Goal: Task Accomplishment & Management: Manage account settings

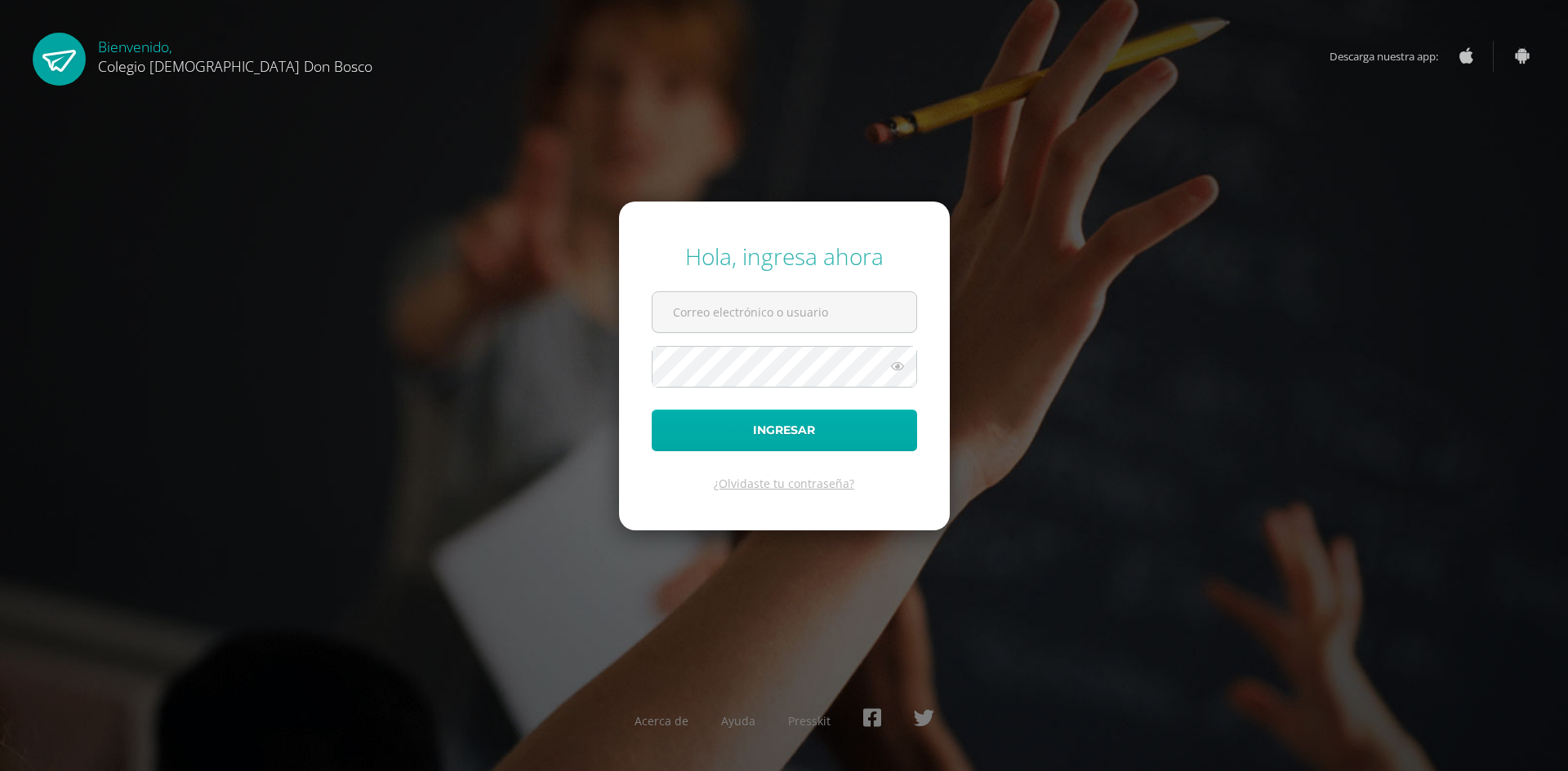
type input "[EMAIL_ADDRESS][DOMAIN_NAME]"
click at [807, 436] on button "Ingresar" at bounding box center [784, 431] width 265 height 42
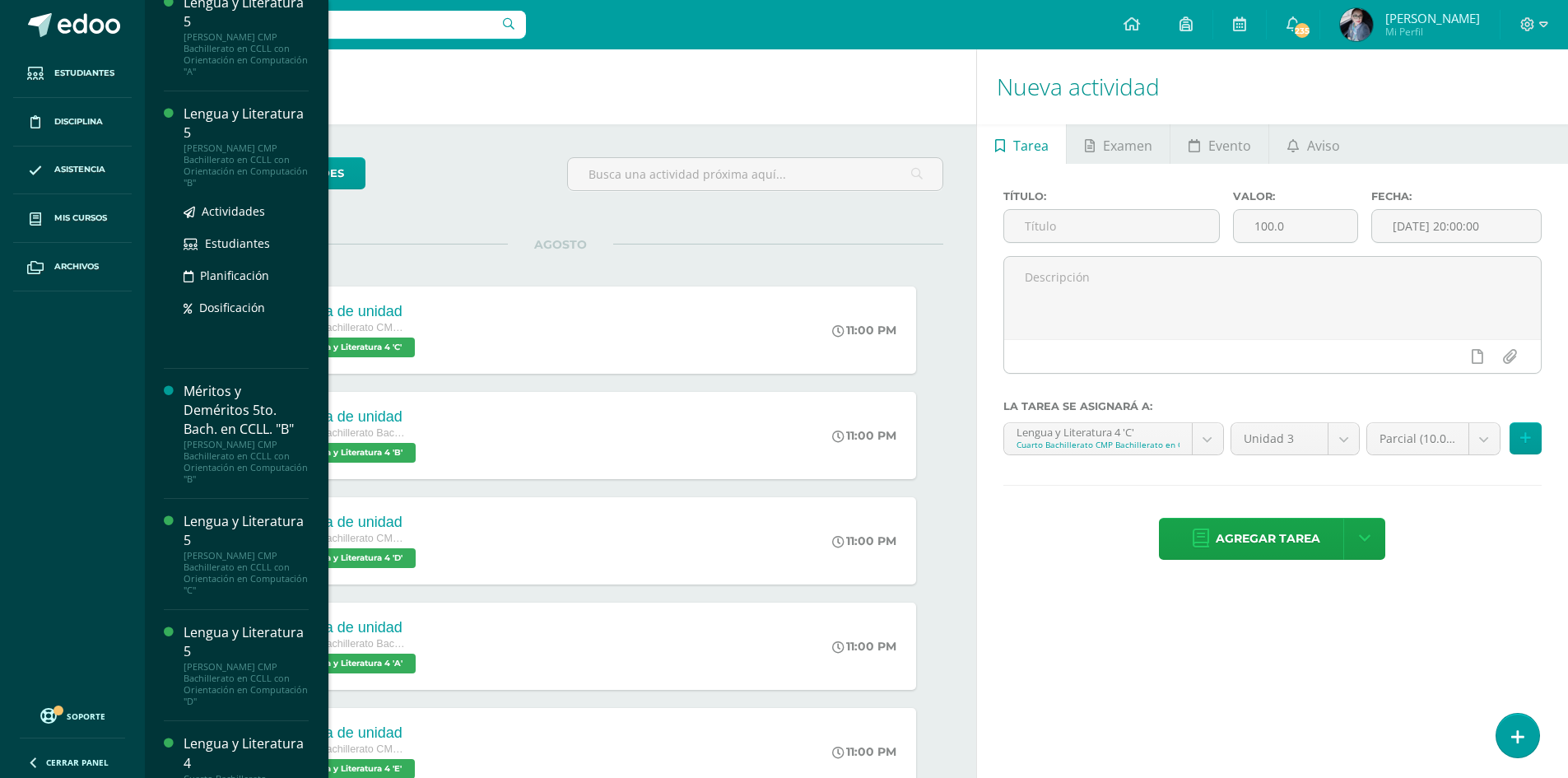
scroll to position [25, 0]
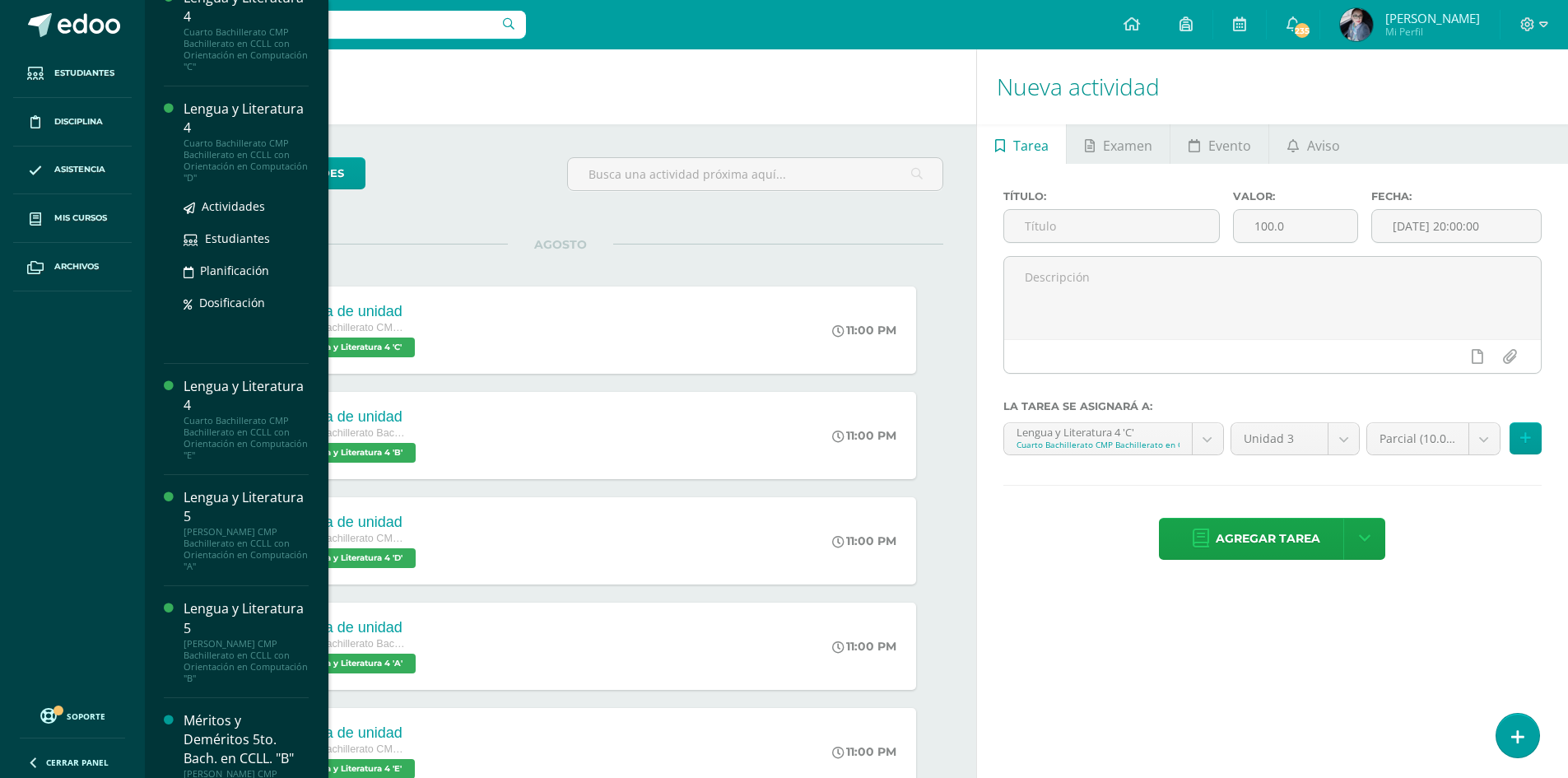
click at [228, 118] on div "Lengua y Literatura 4" at bounding box center [246, 119] width 125 height 38
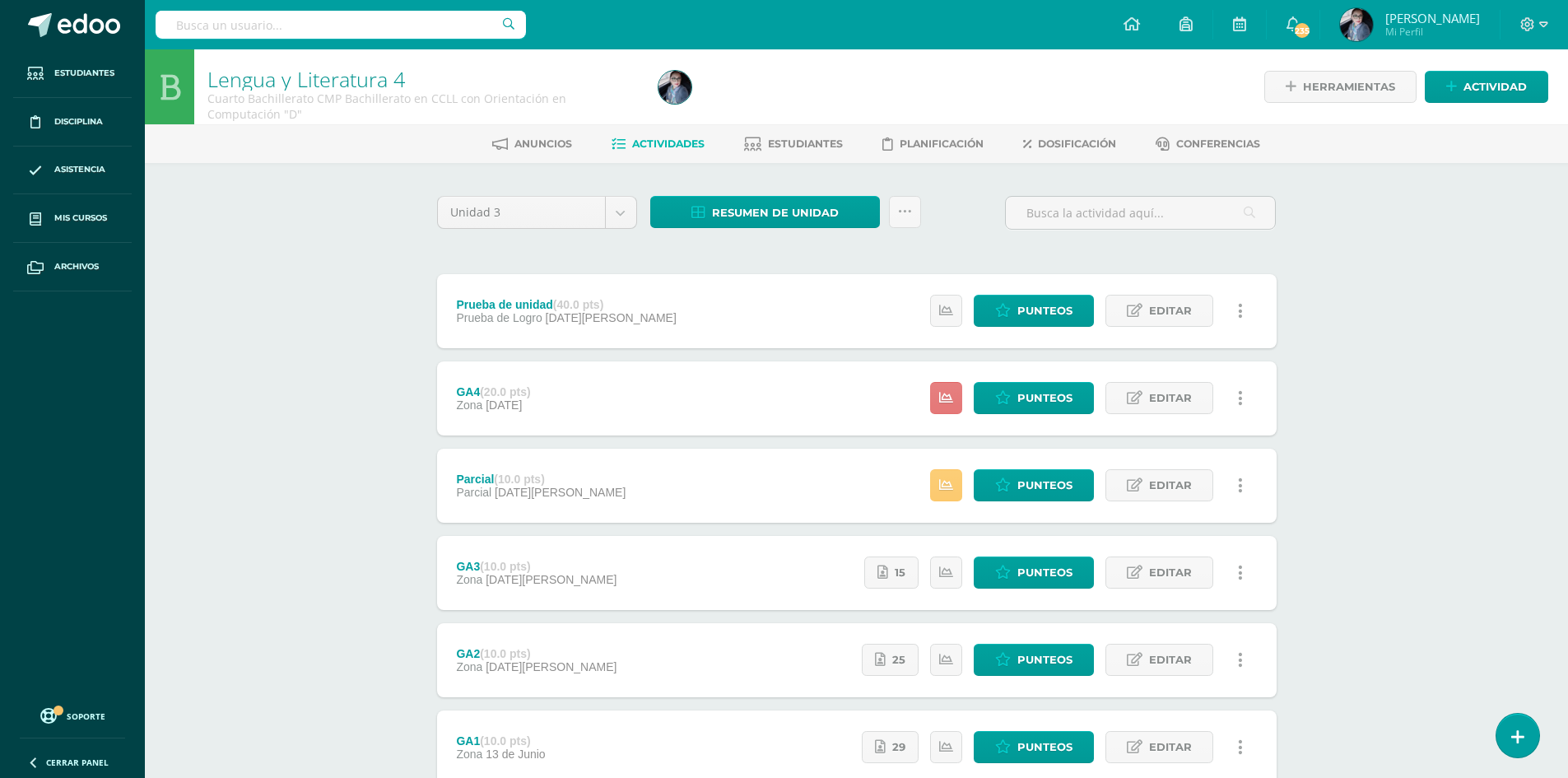
click at [952, 410] on link at bounding box center [946, 398] width 32 height 32
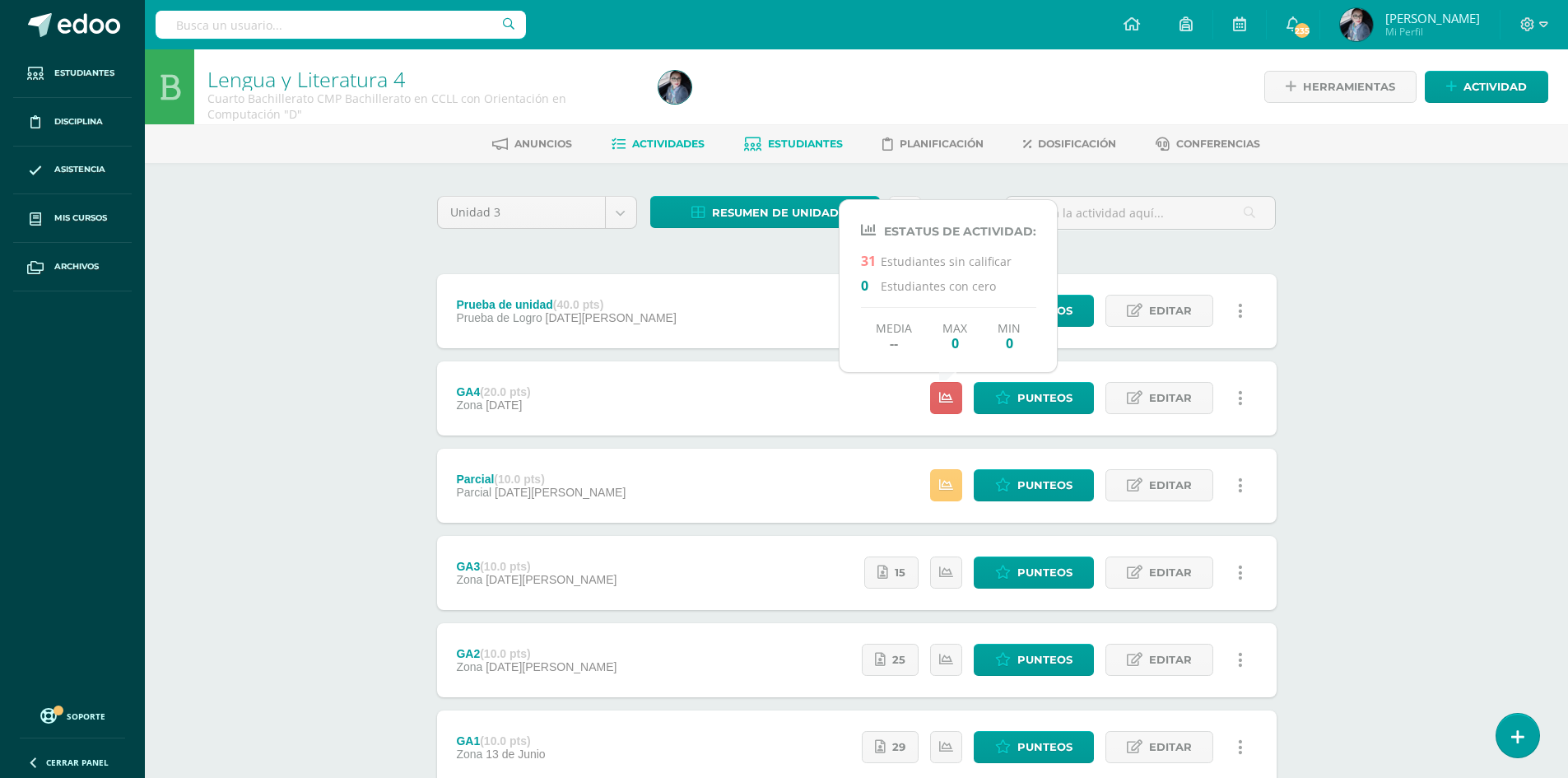
click at [808, 145] on span "Estudiantes" at bounding box center [804, 144] width 75 height 12
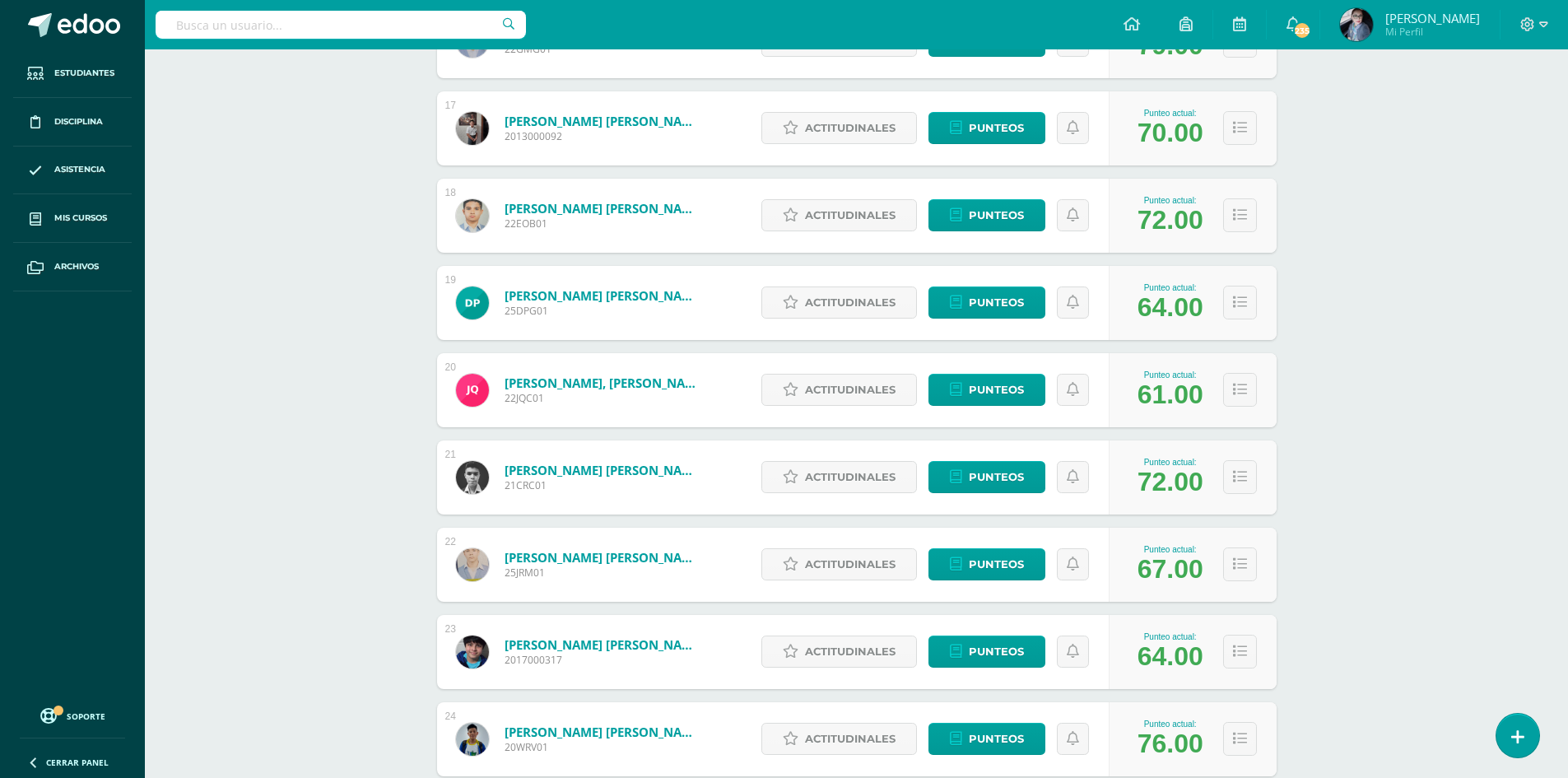
scroll to position [2240, 0]
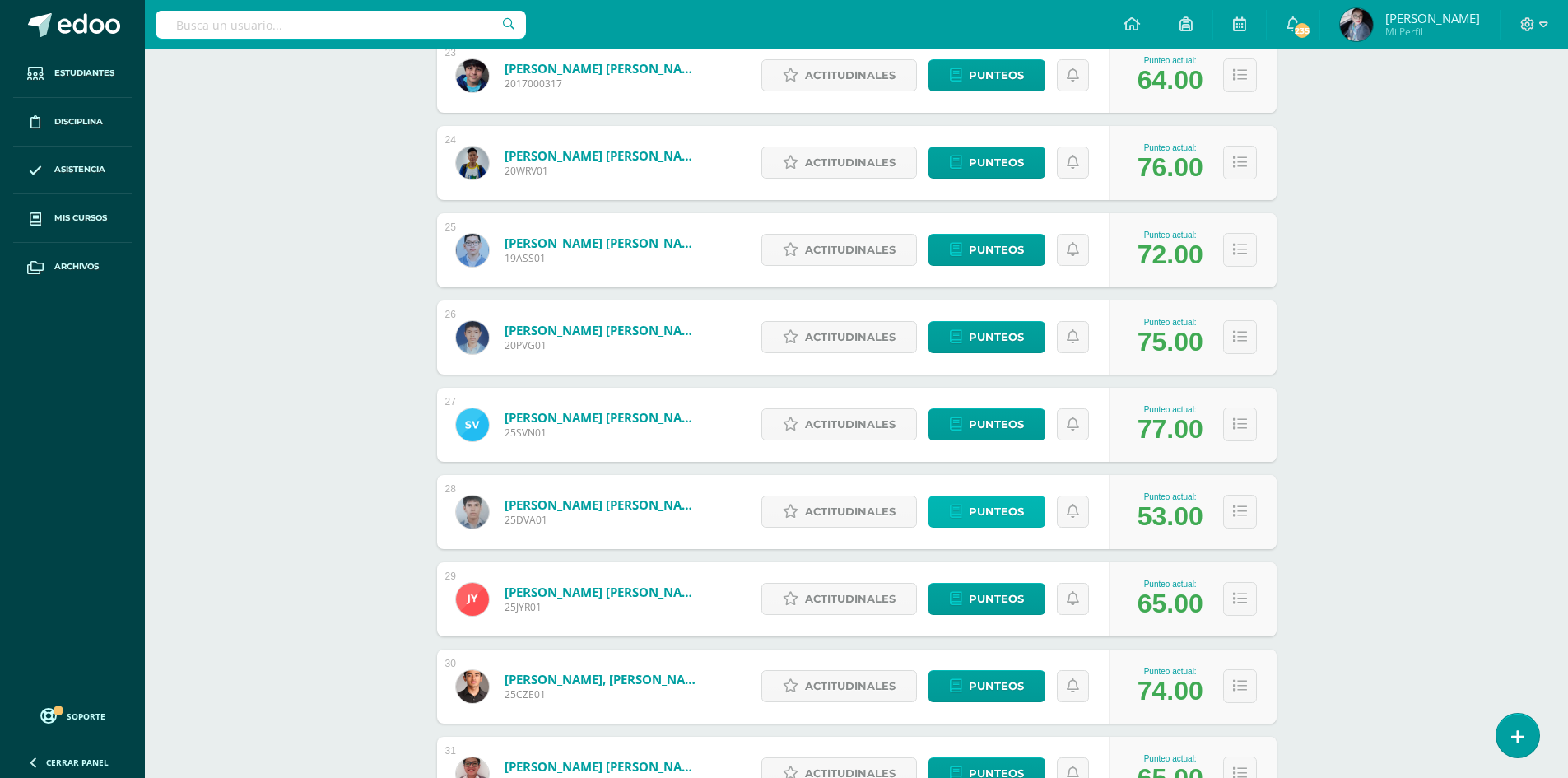
click at [987, 519] on span "Punteos" at bounding box center [996, 511] width 55 height 31
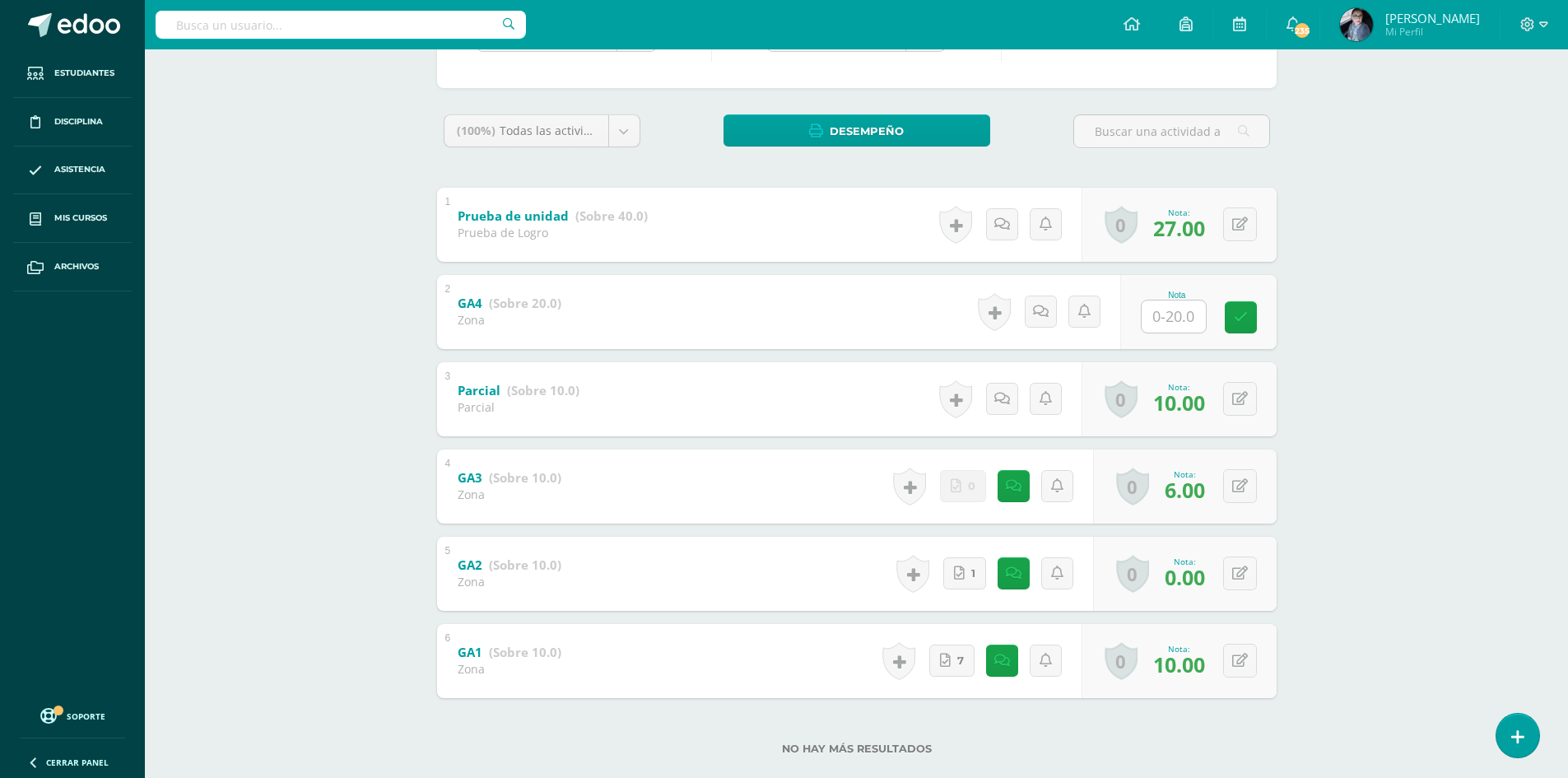
scroll to position [247, 0]
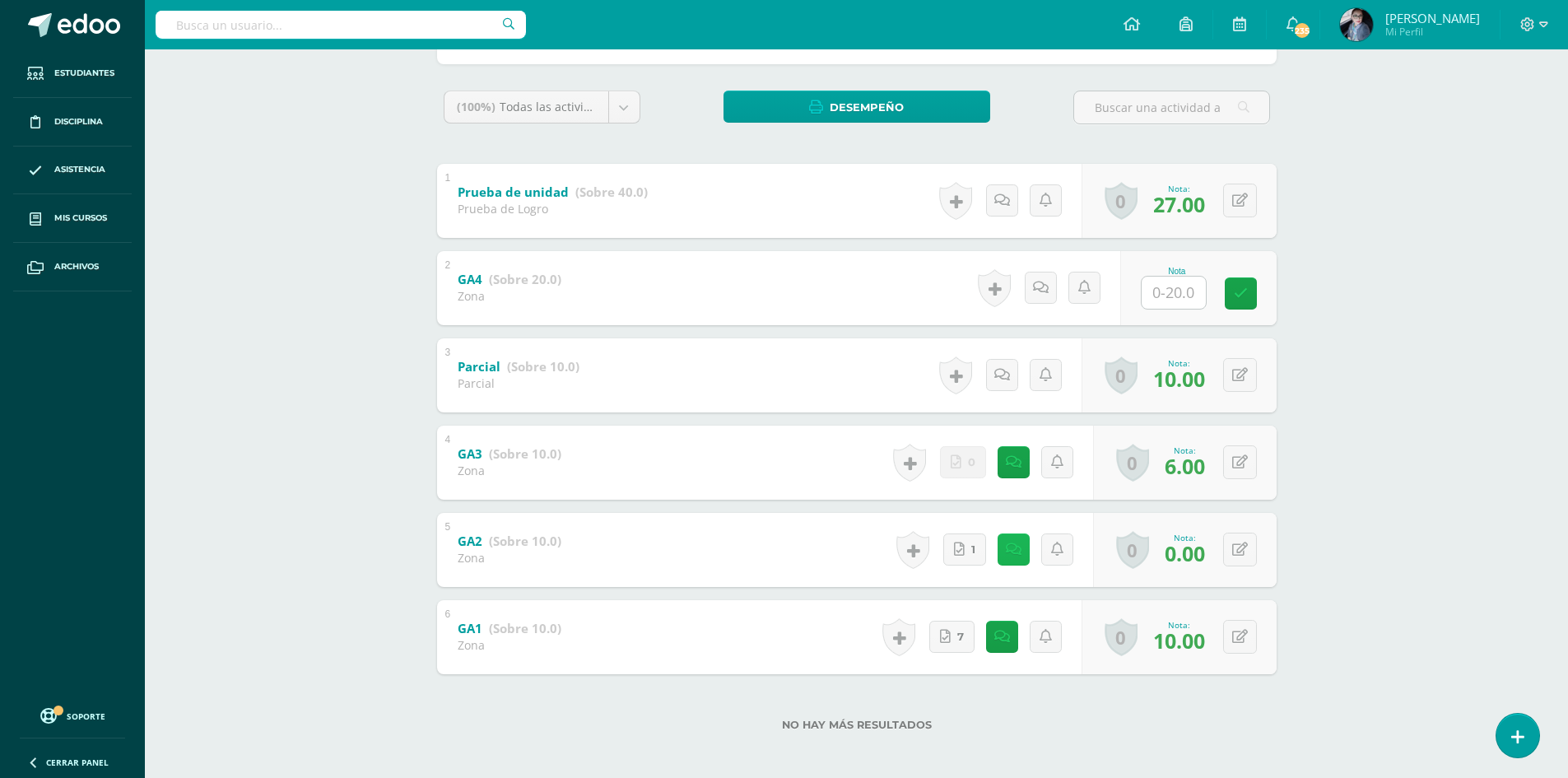
click at [1010, 563] on link at bounding box center [1014, 549] width 32 height 32
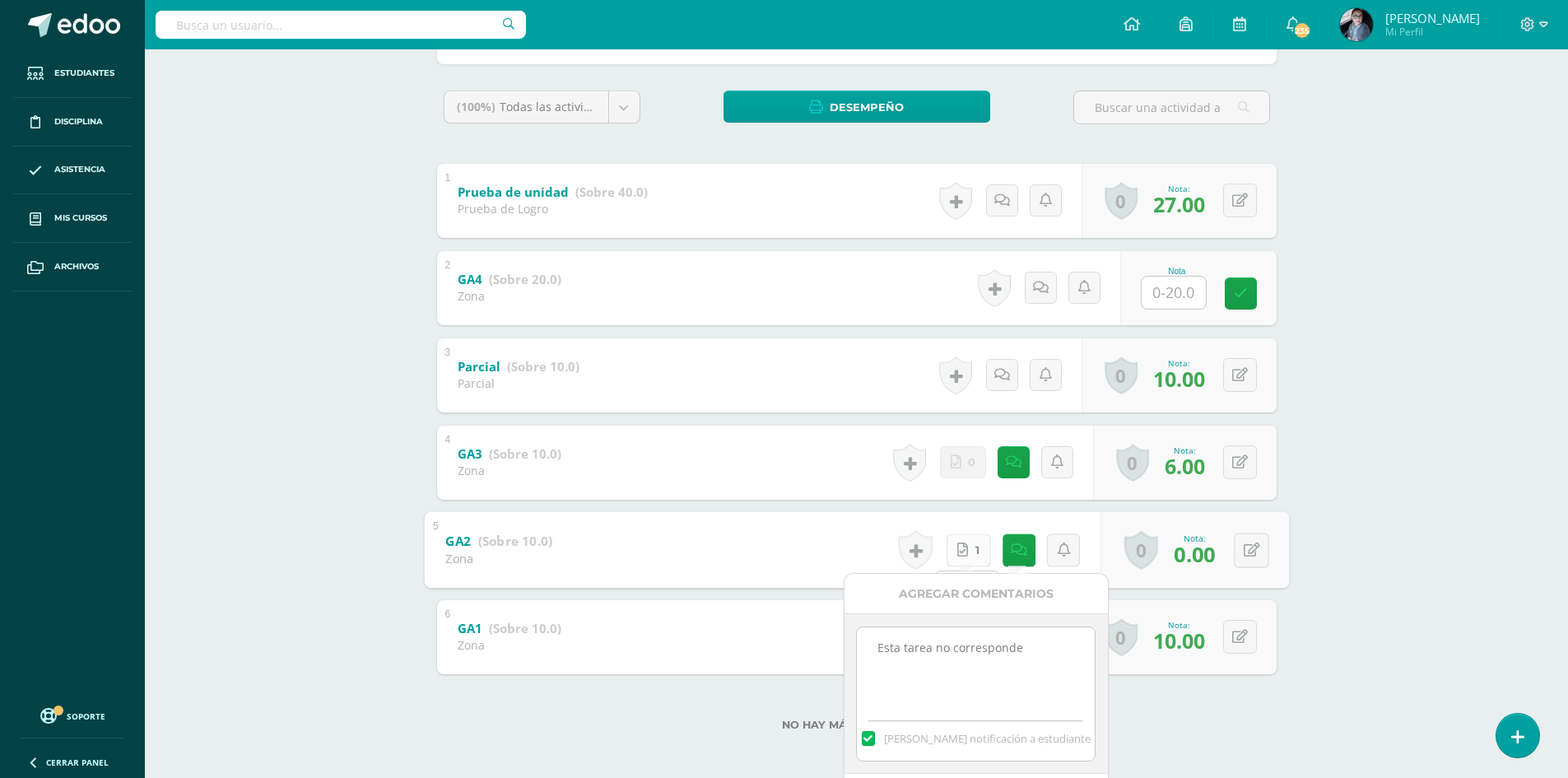
click at [964, 553] on icon at bounding box center [962, 550] width 11 height 14
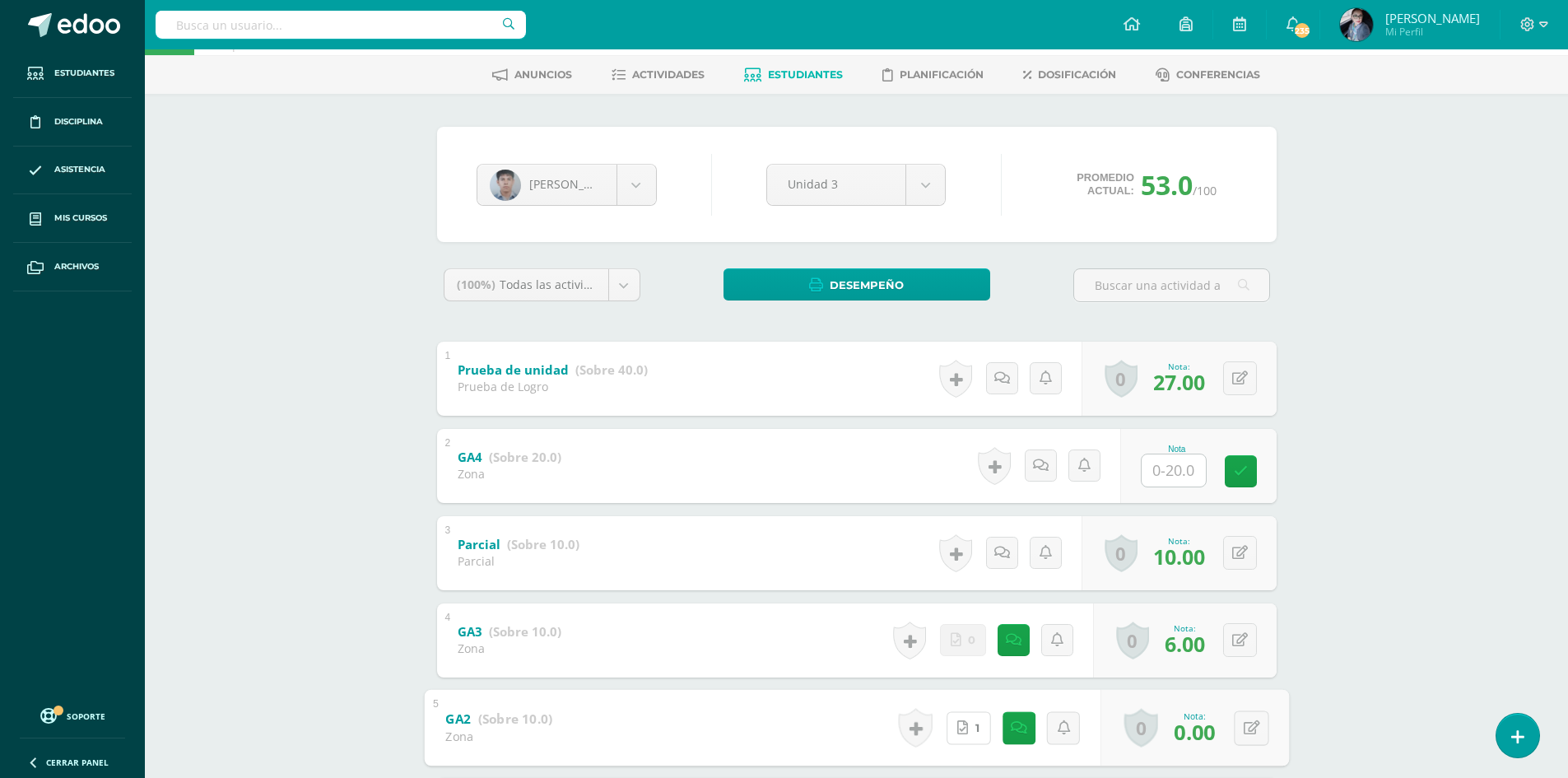
scroll to position [0, 0]
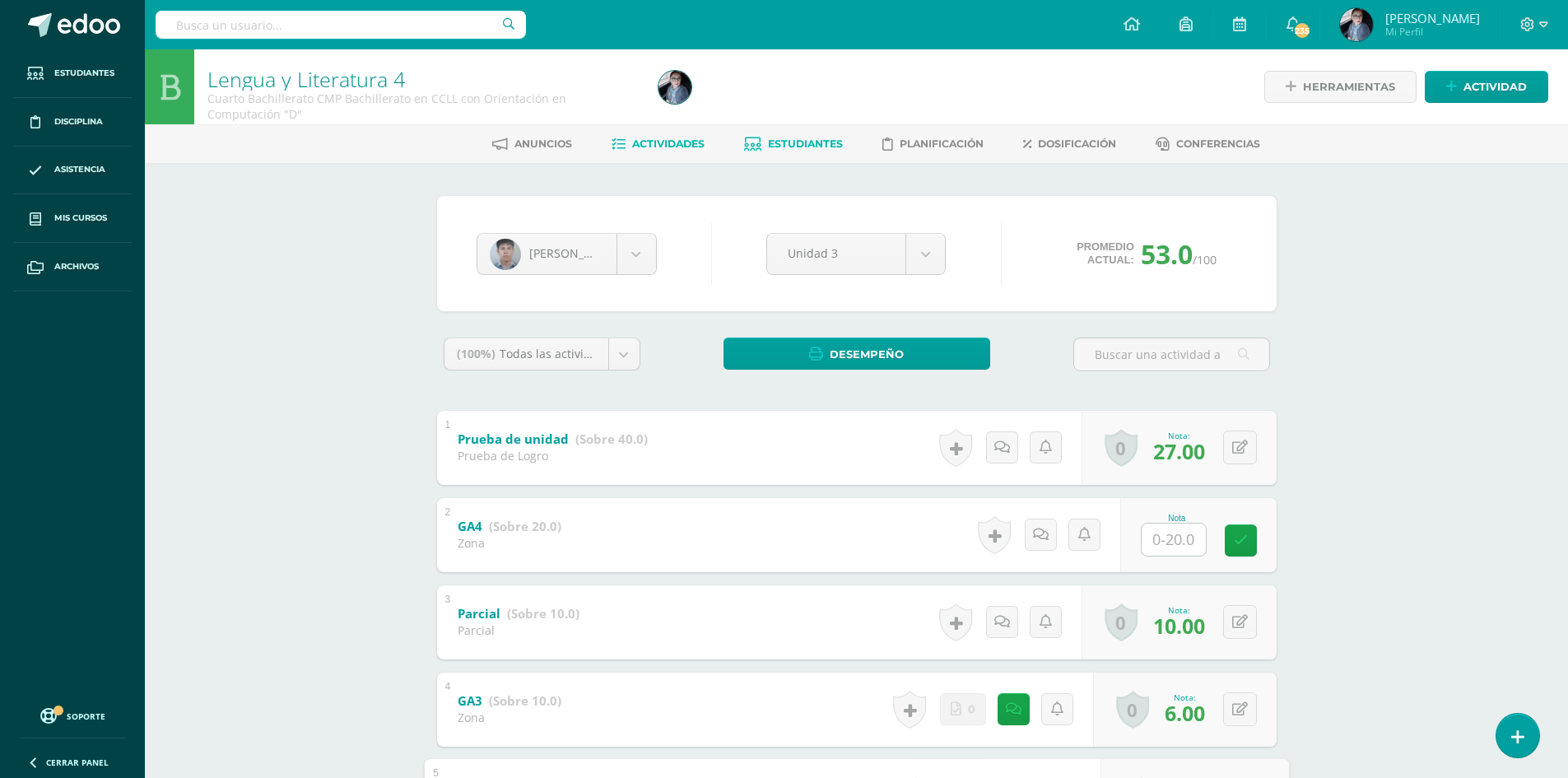
click at [657, 148] on span "Actividades" at bounding box center [668, 144] width 73 height 12
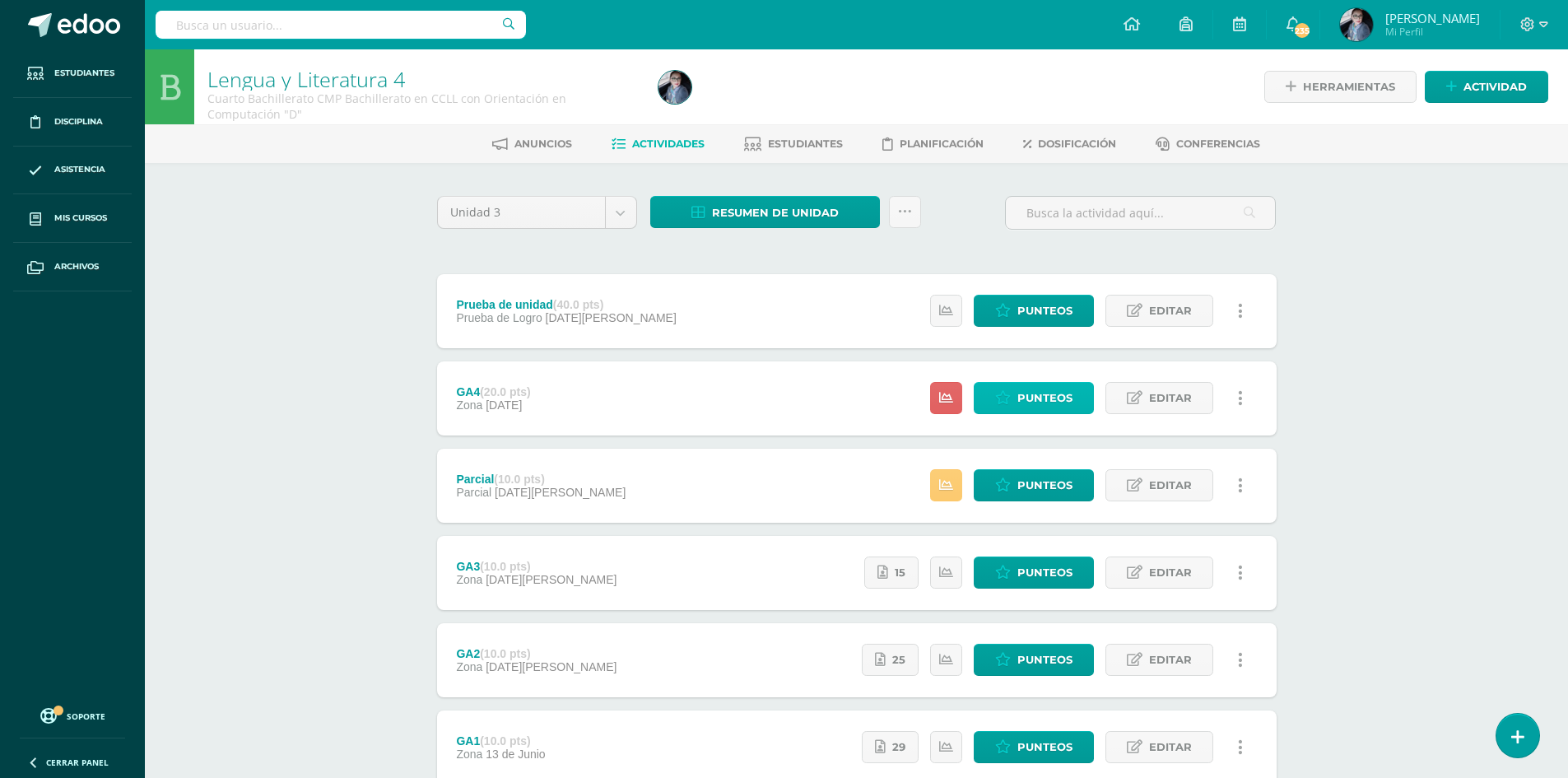
click at [1053, 402] on span "Punteos" at bounding box center [1044, 398] width 55 height 31
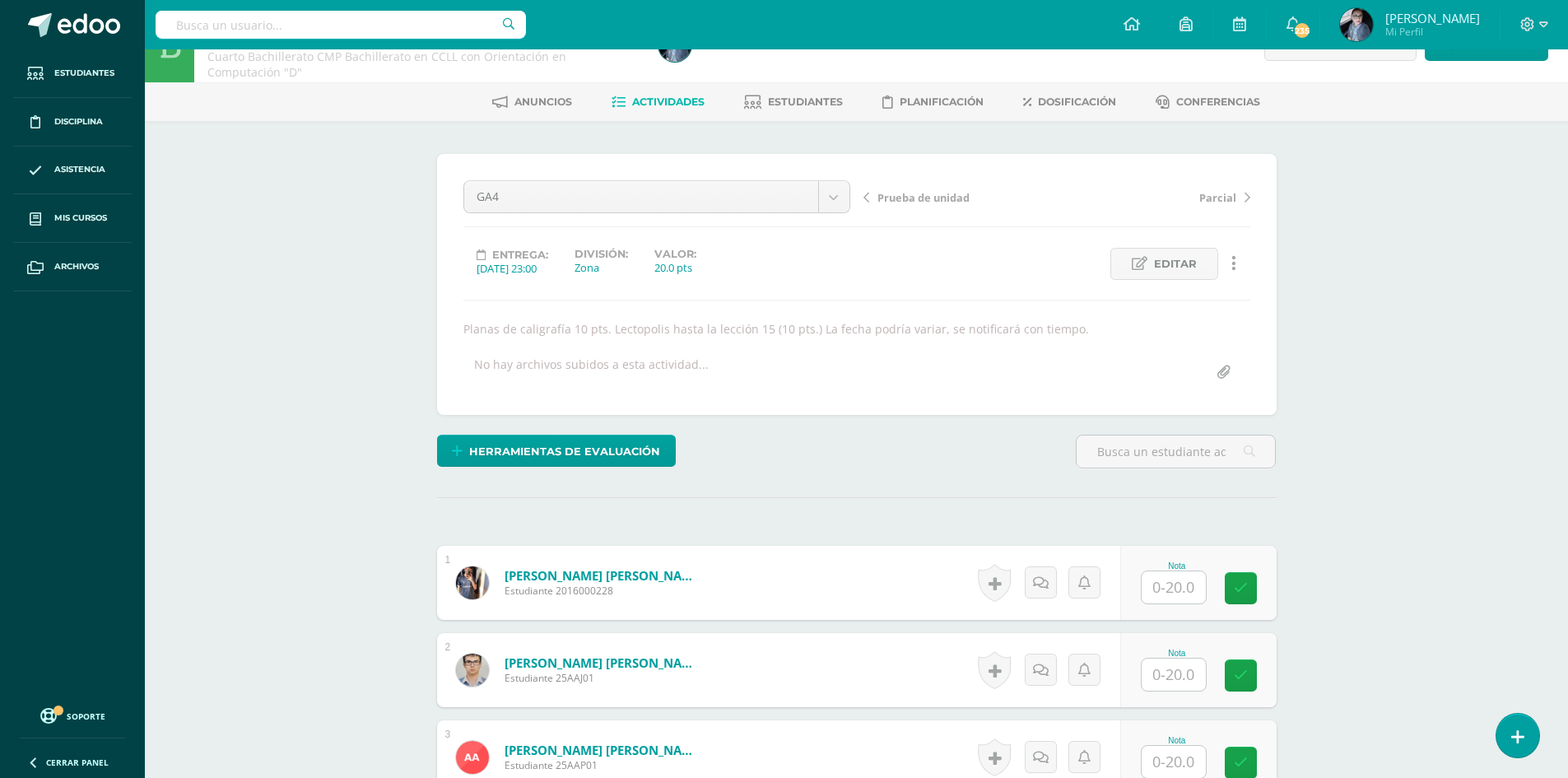
scroll to position [43, 0]
click at [1195, 589] on input "text" at bounding box center [1174, 587] width 64 height 32
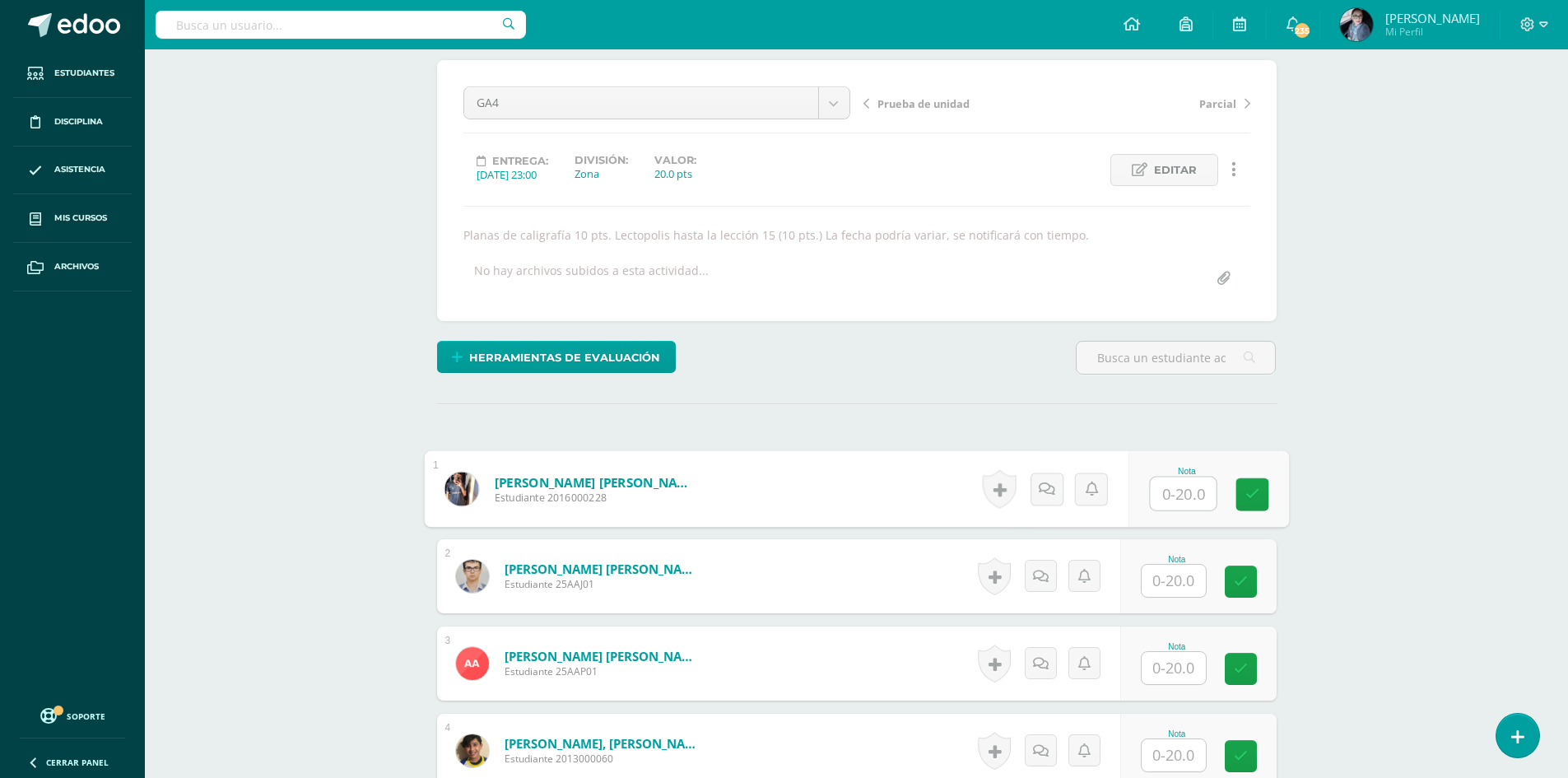
scroll to position [290, 0]
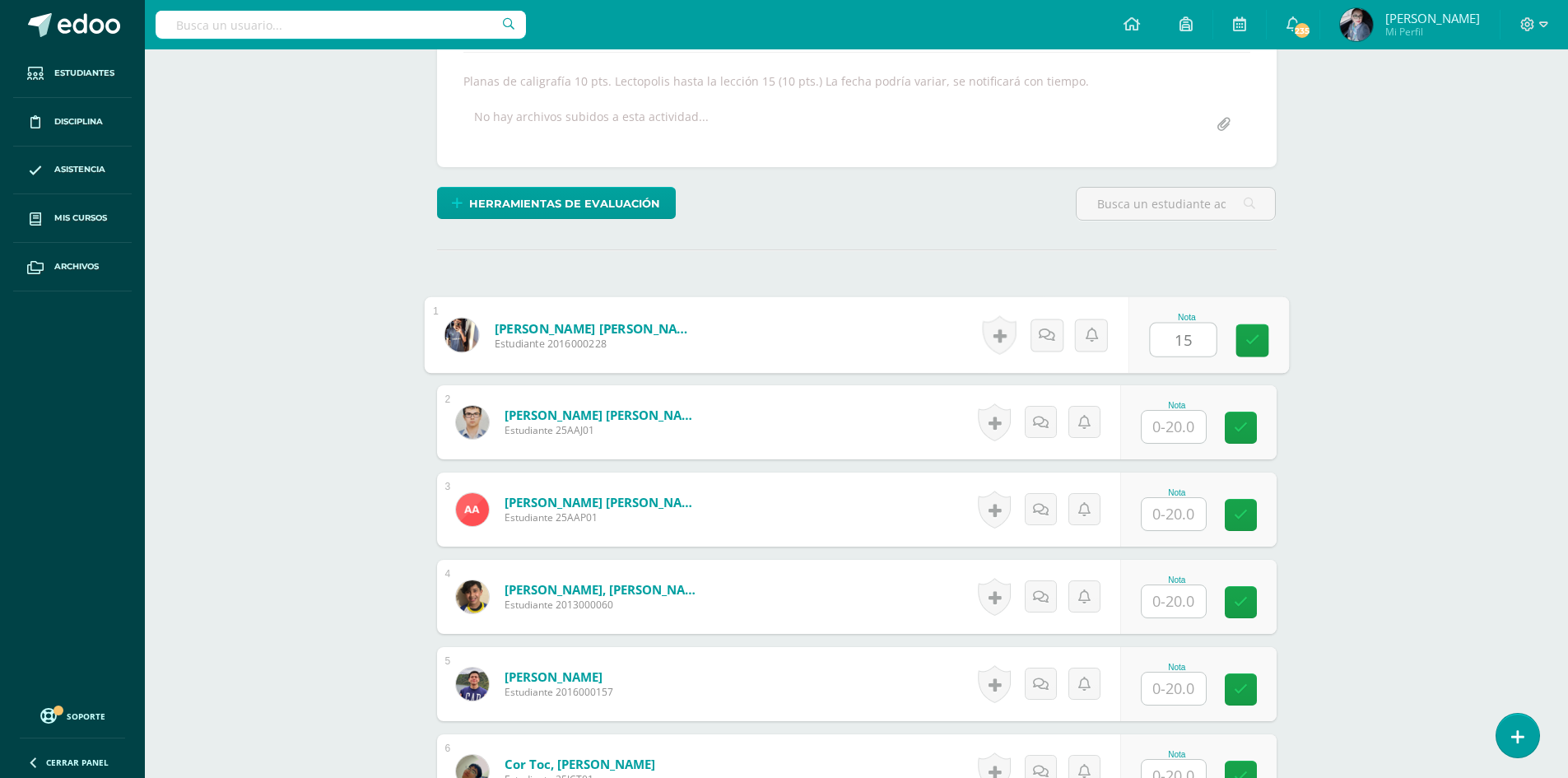
type input "15"
type input "8"
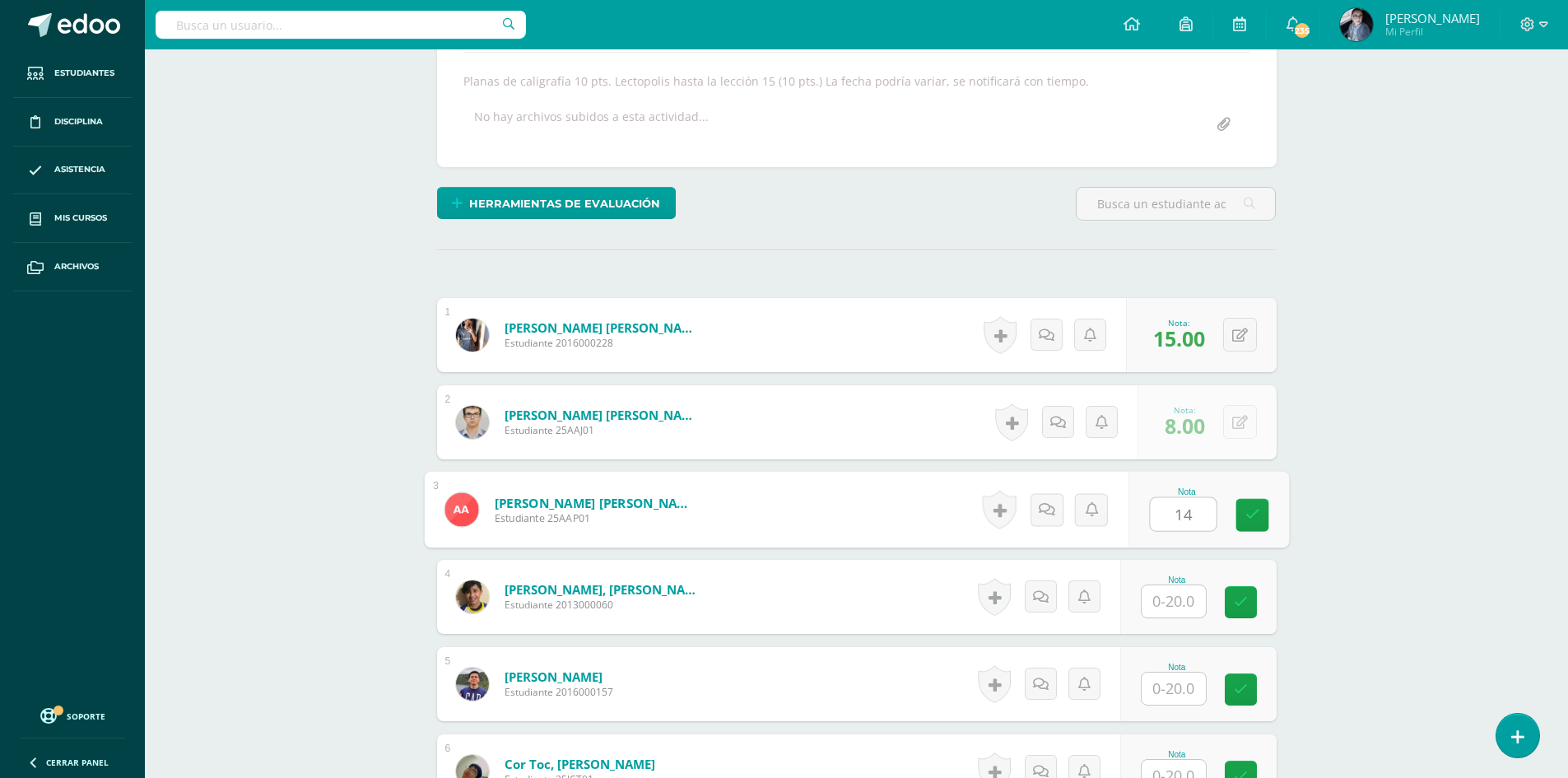
type input "14"
type input "15"
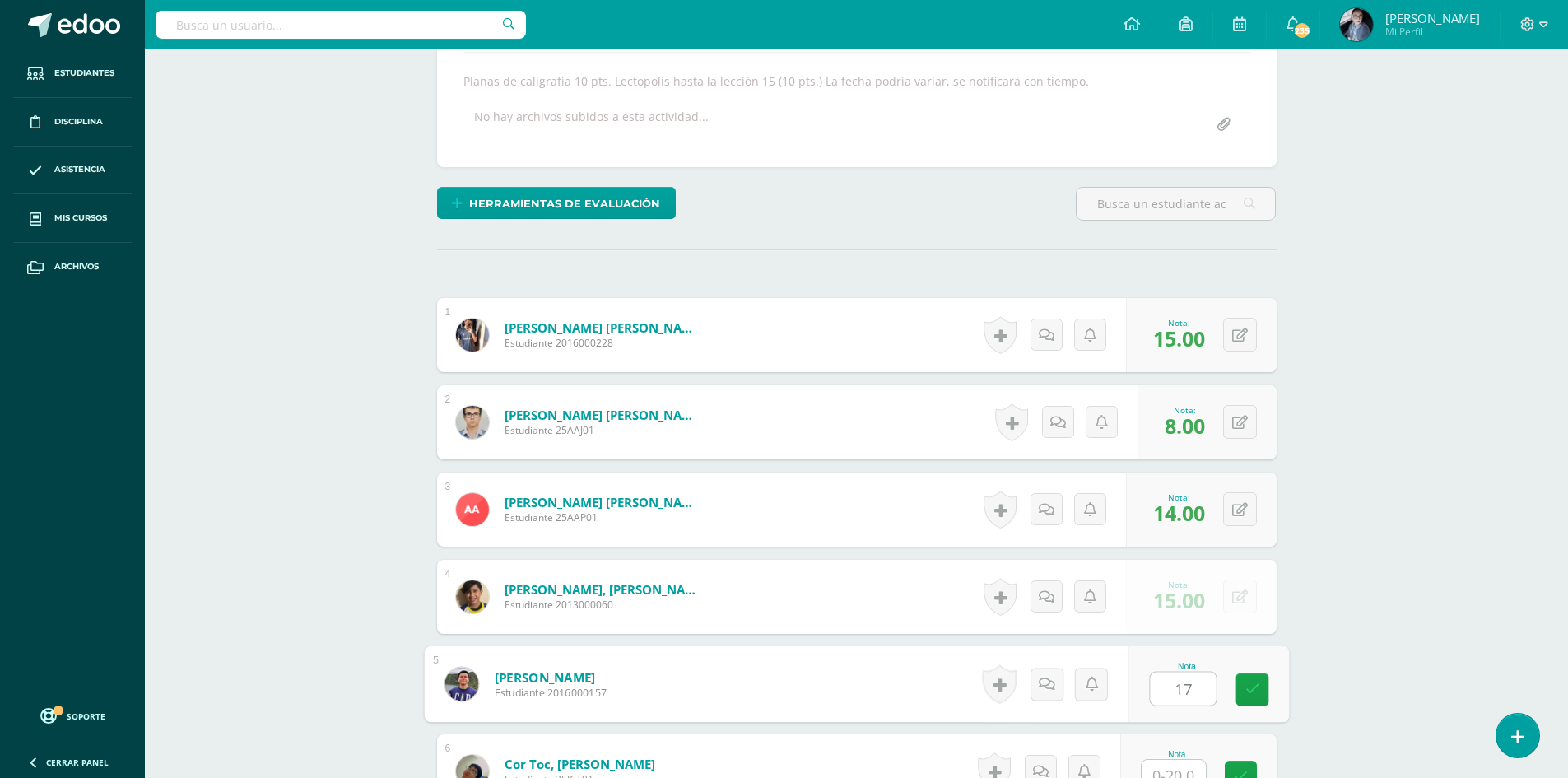
type input "17"
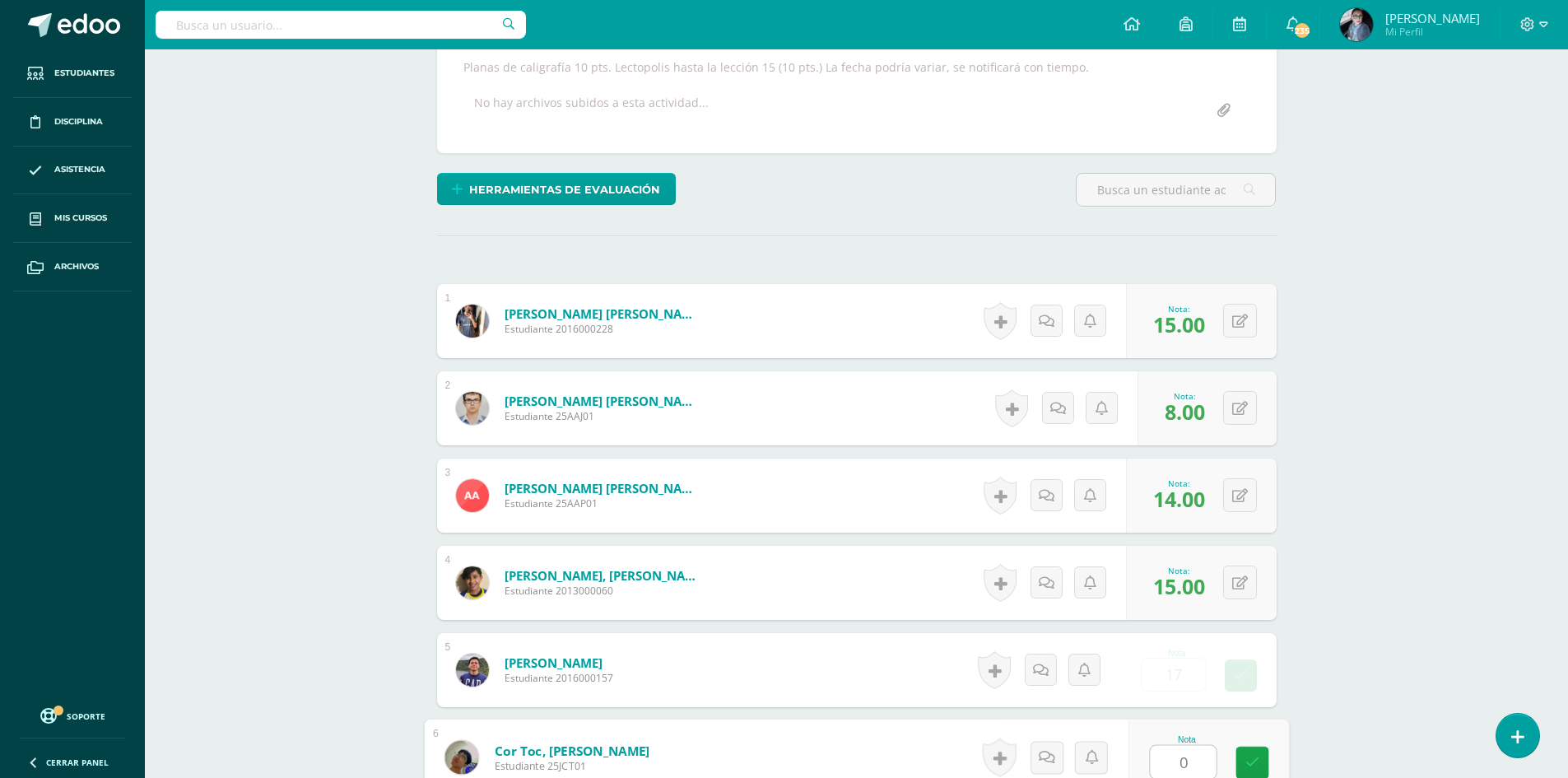
type input "0"
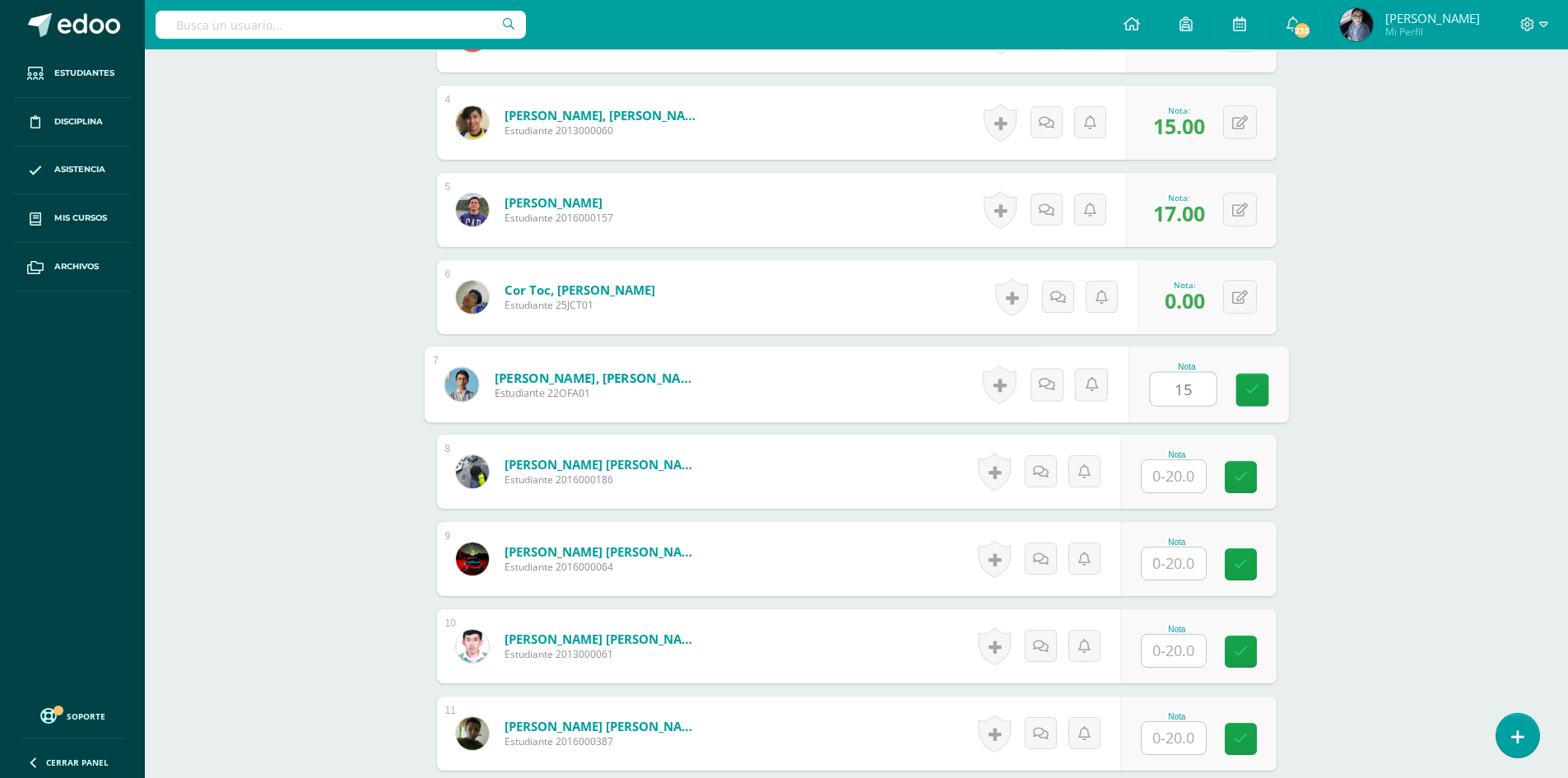
type input "15"
type input "20"
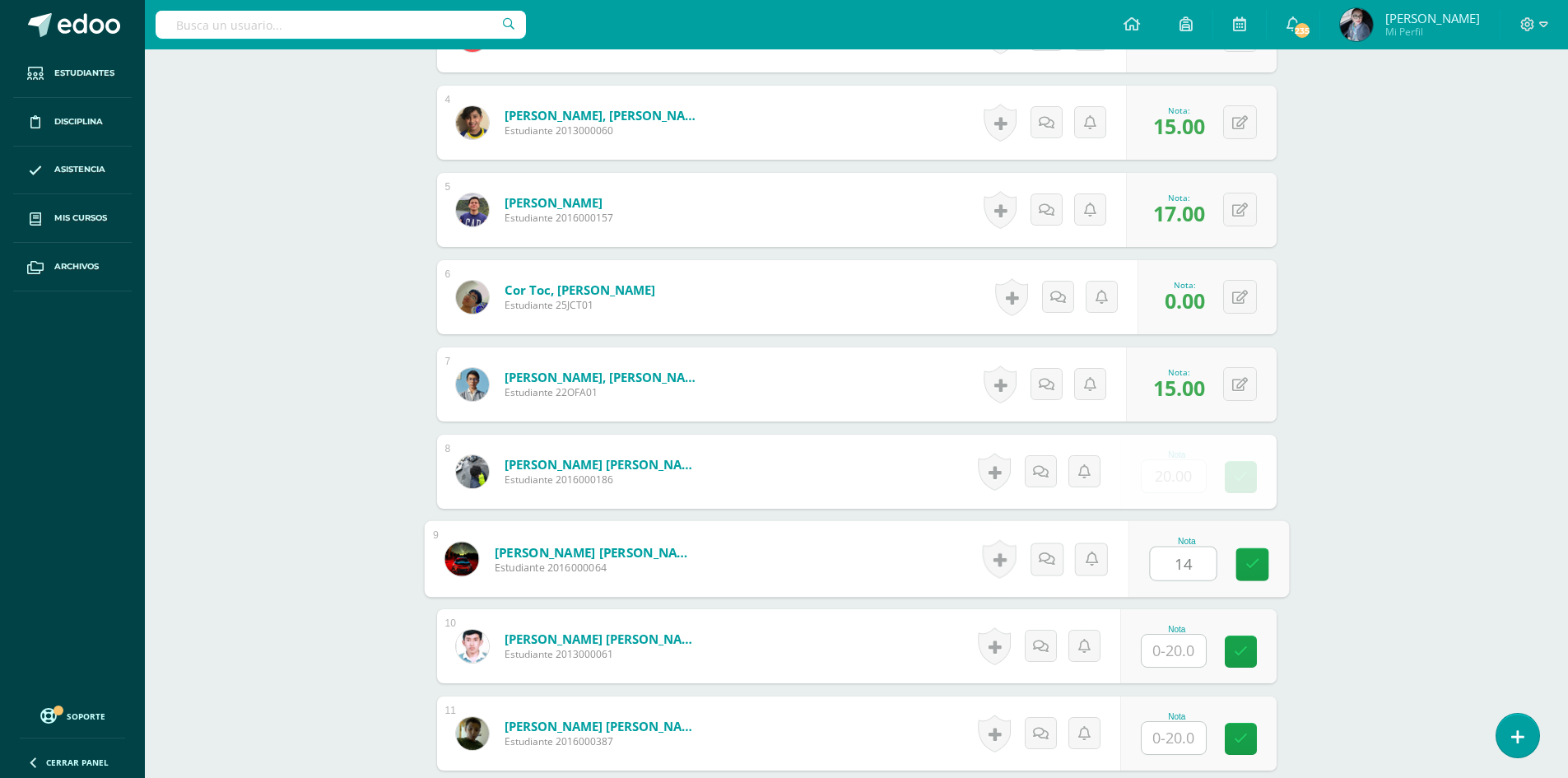
type input "14"
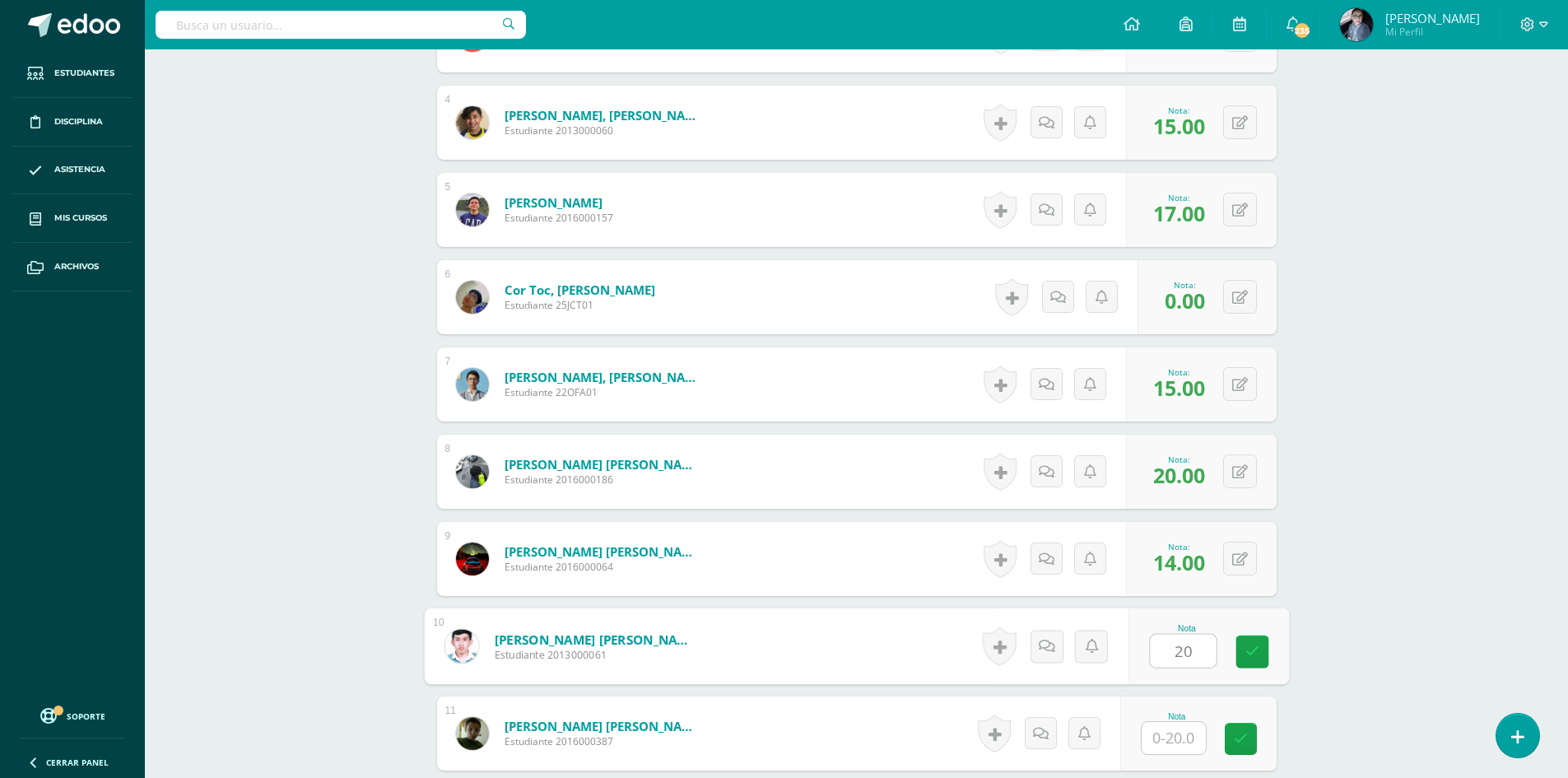
type input "20"
type input "0"
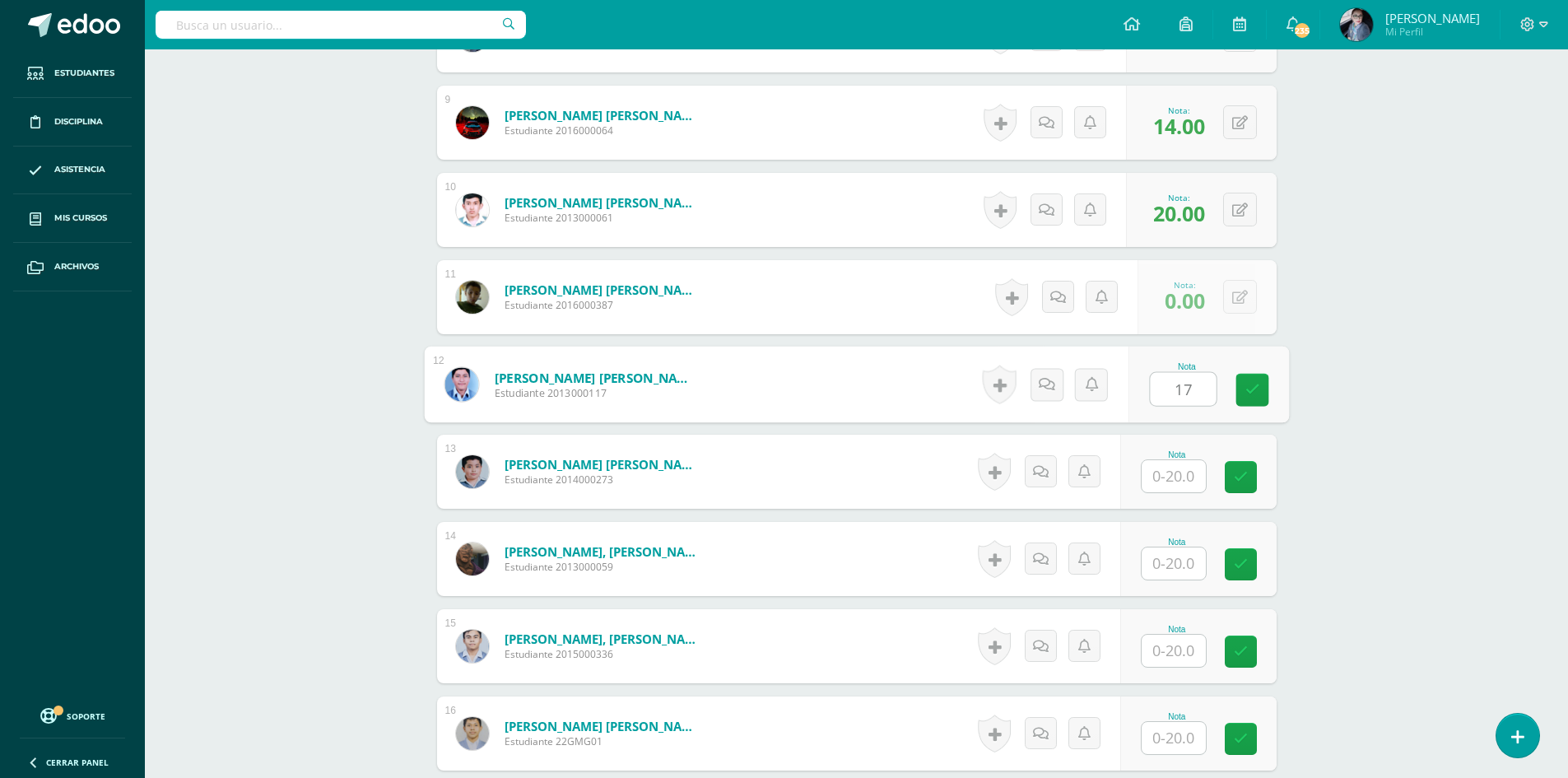
type input "17"
type input "0"
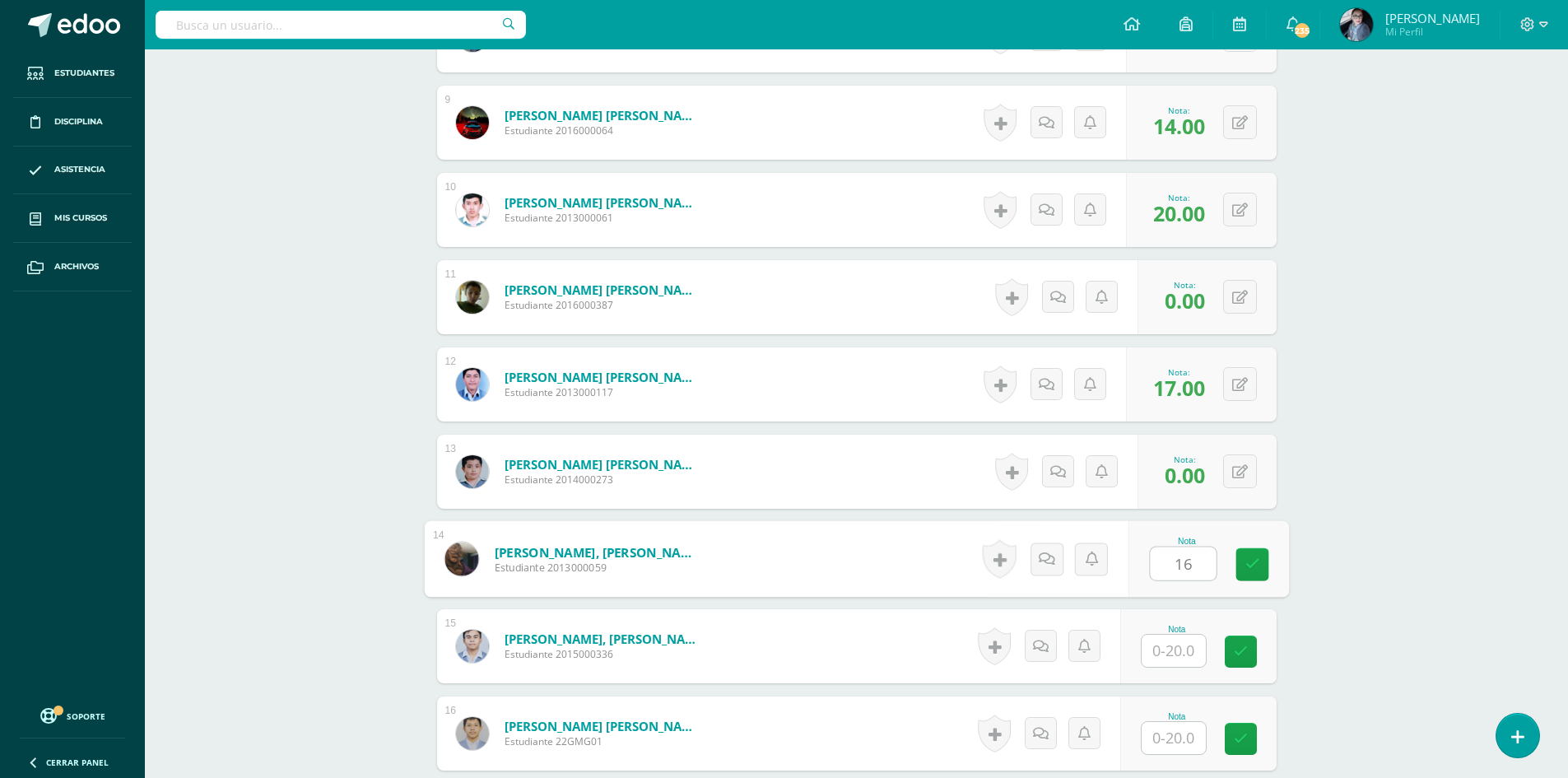
type input "16"
type input "12"
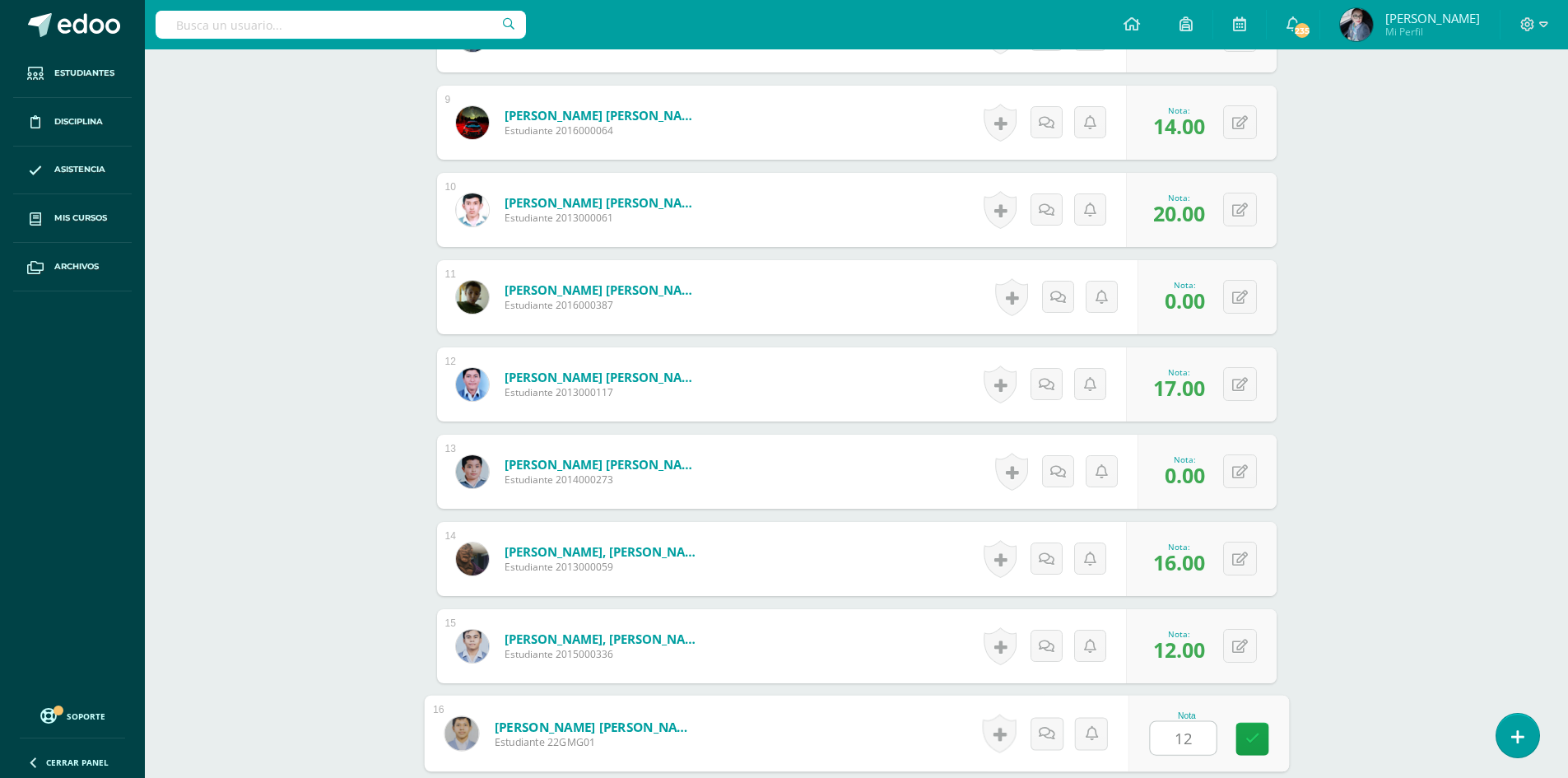
type input "12"
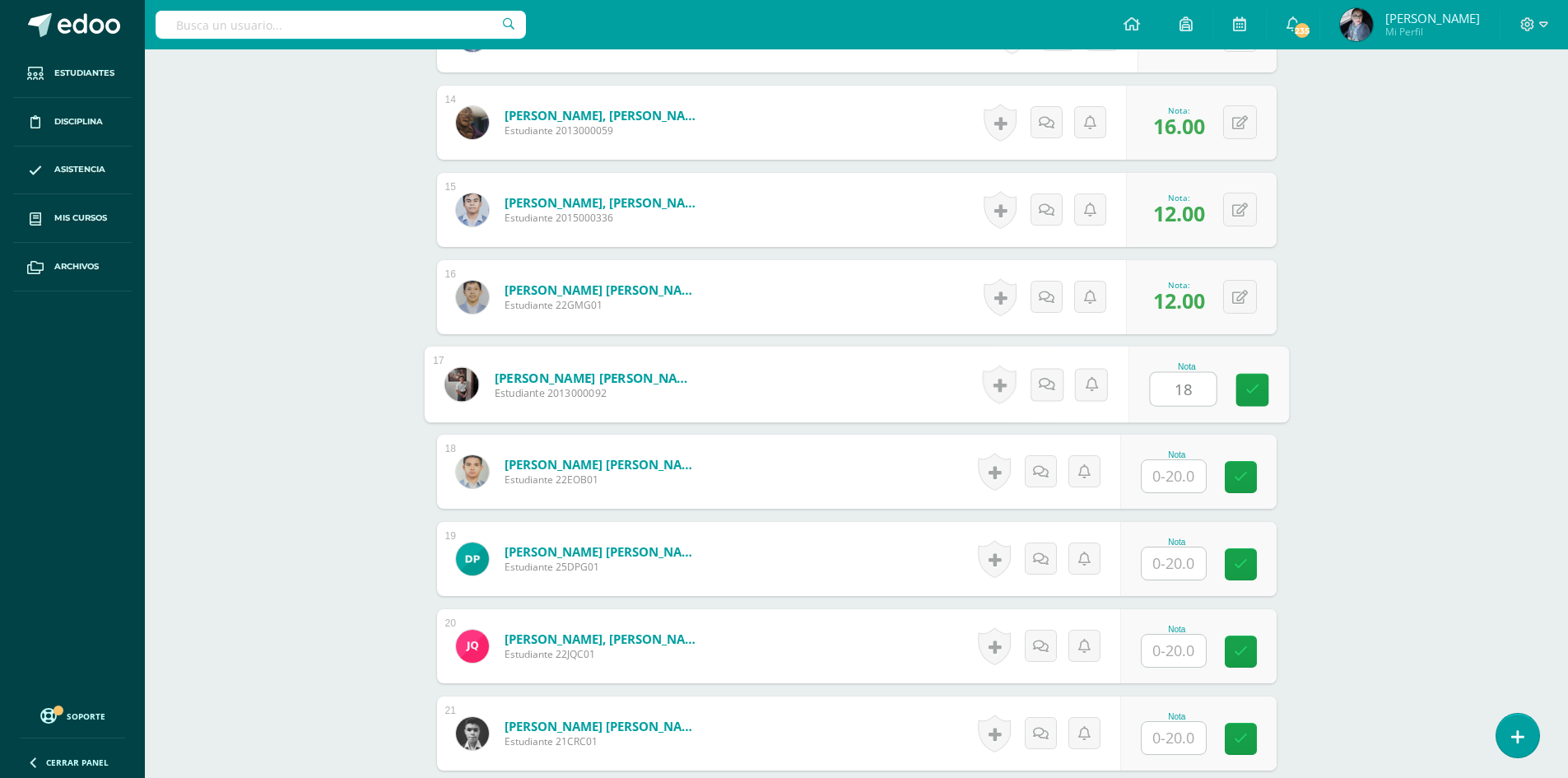
type input "18"
type input "10"
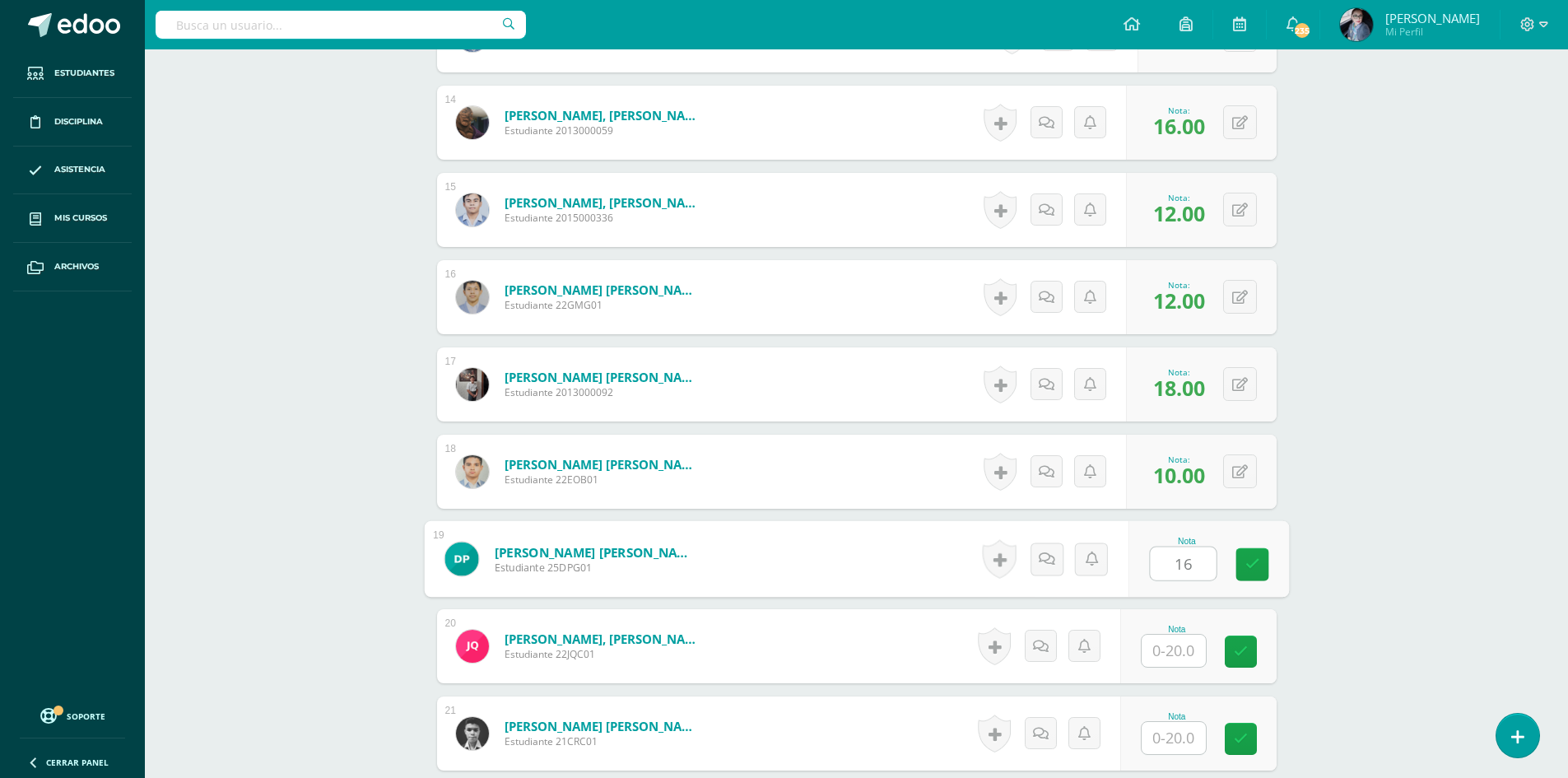
type input "16"
type input "17"
type input "8"
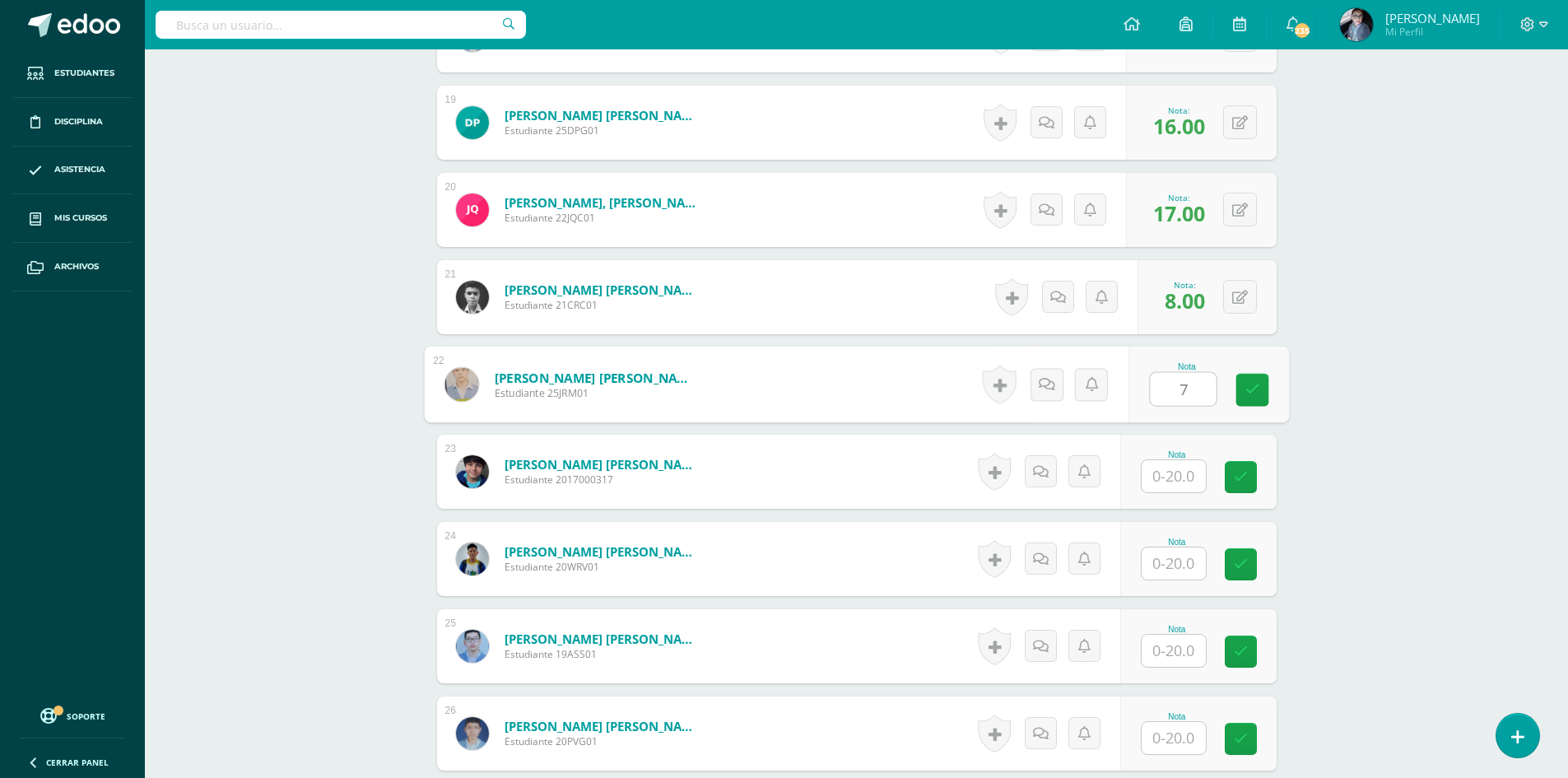
type input "7"
type input "18"
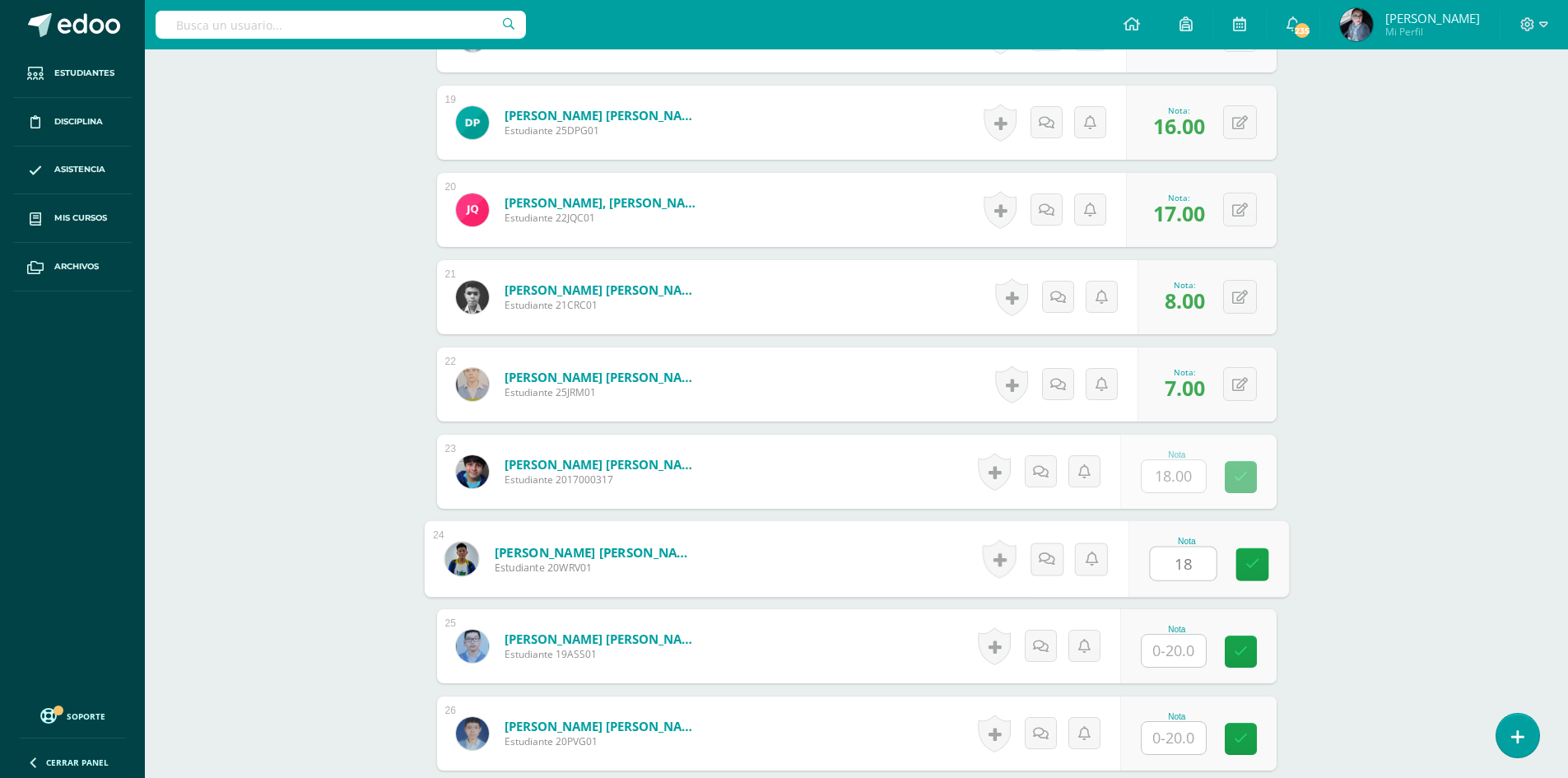
type input "18"
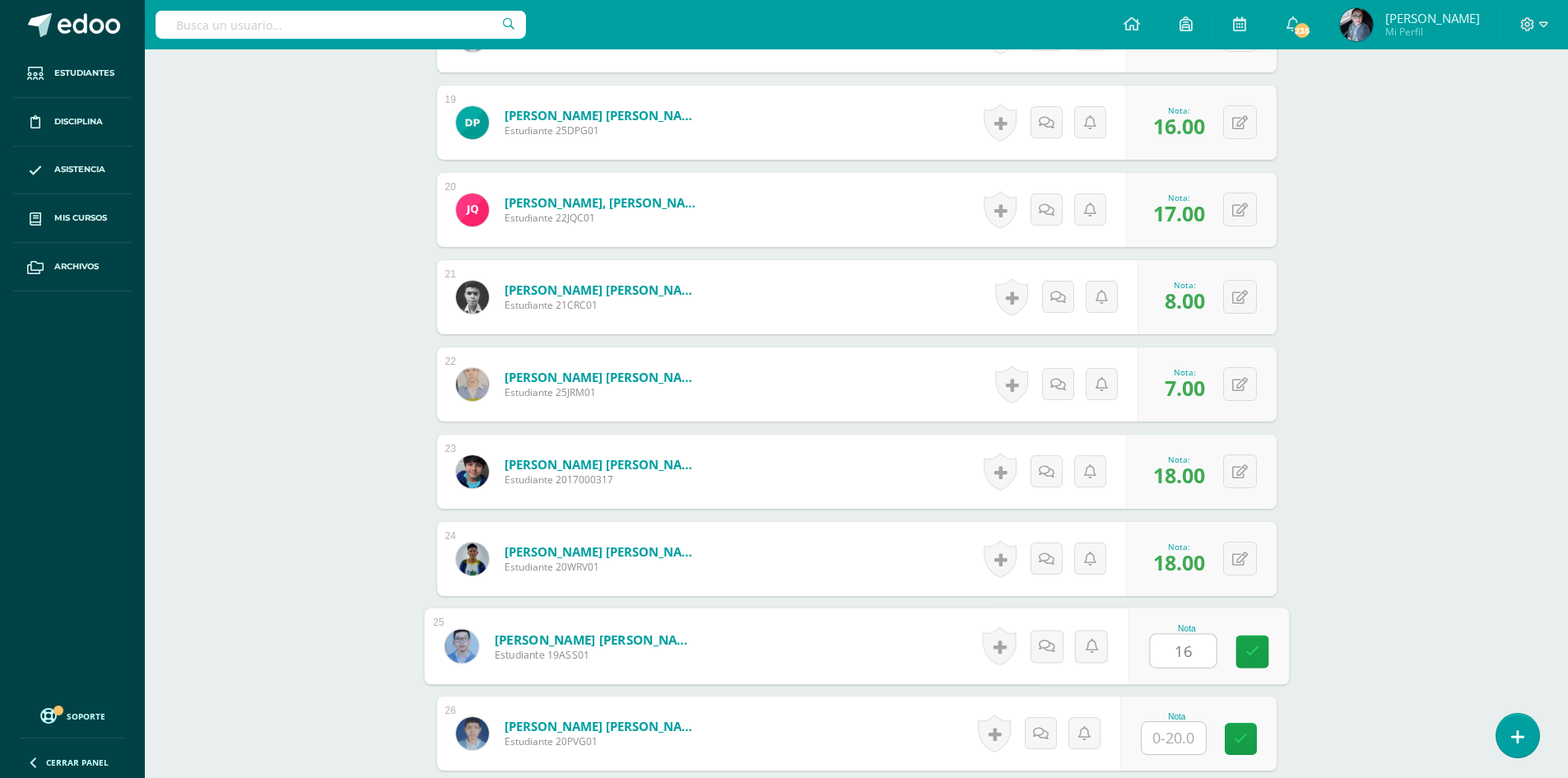
type input "16"
type input "14"
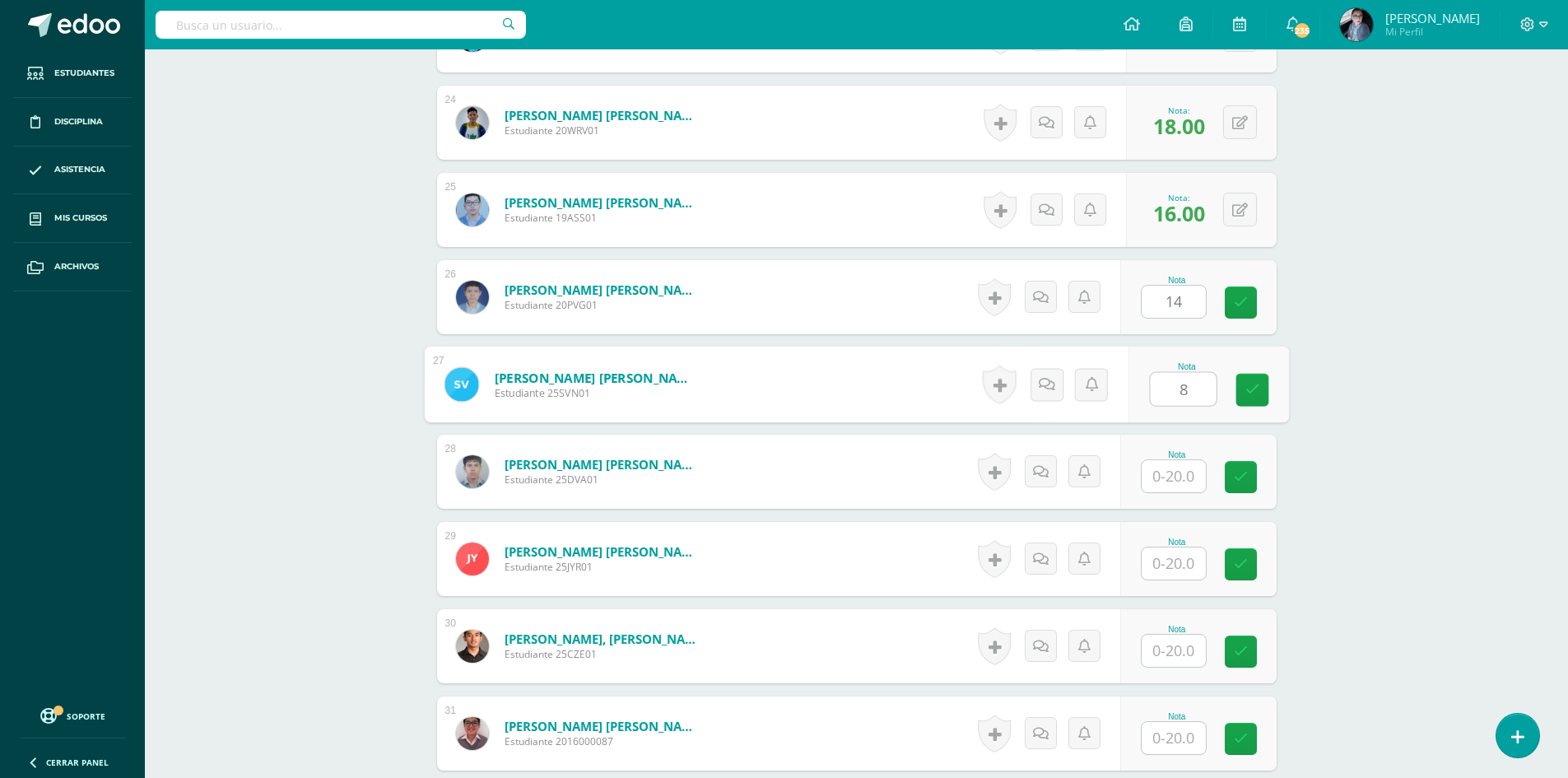
type input "8"
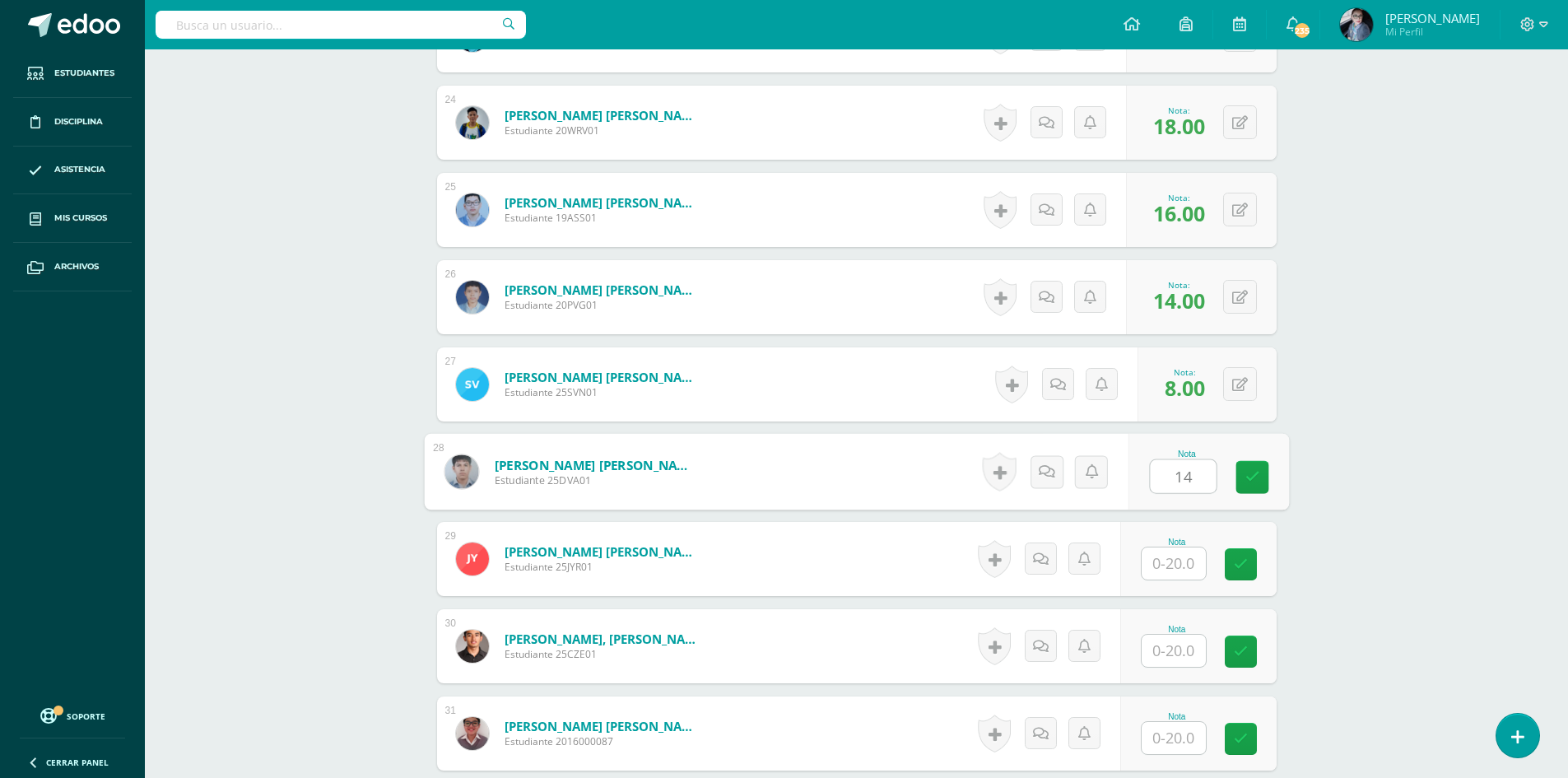
type input "14"
type input "5"
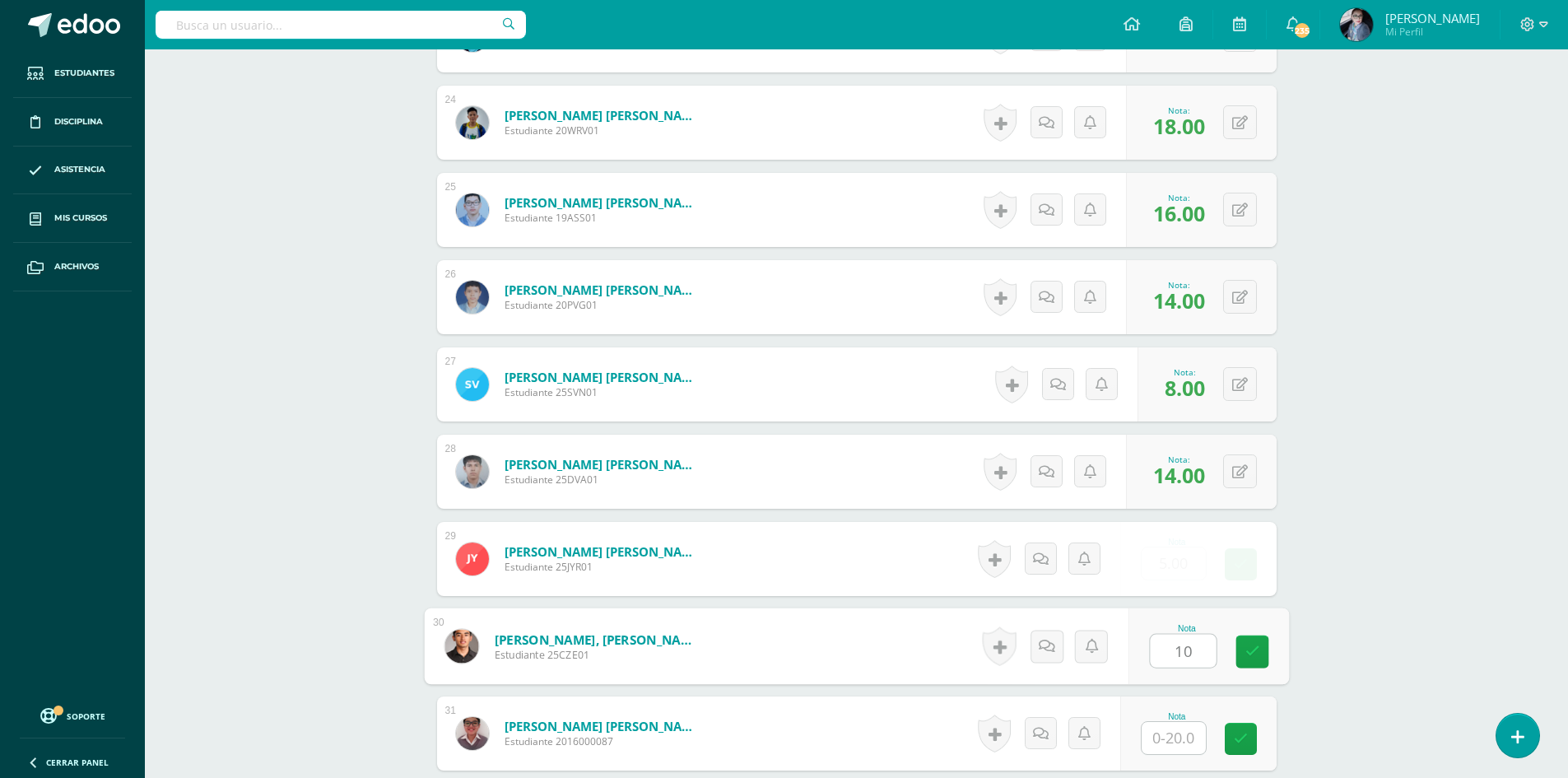
type input "10"
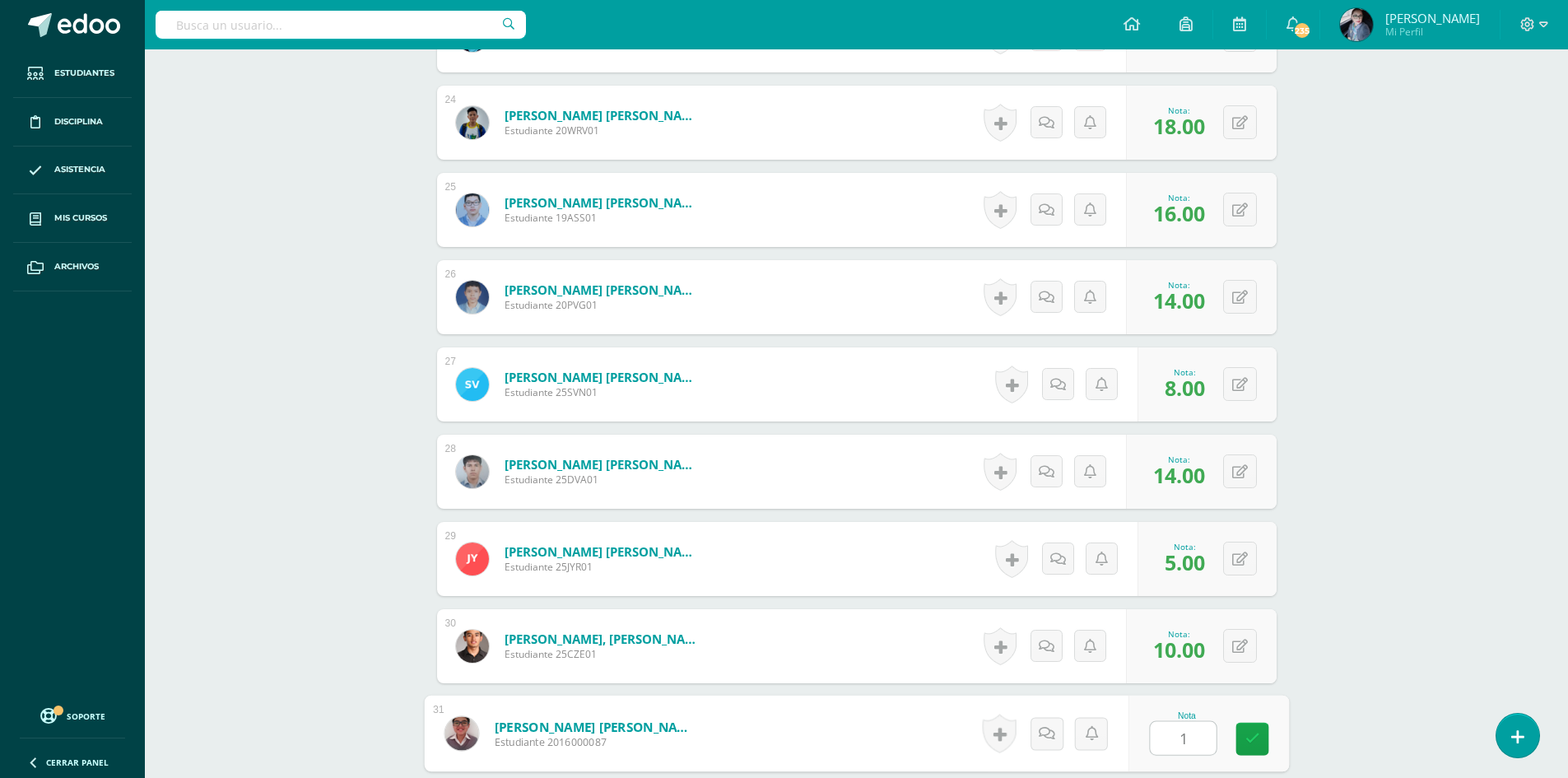
type input "15"
click at [1261, 753] on link at bounding box center [1252, 739] width 33 height 33
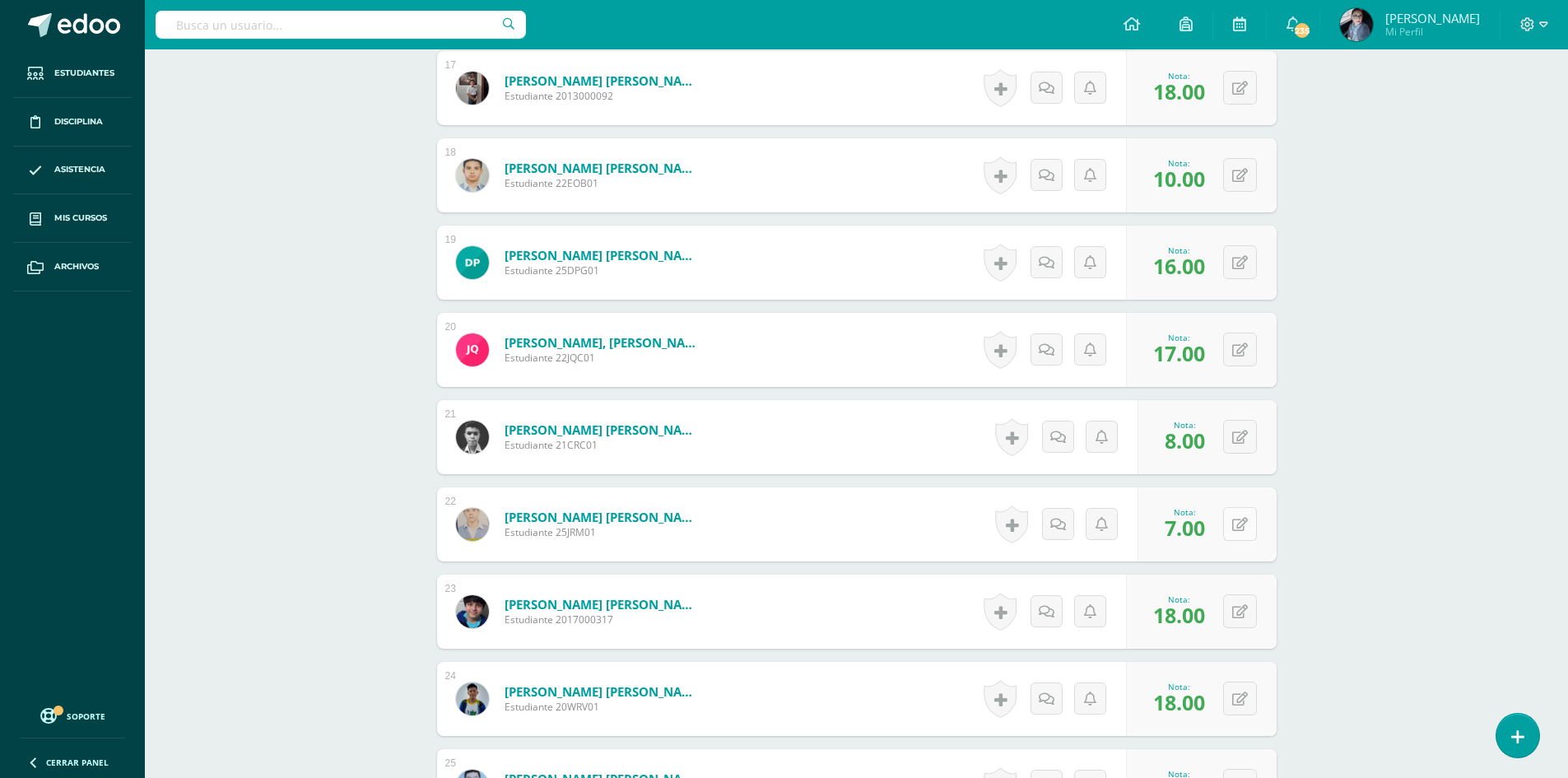
scroll to position [2016, 0]
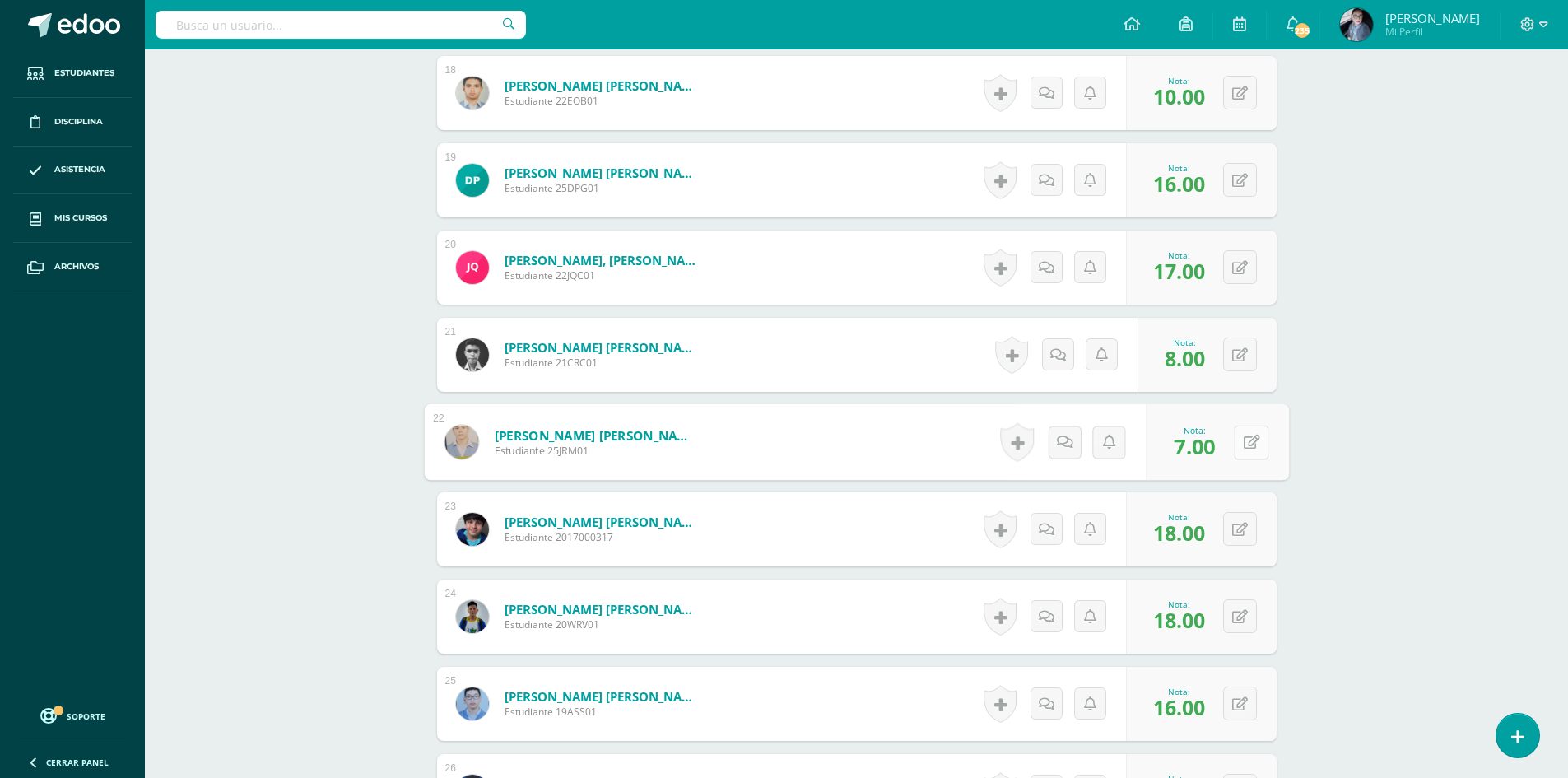
click at [1241, 442] on button at bounding box center [1251, 442] width 35 height 35
type input "8"
click at [1240, 529] on icon at bounding box center [1241, 530] width 16 height 14
type input "7"
click at [1247, 621] on icon at bounding box center [1251, 616] width 16 height 14
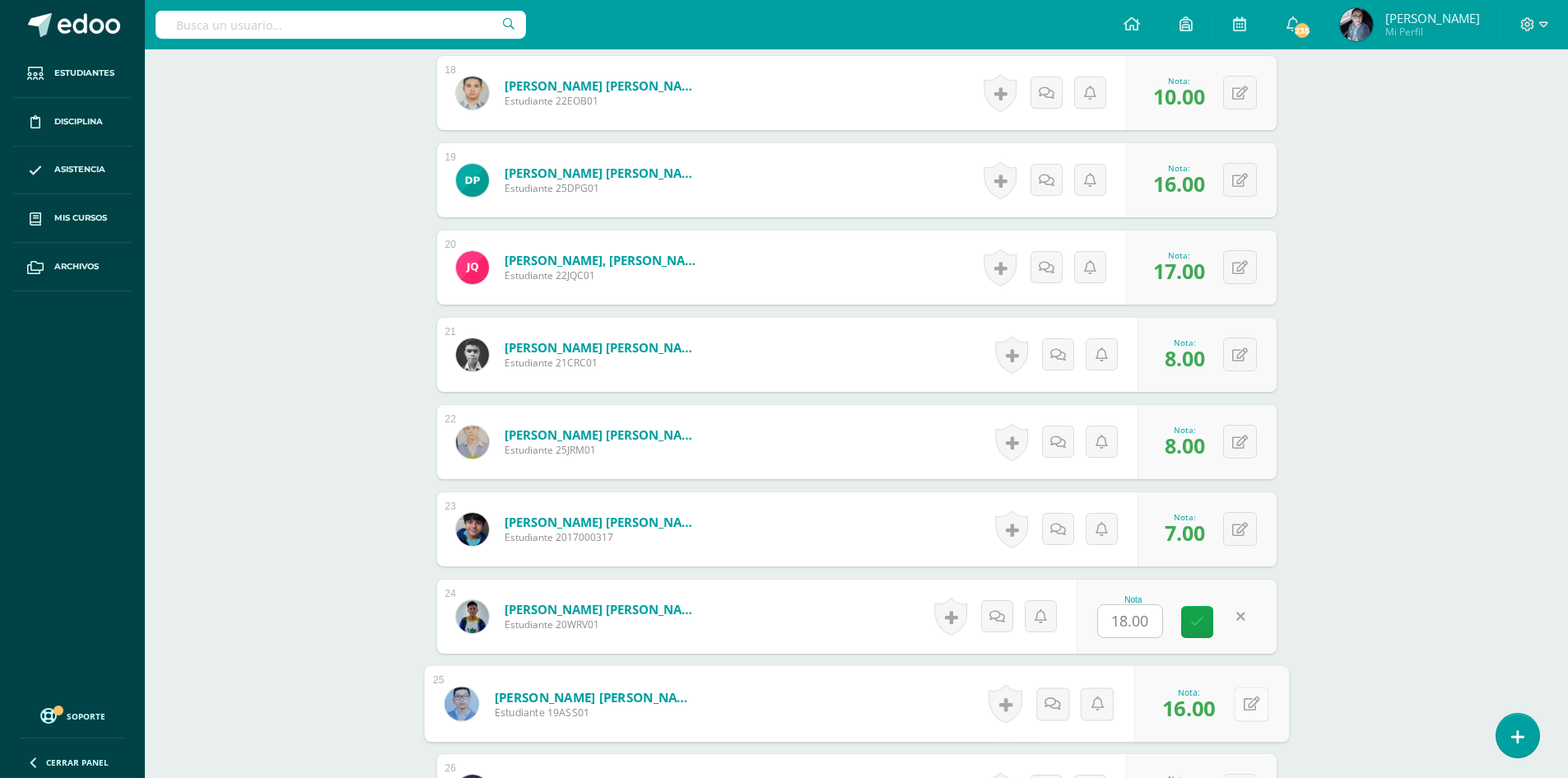
click at [1244, 705] on icon at bounding box center [1251, 704] width 16 height 14
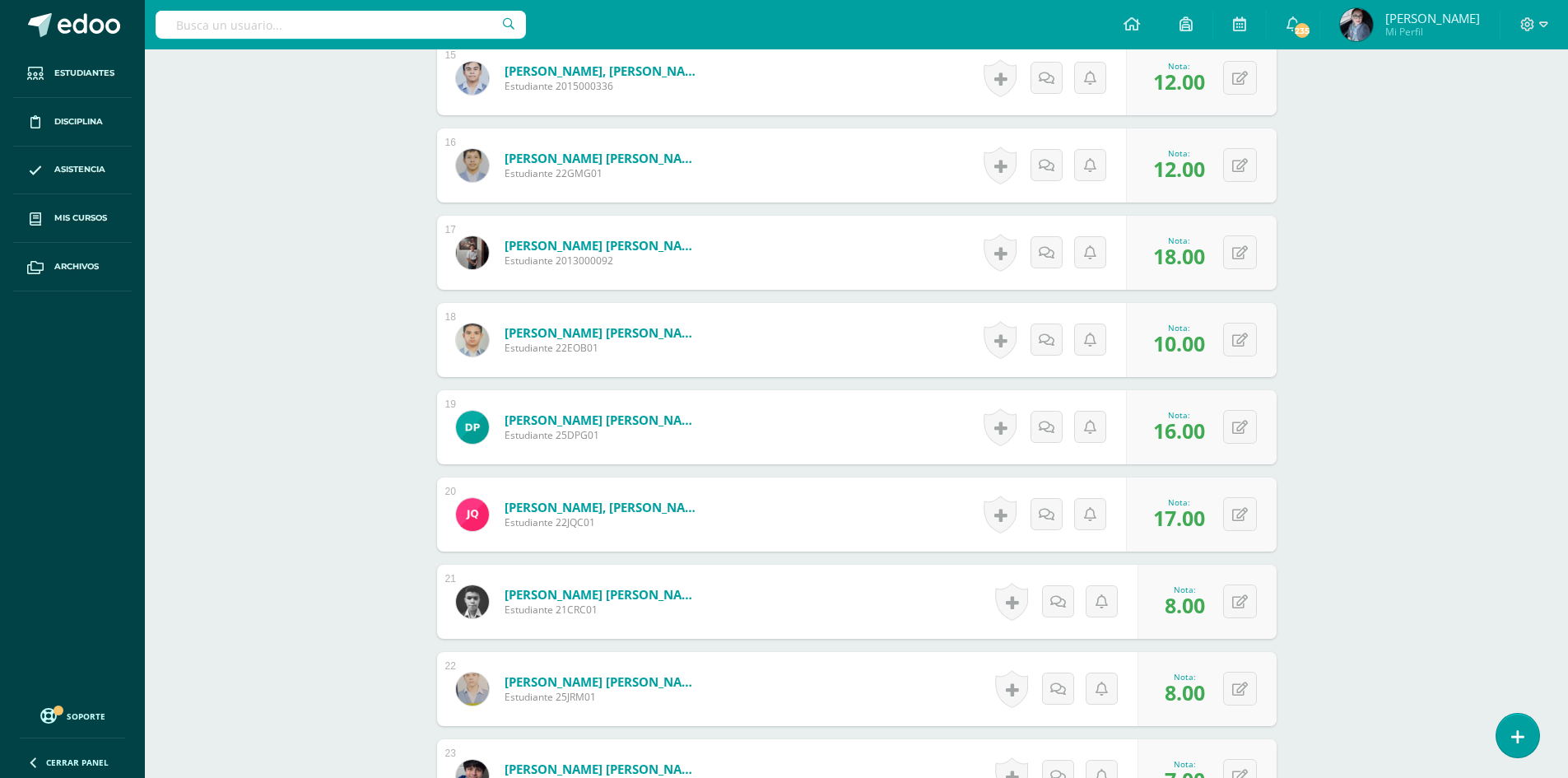
scroll to position [1852, 0]
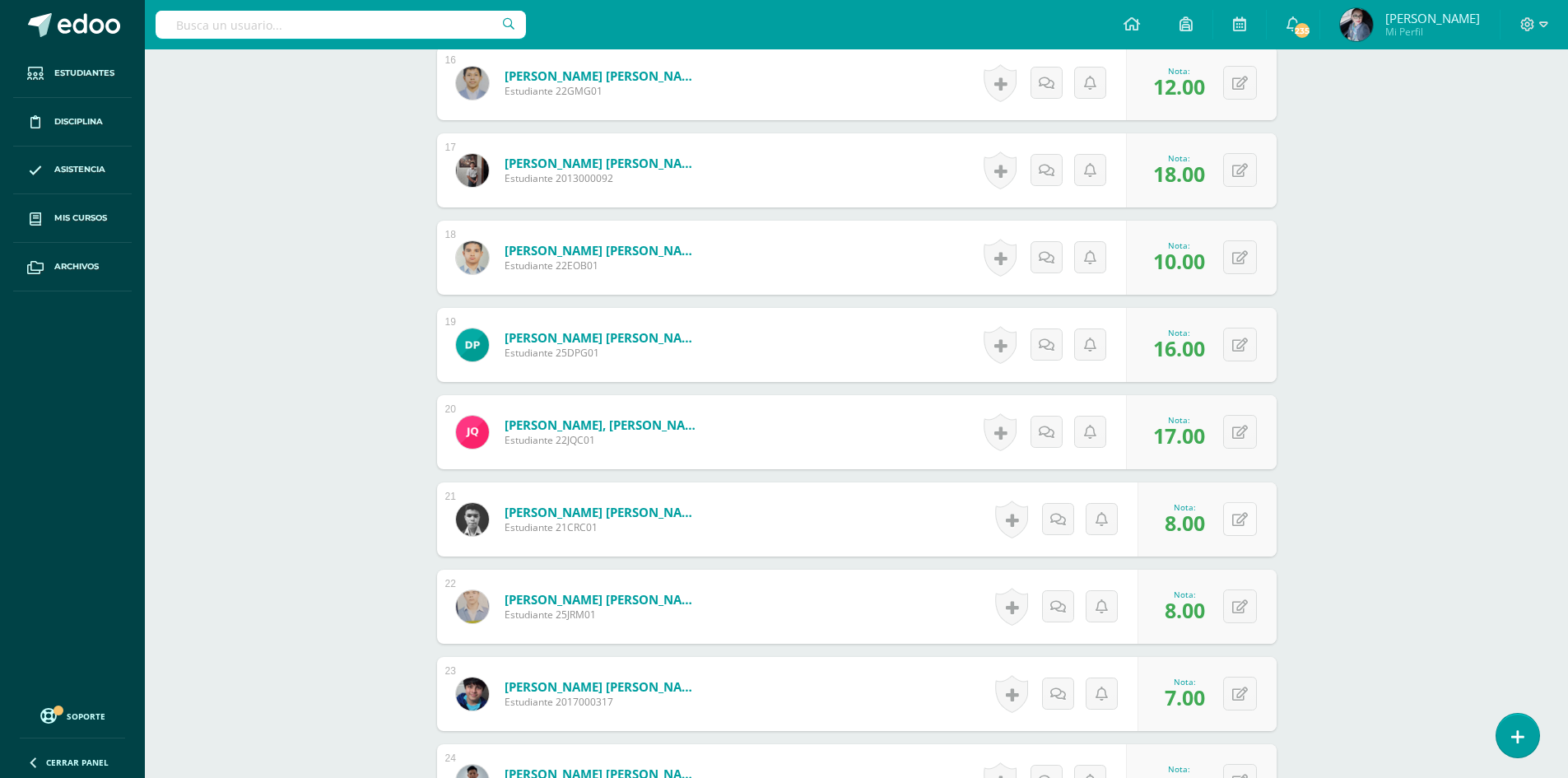
click at [1241, 519] on button at bounding box center [1241, 519] width 34 height 34
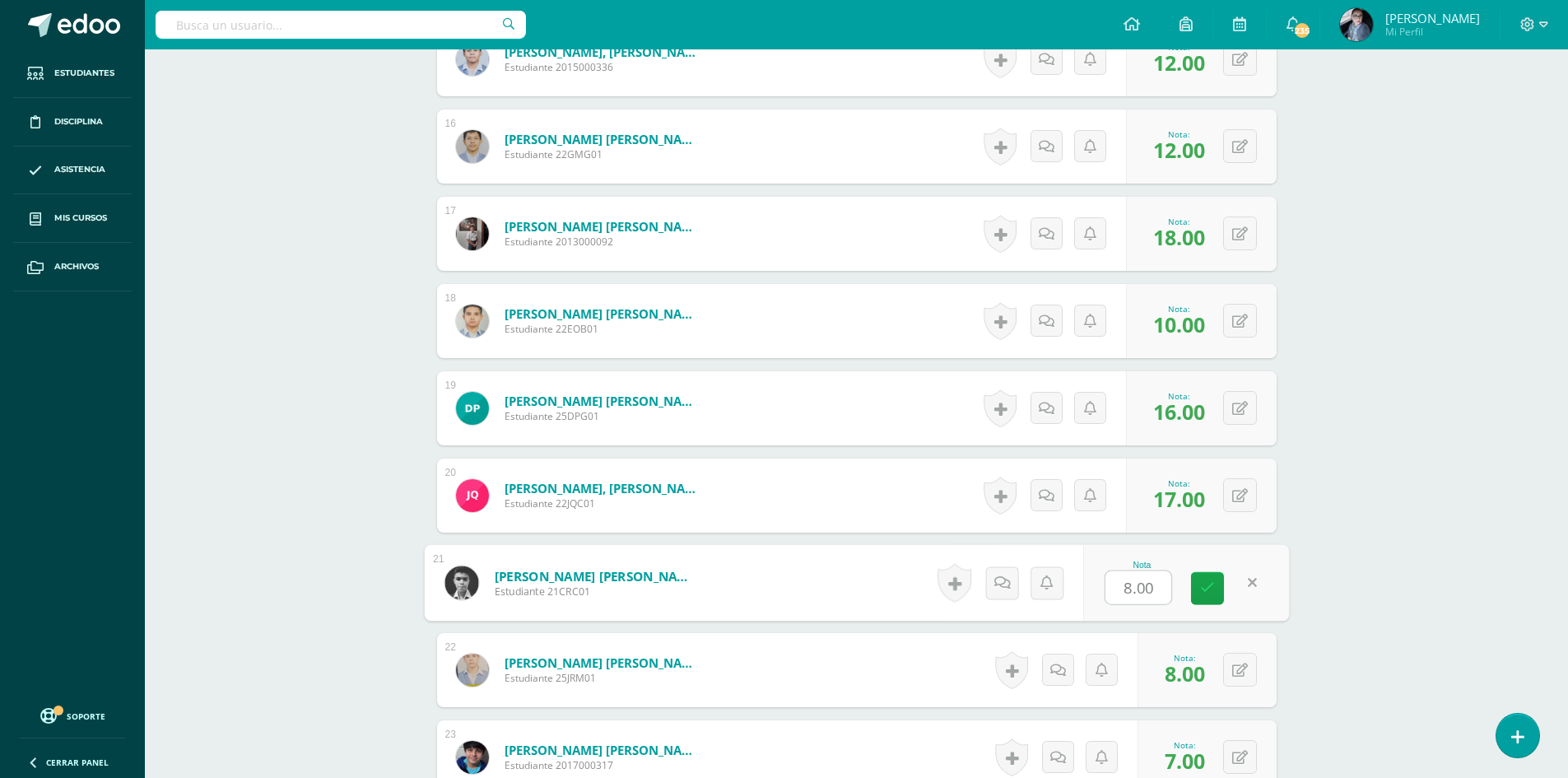
scroll to position [1770, 0]
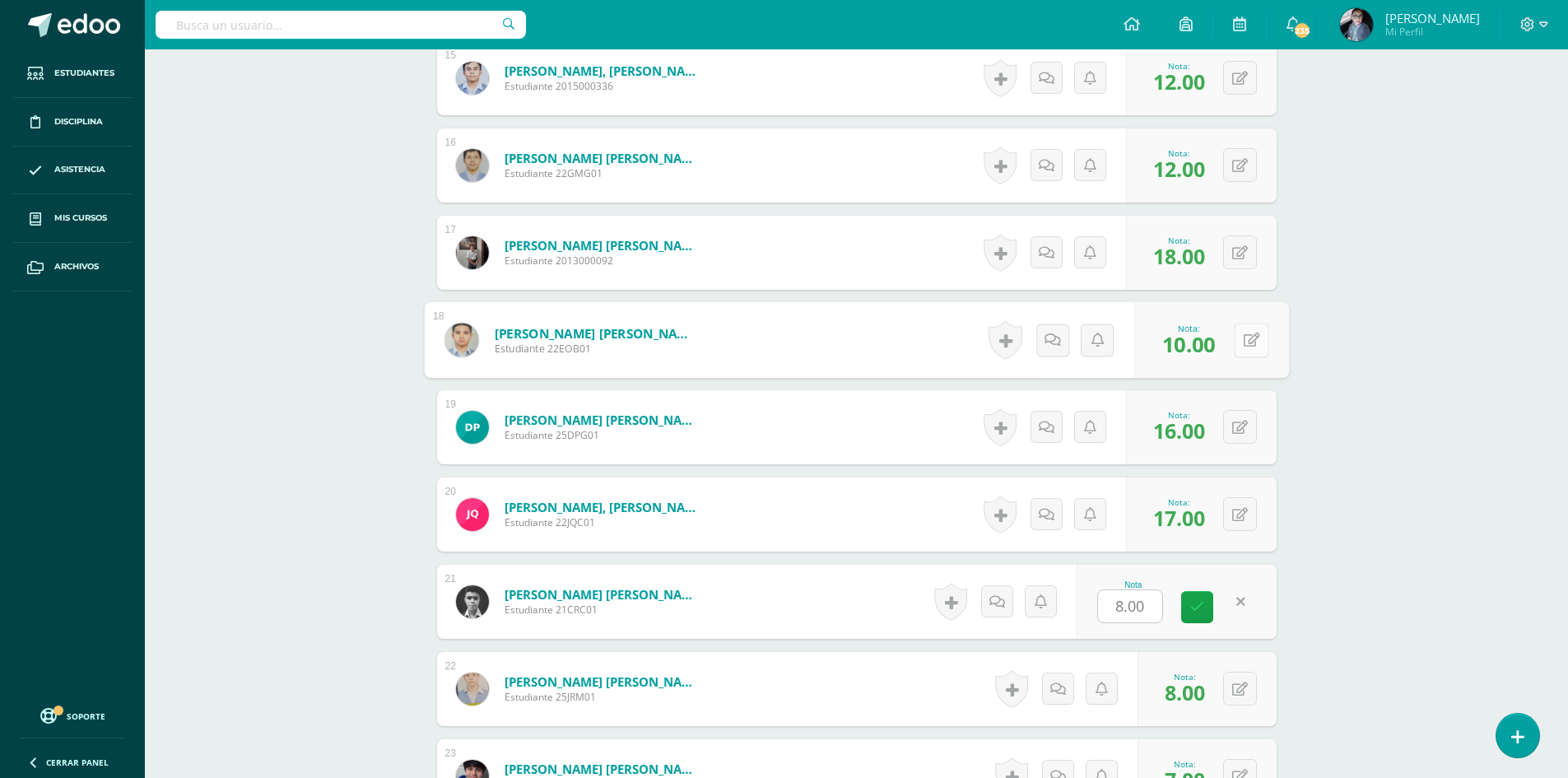
click at [1238, 351] on button at bounding box center [1251, 340] width 35 height 35
type input "16"
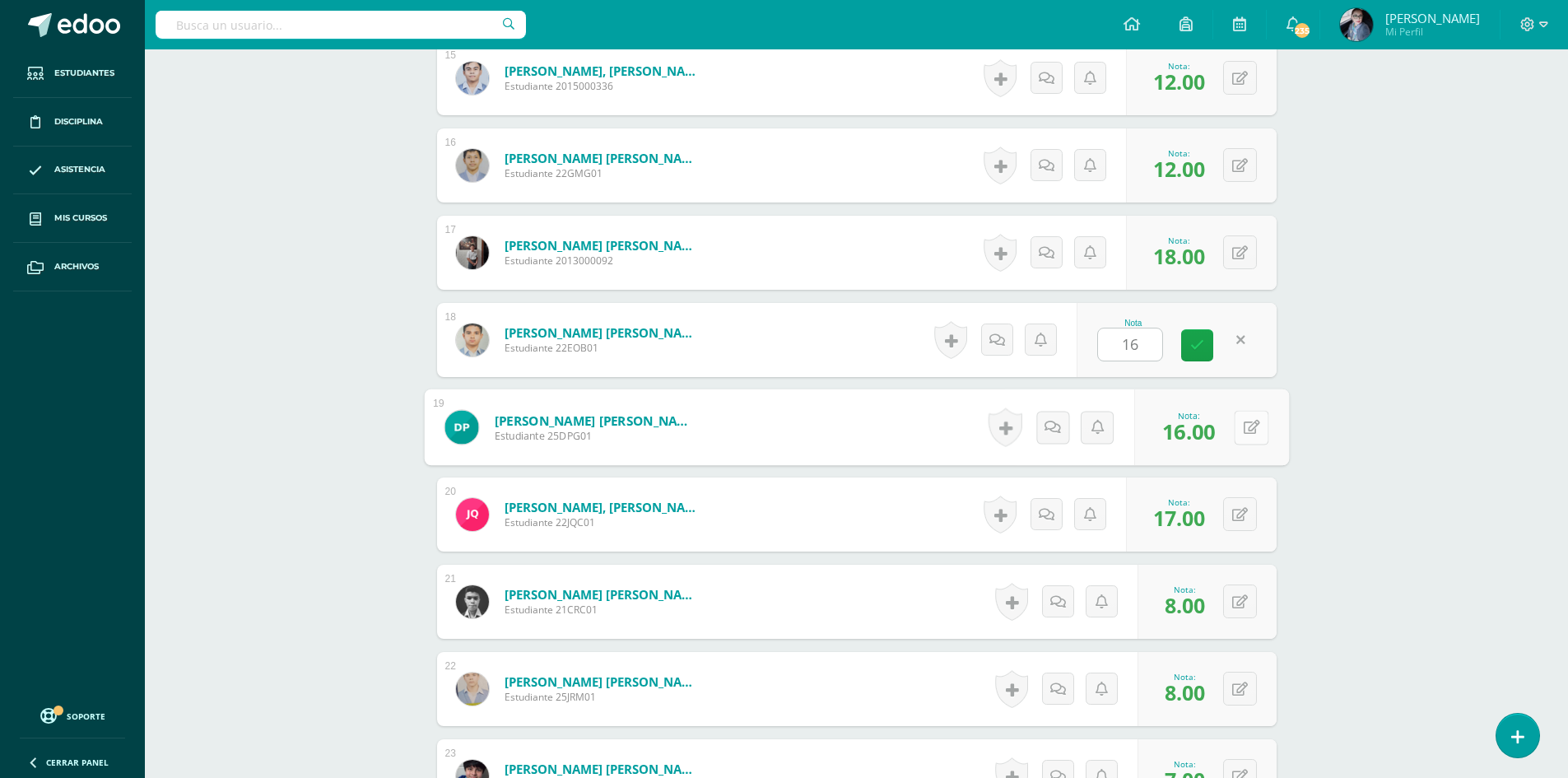
click at [1237, 419] on button at bounding box center [1251, 427] width 35 height 35
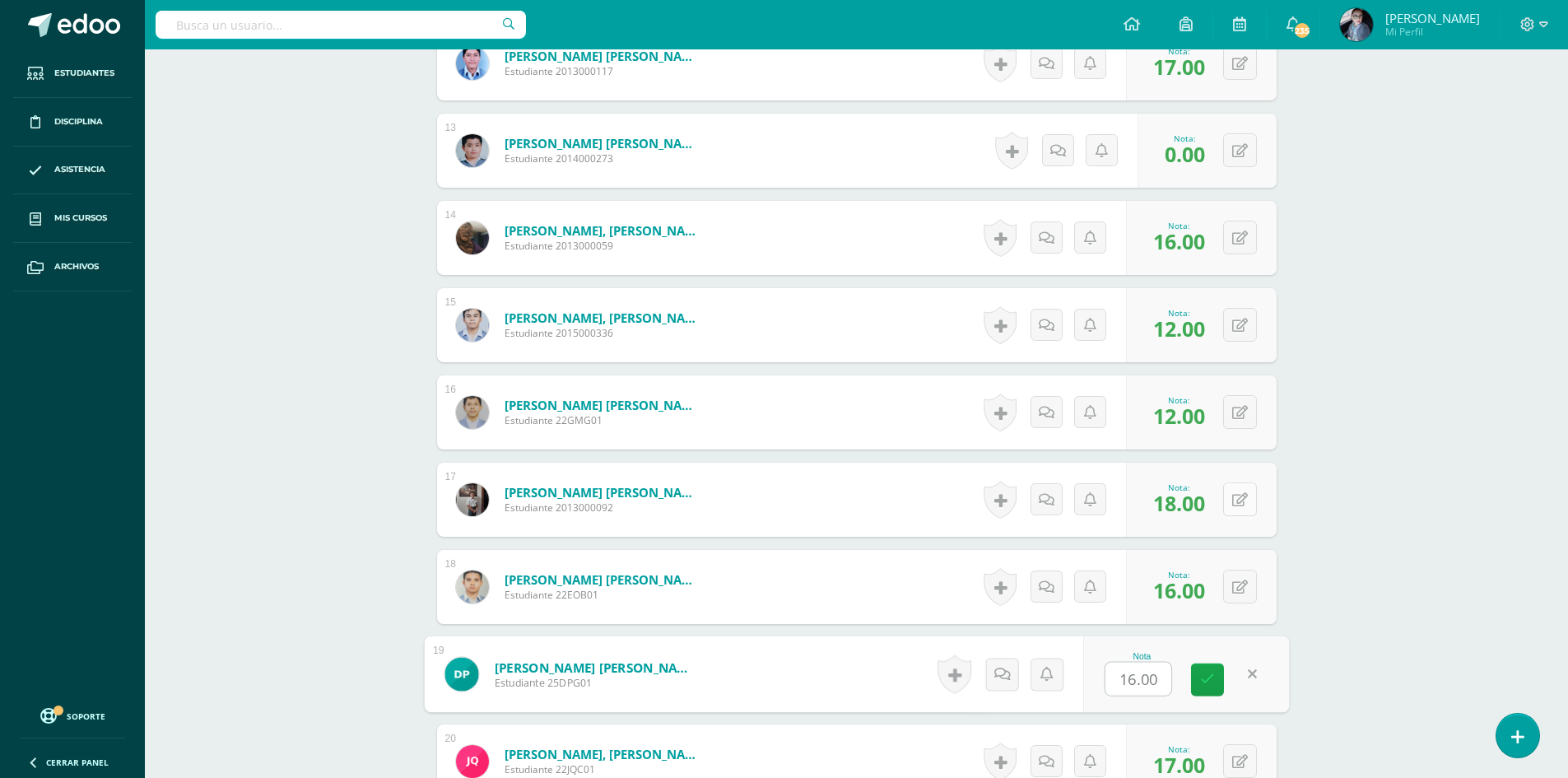
scroll to position [1605, 0]
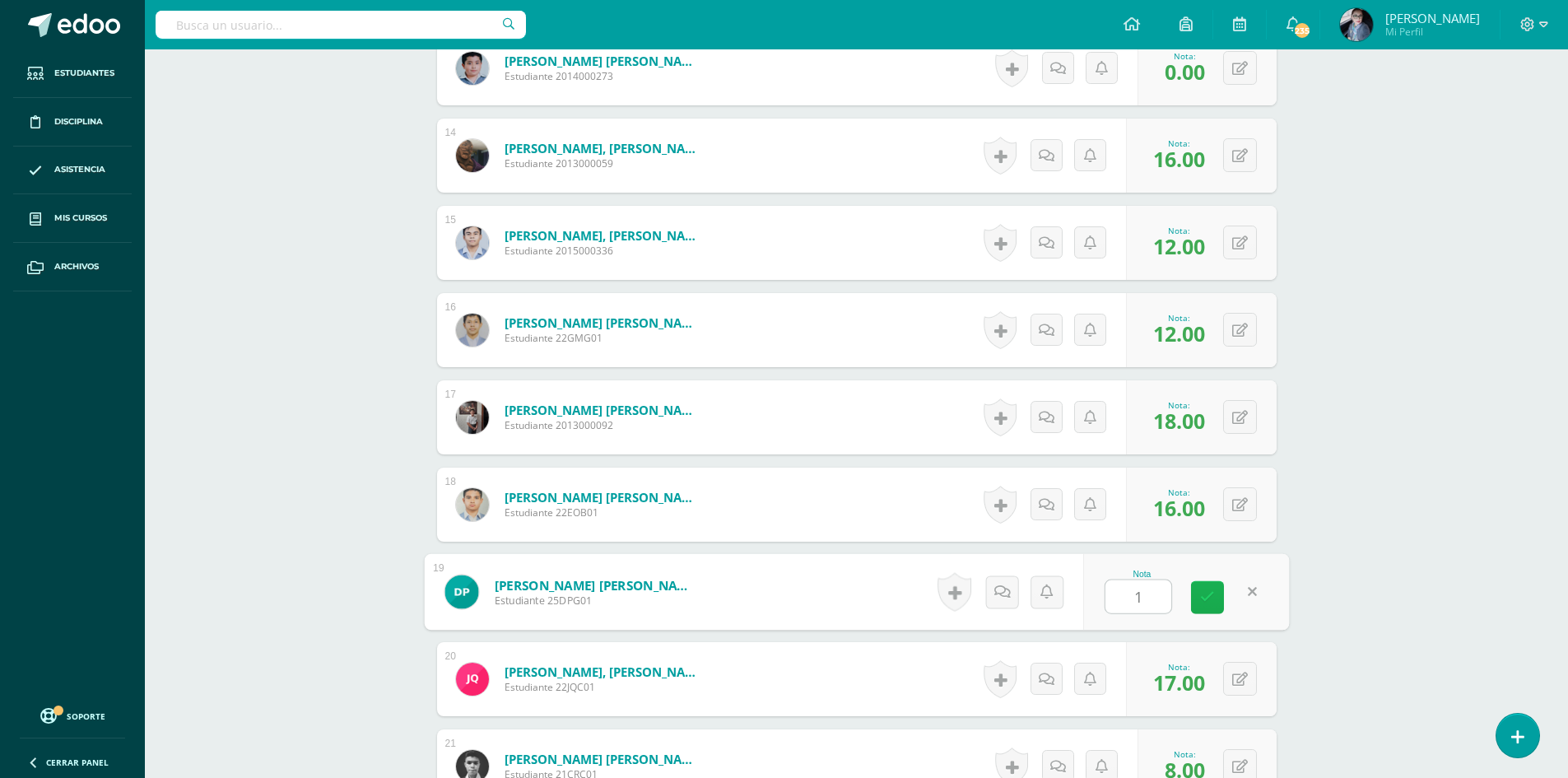
type input "10"
click at [1216, 594] on link at bounding box center [1207, 597] width 33 height 33
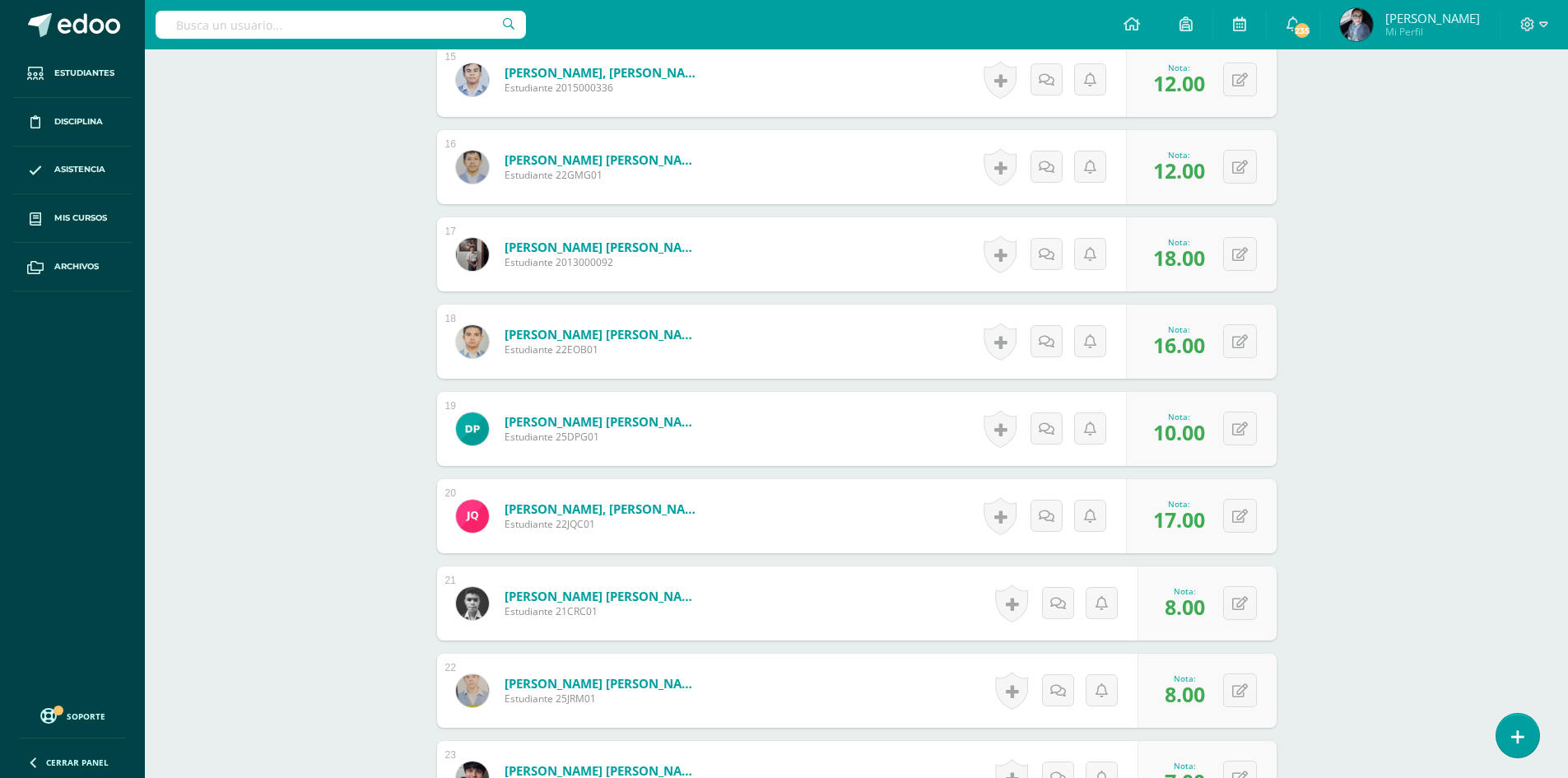
scroll to position [1770, 0]
click at [1231, 517] on div "0 Logros Logros obtenidos Aún no hay logros agregados Nota: 17.00" at bounding box center [1201, 514] width 151 height 74
click at [1251, 518] on icon at bounding box center [1251, 514] width 16 height 14
type input "16"
click at [1243, 600] on icon at bounding box center [1251, 601] width 16 height 14
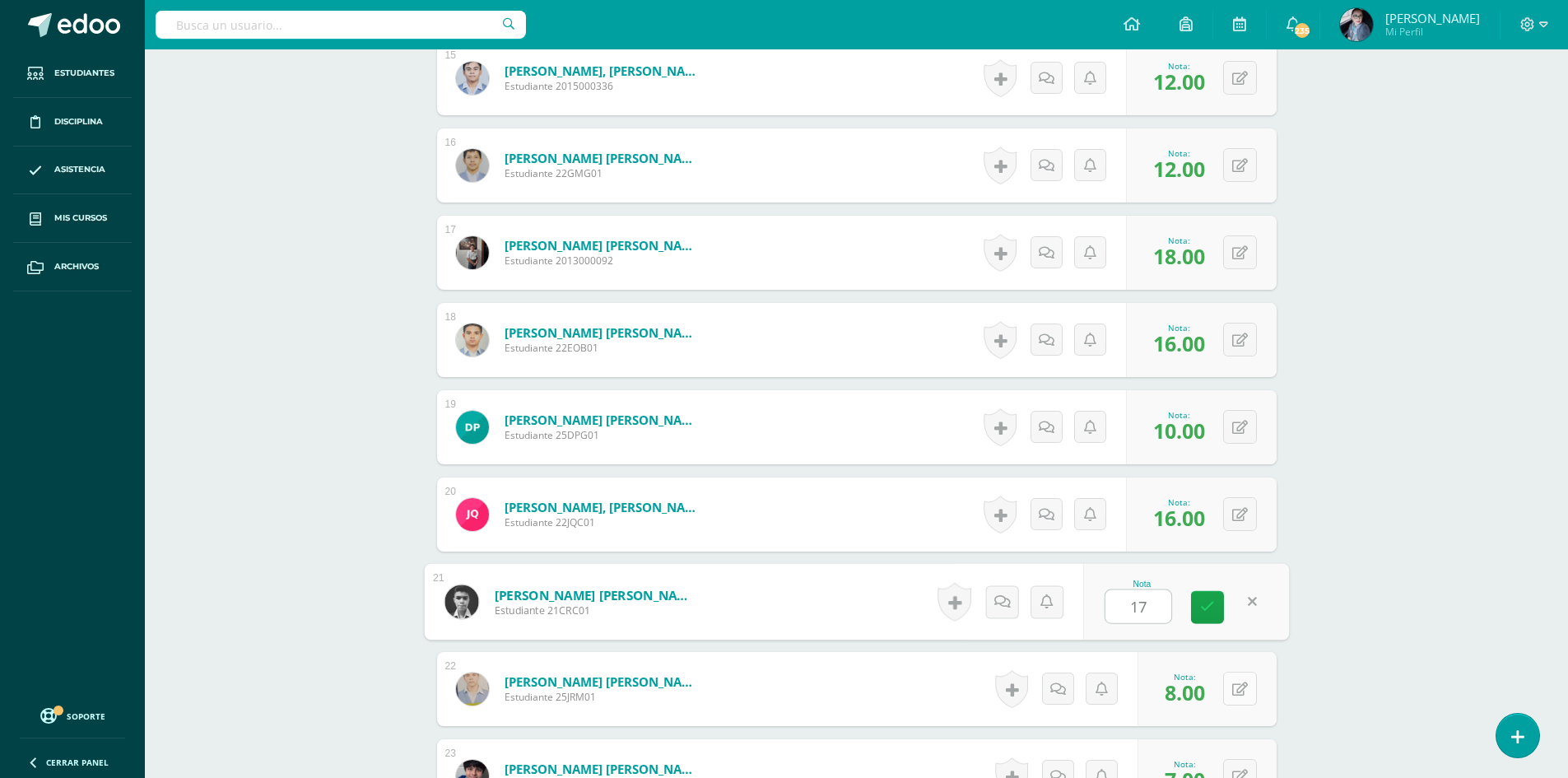
type input "17"
click at [1238, 688] on button at bounding box center [1241, 689] width 34 height 34
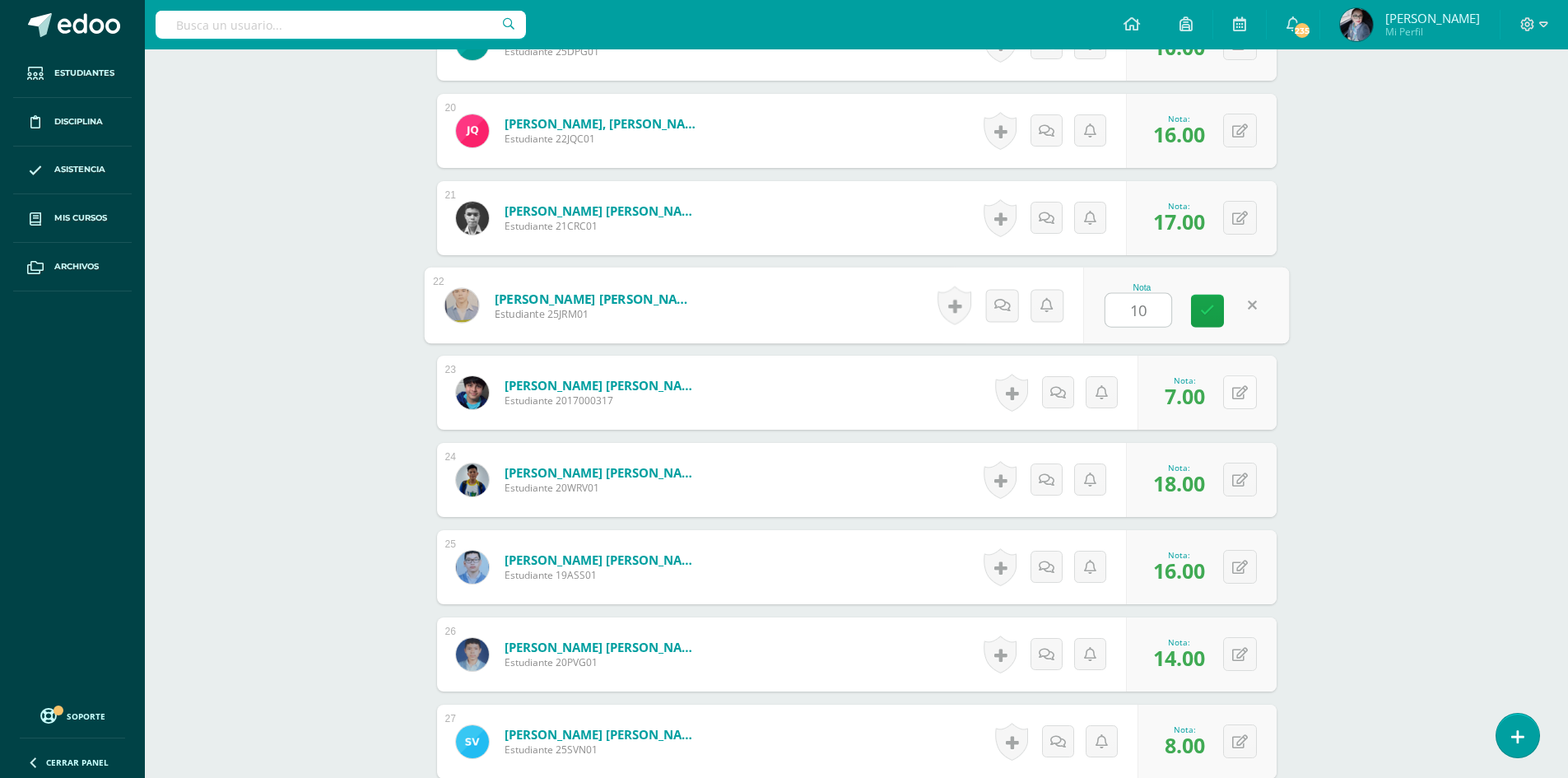
scroll to position [2181, 0]
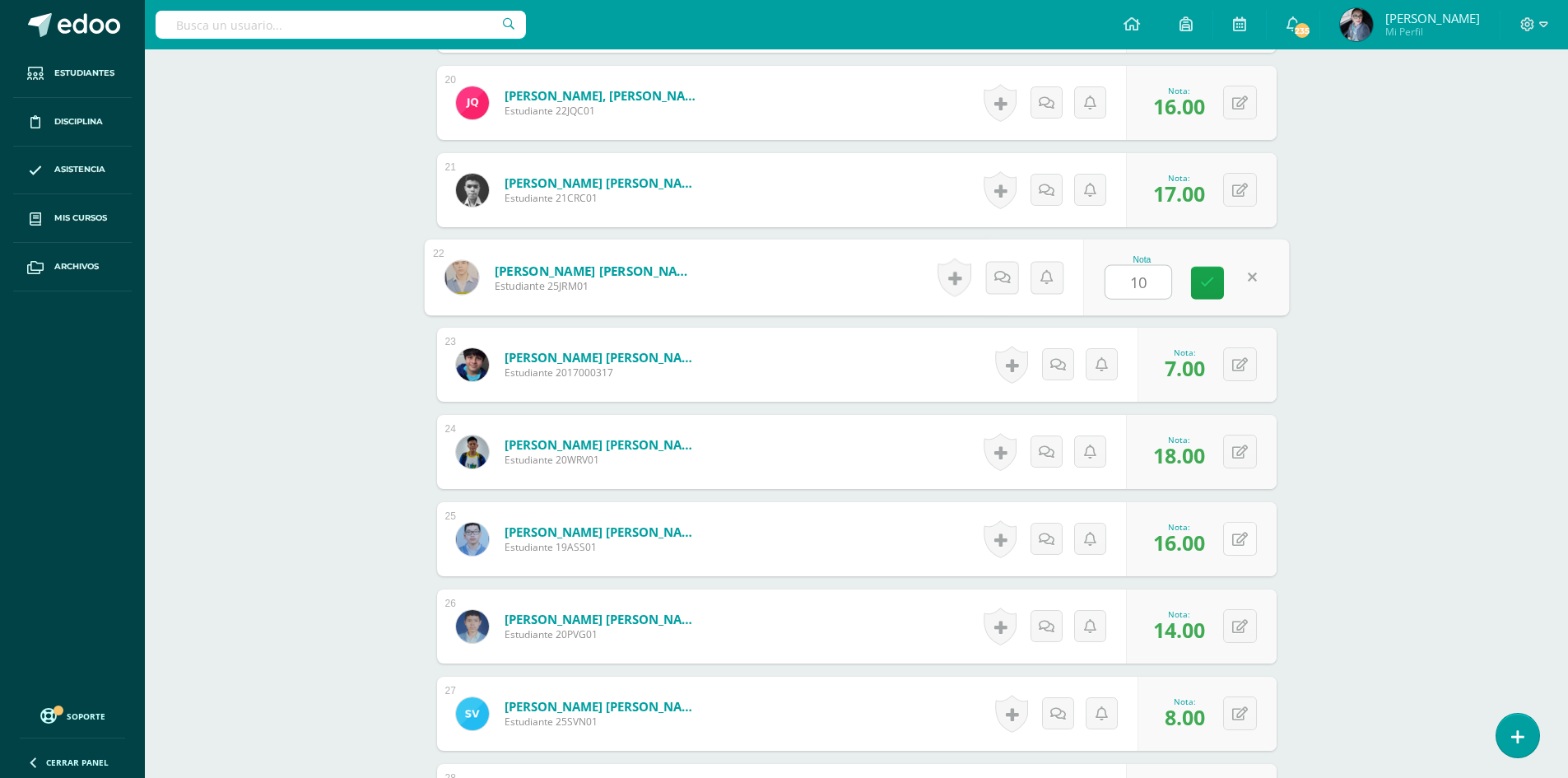
type input "10"
click at [1252, 540] on button at bounding box center [1241, 539] width 34 height 34
type input "18"
click at [1236, 625] on button at bounding box center [1241, 626] width 34 height 34
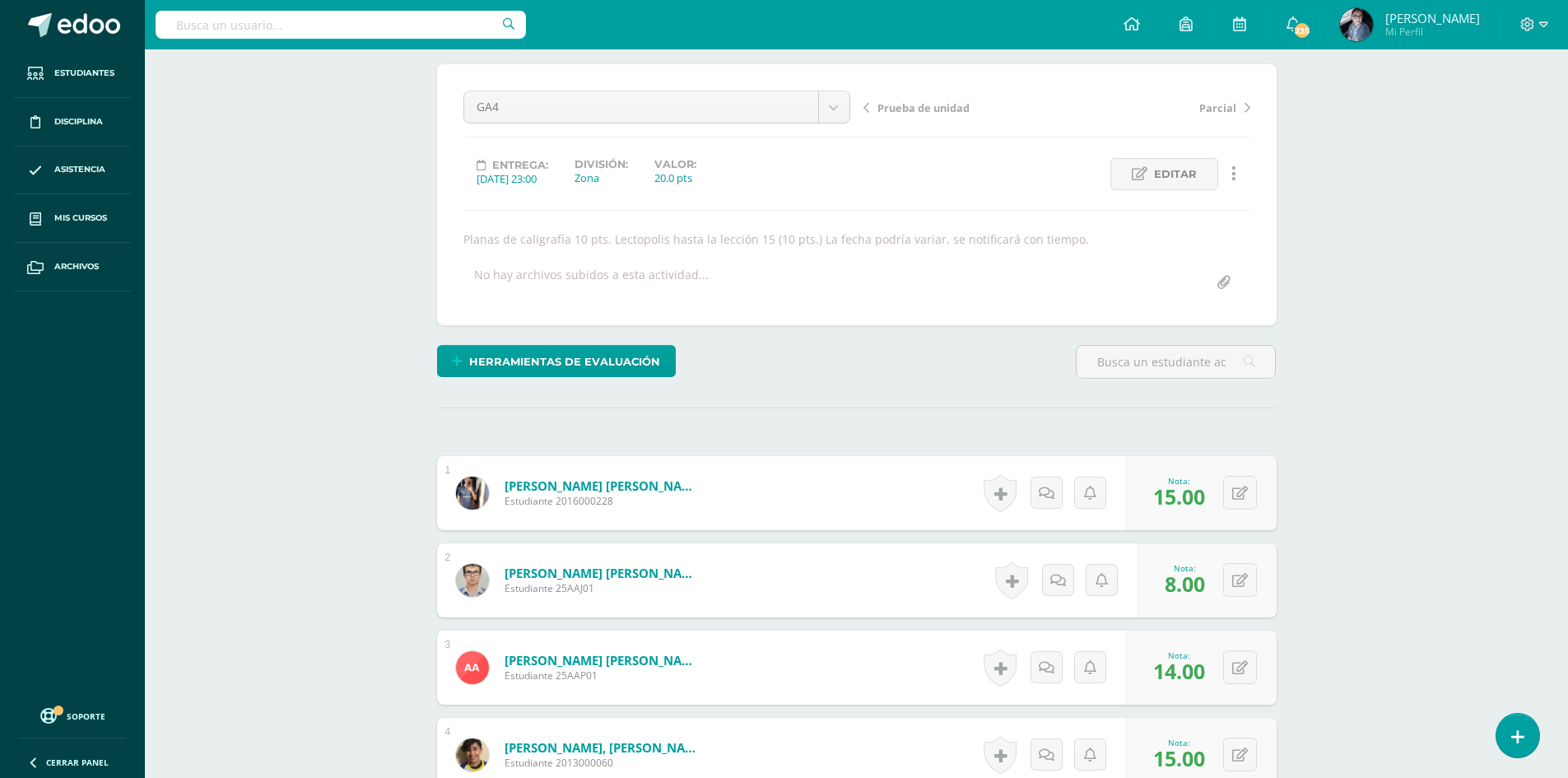
scroll to position [0, 0]
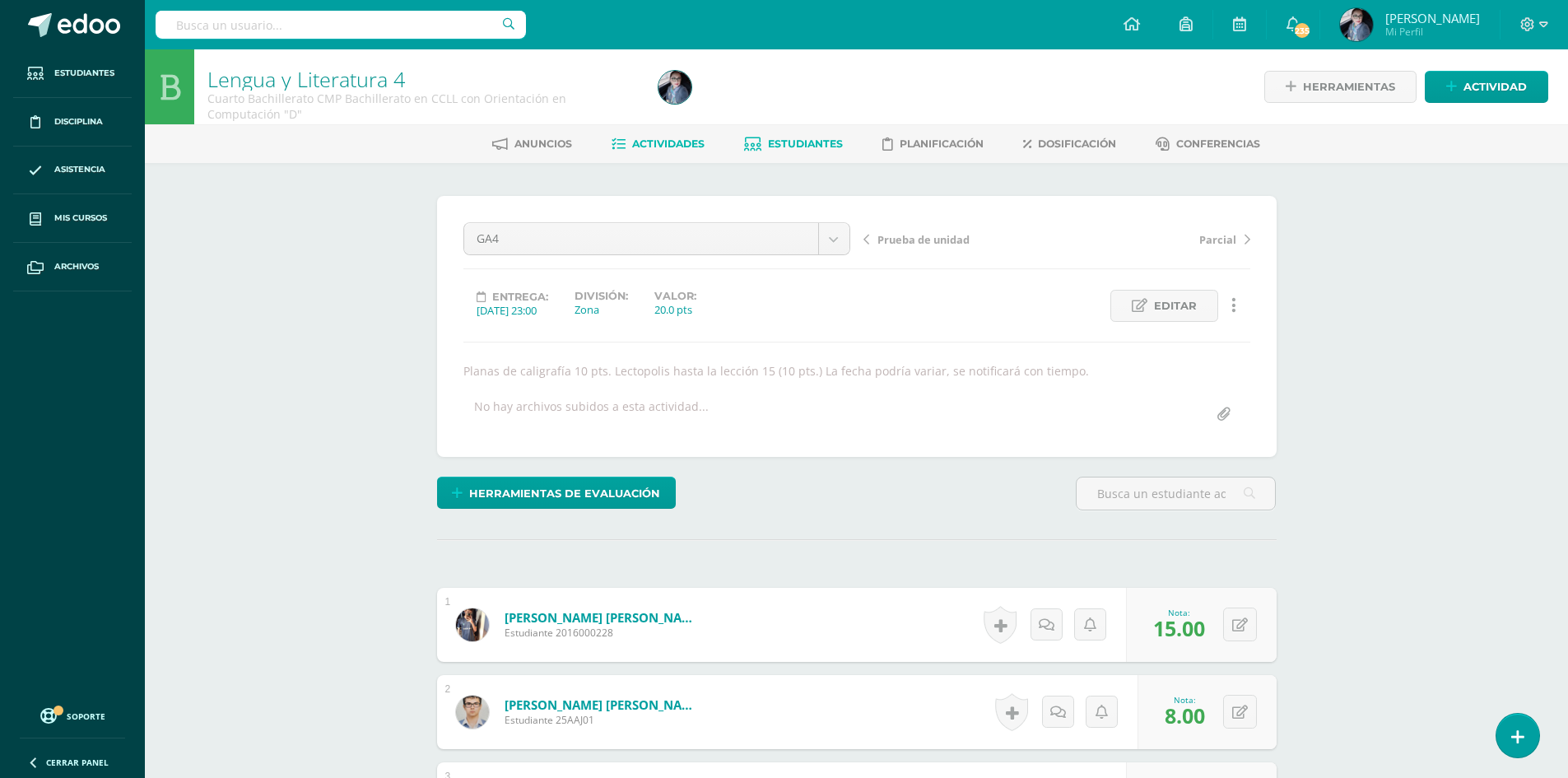
click at [808, 145] on span "Estudiantes" at bounding box center [804, 144] width 75 height 12
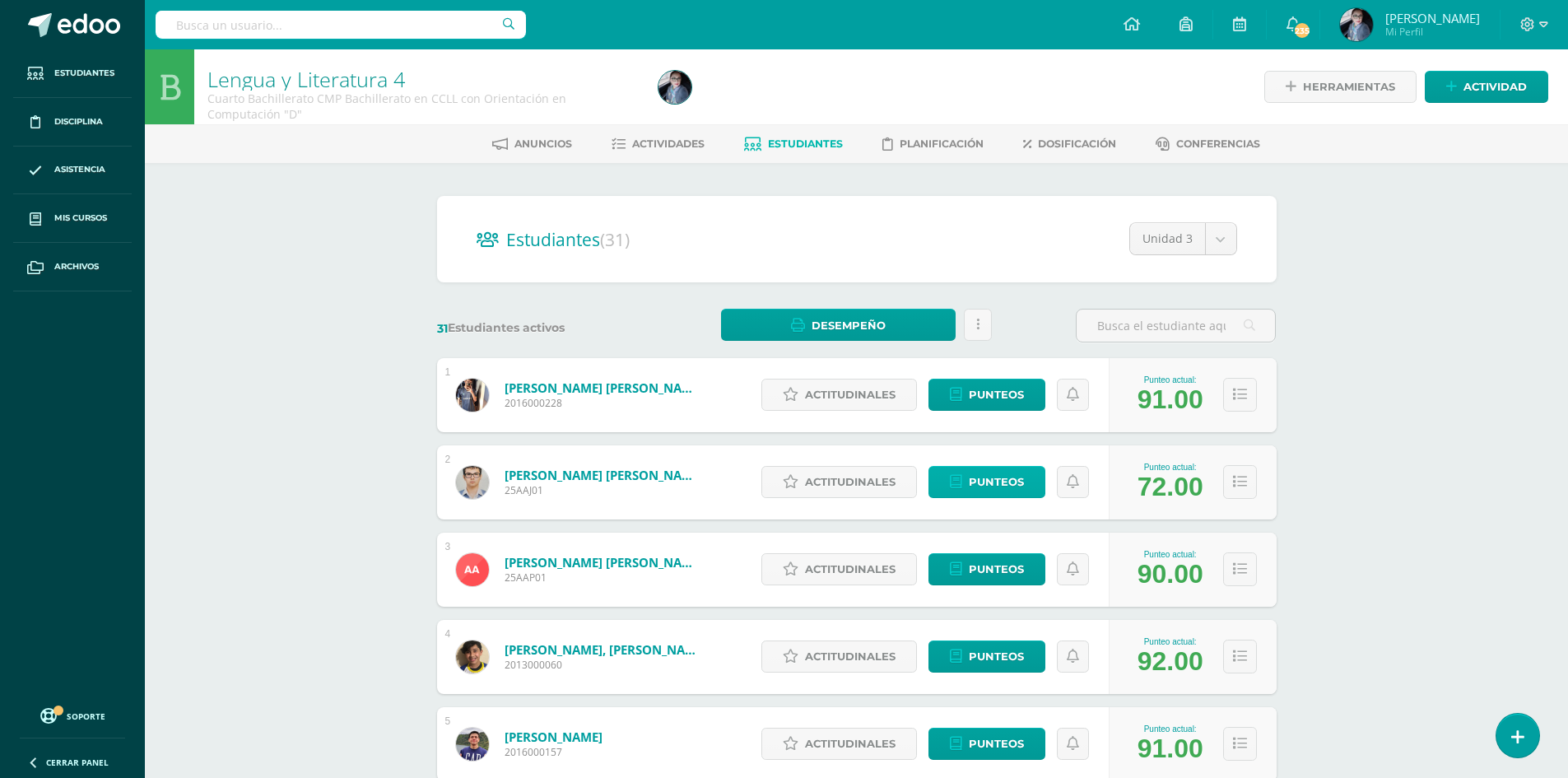
scroll to position [82, 0]
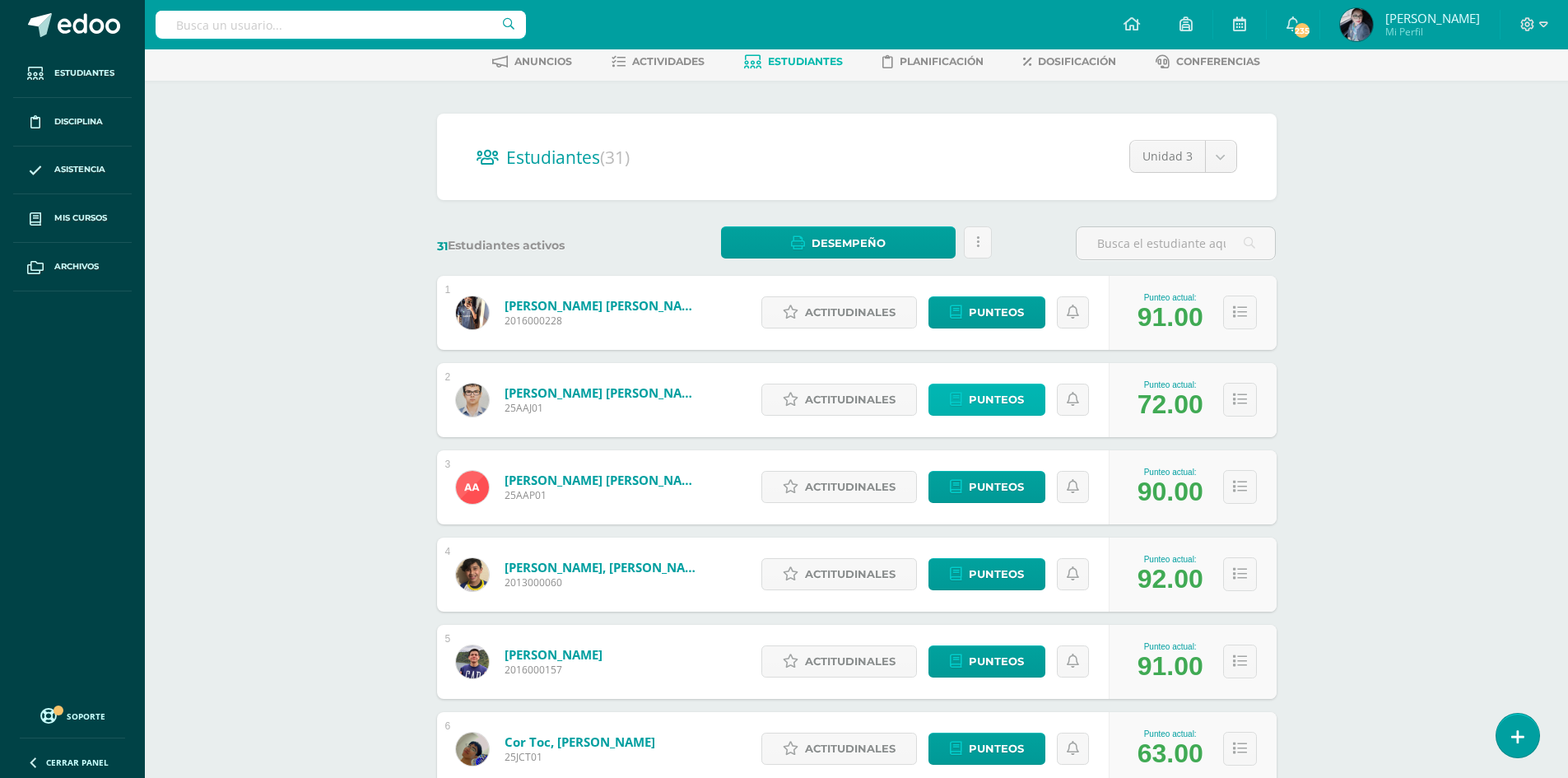
click at [1007, 397] on span "Punteos" at bounding box center [996, 399] width 55 height 31
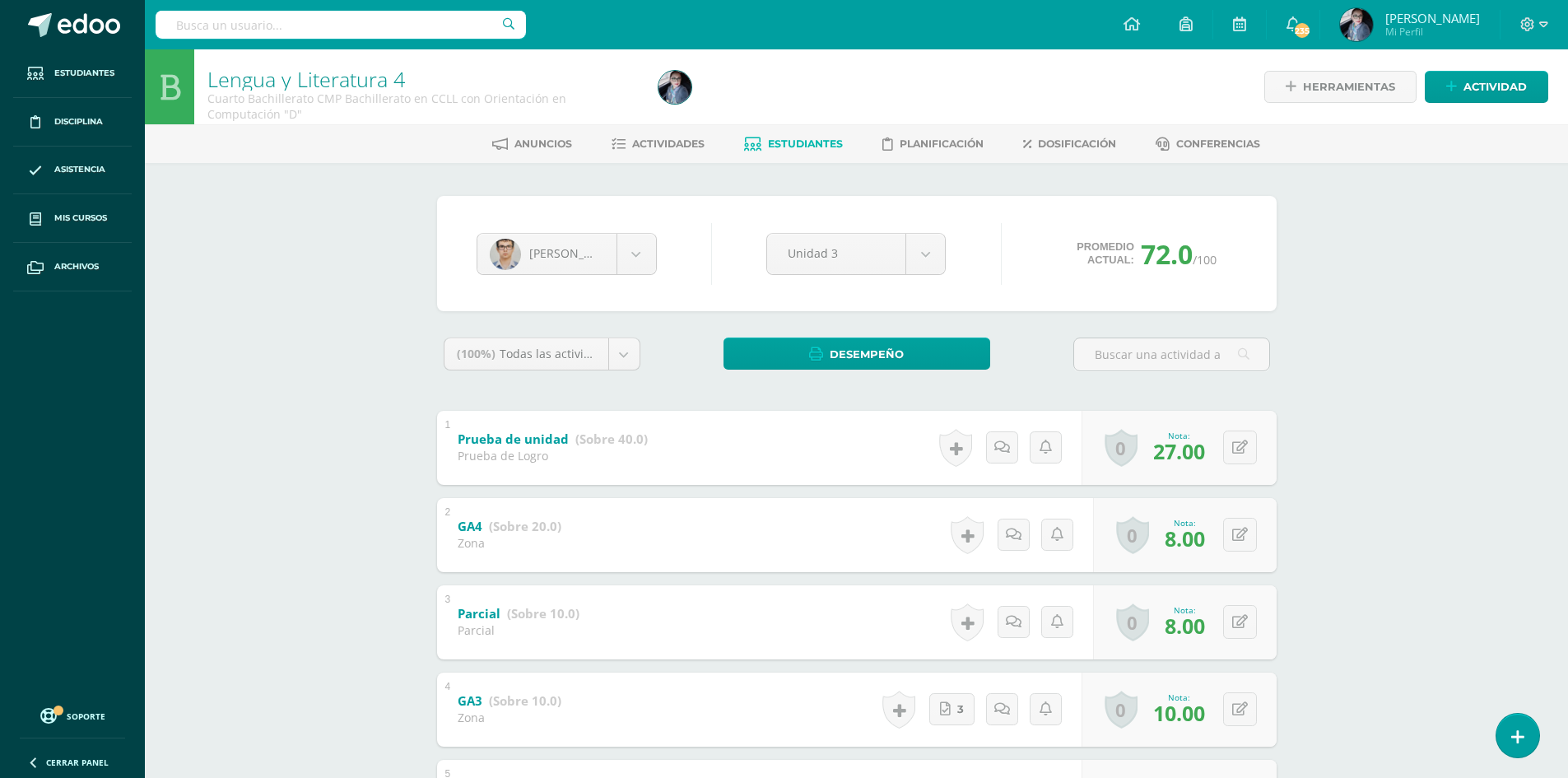
click at [787, 151] on link "Estudiantes" at bounding box center [793, 144] width 99 height 26
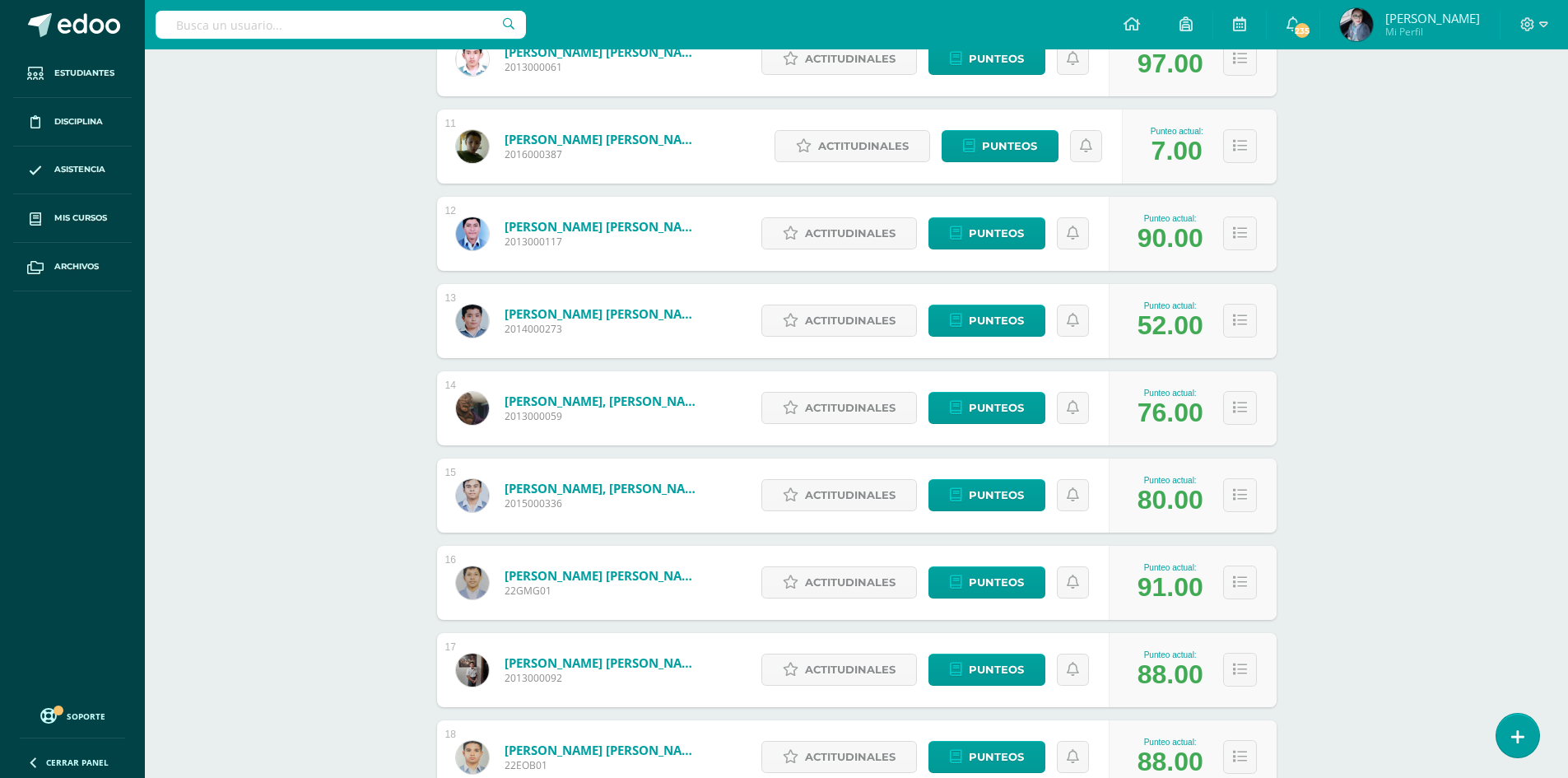
scroll to position [1121, 0]
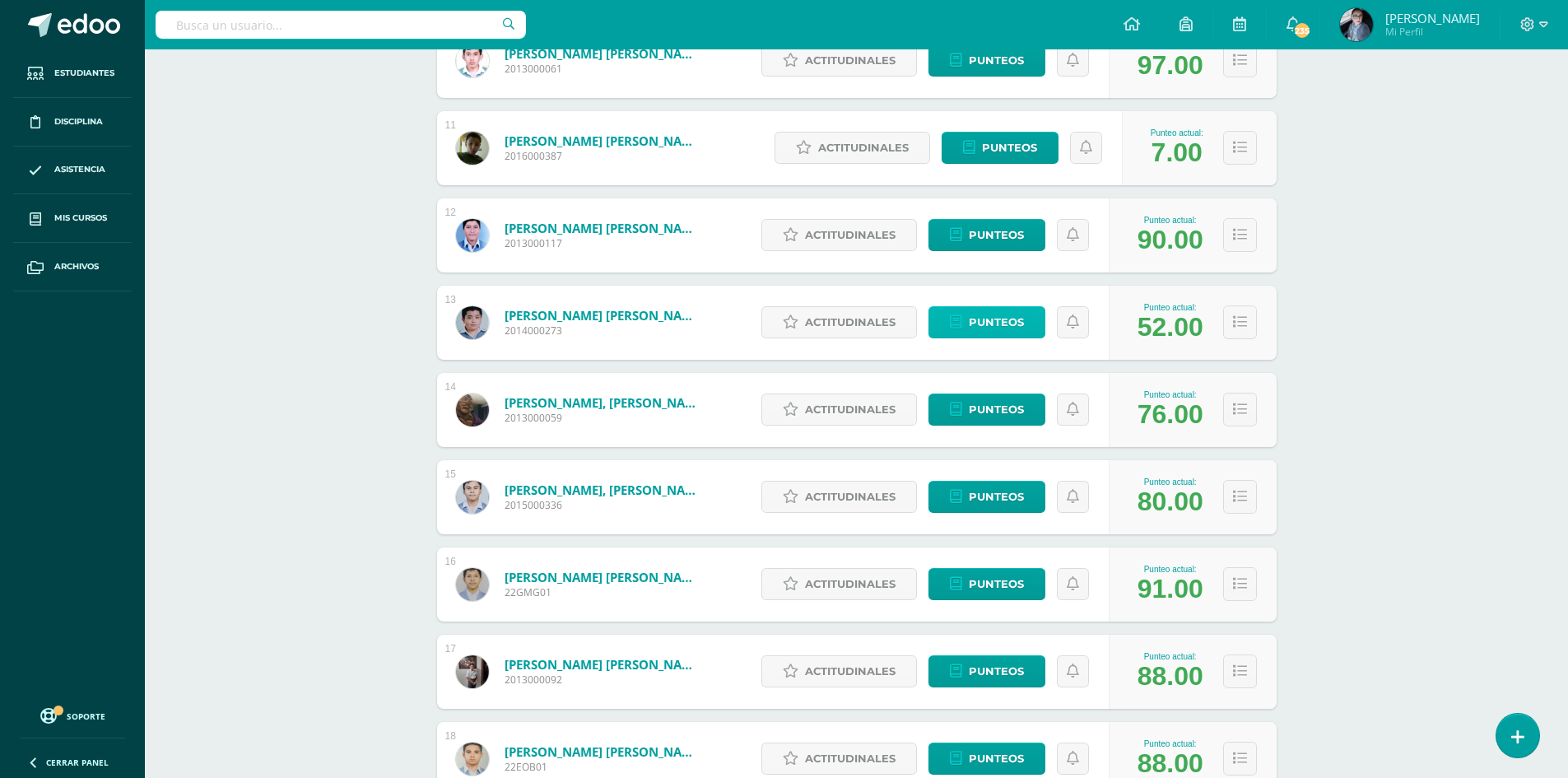
click at [1003, 326] on span "Punteos" at bounding box center [996, 323] width 55 height 31
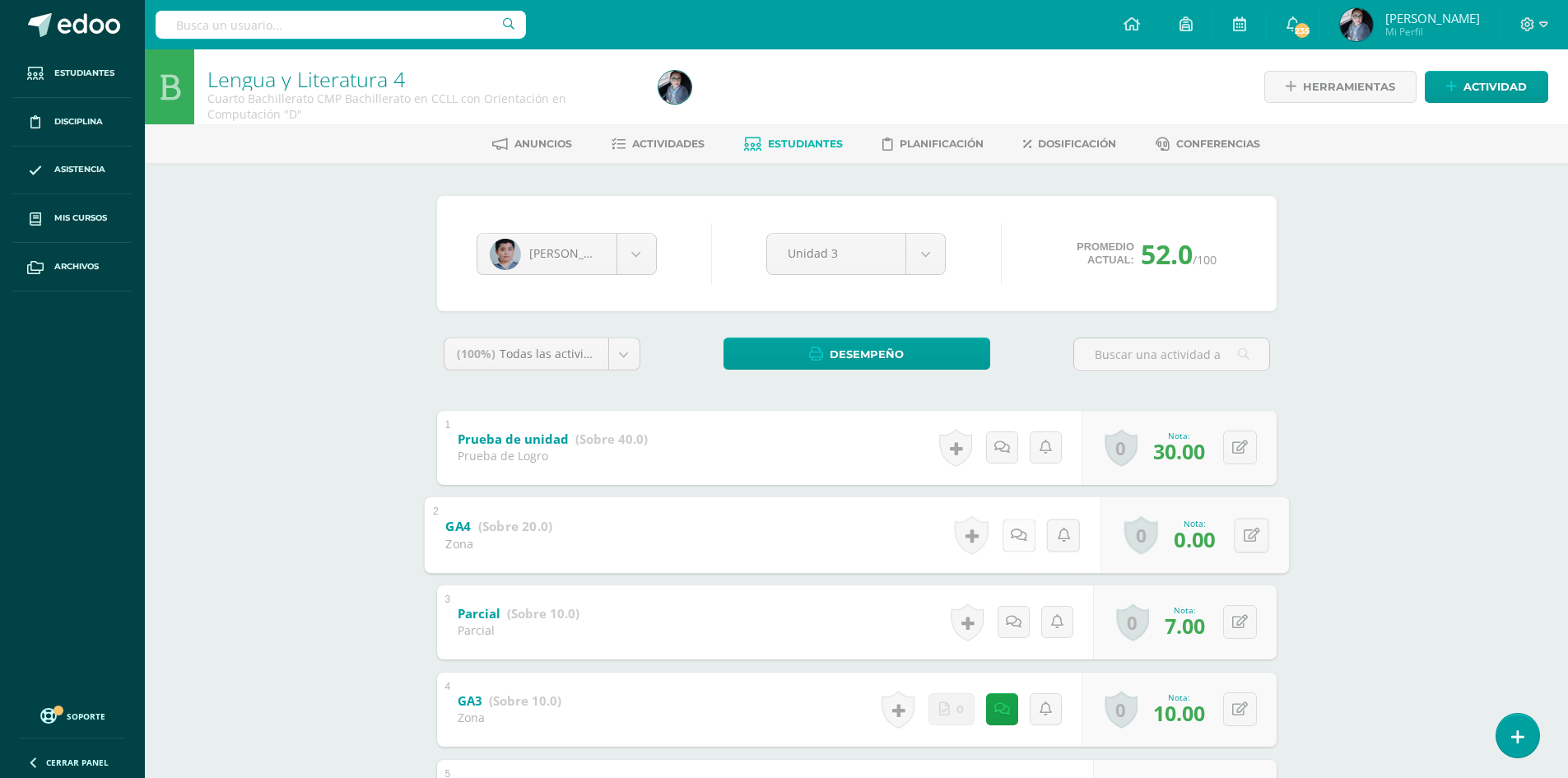
click at [1022, 538] on link at bounding box center [1018, 535] width 33 height 33
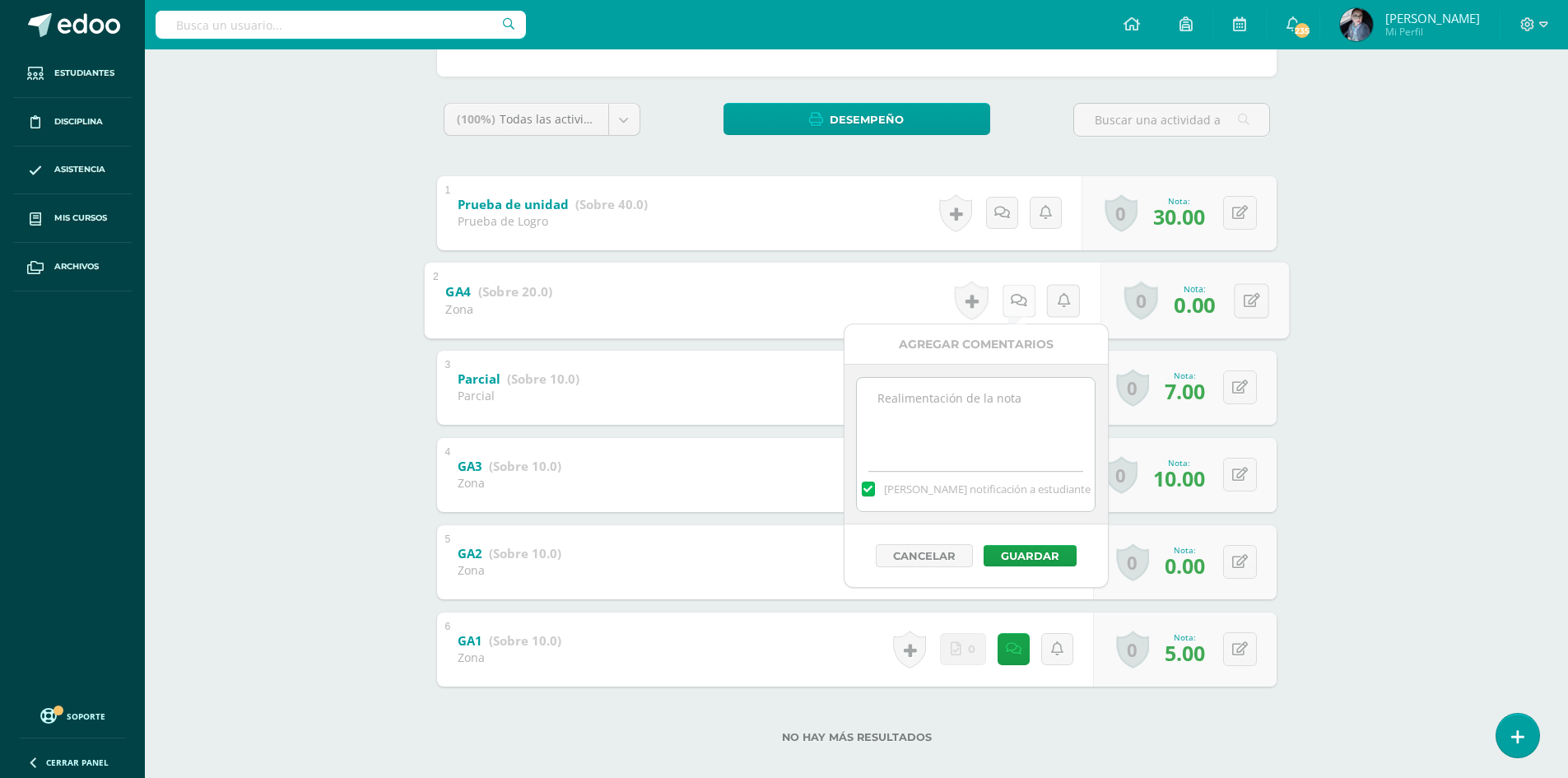
scroll to position [247, 0]
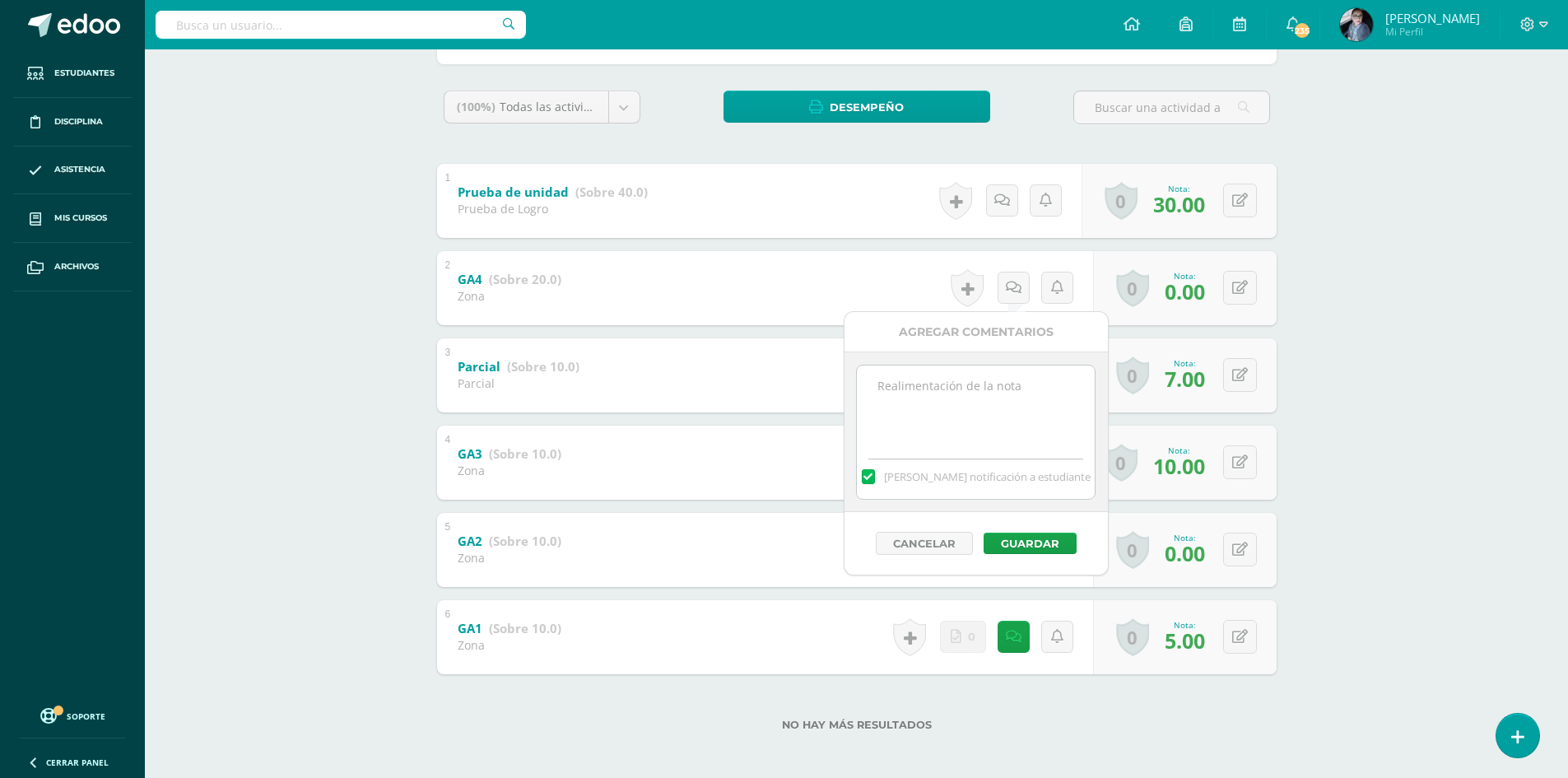
click at [929, 364] on div "[PERSON_NAME] notificación a estudiante" at bounding box center [976, 431] width 263 height 161
click at [950, 411] on textarea at bounding box center [976, 406] width 238 height 82
type textarea "No entregó Lectopolis ni caligrafía. Actividades asignadas hace más de un mes"
click at [1039, 546] on button "Guardar" at bounding box center [1030, 543] width 93 height 21
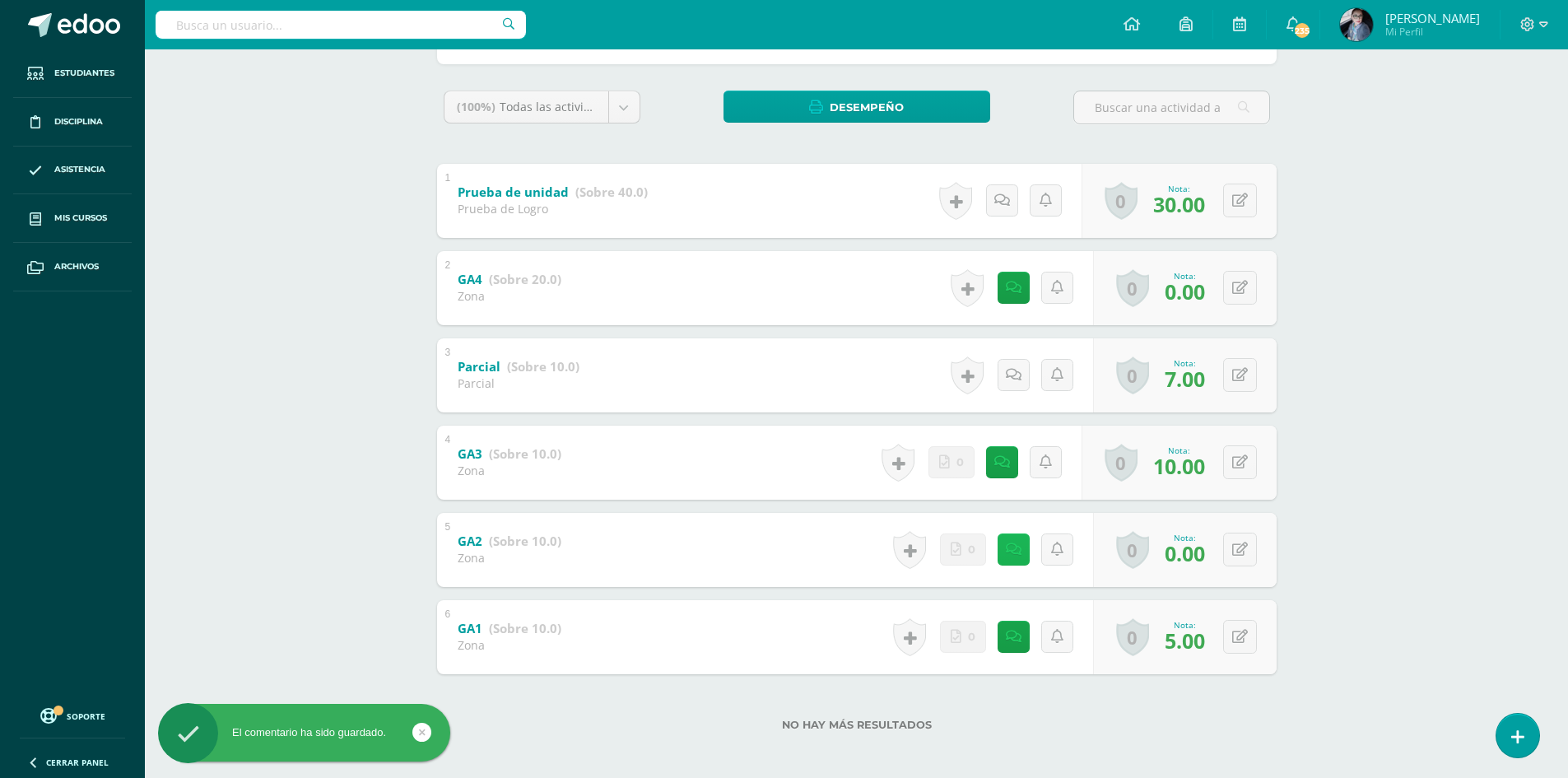
click at [1017, 553] on icon at bounding box center [1014, 550] width 16 height 14
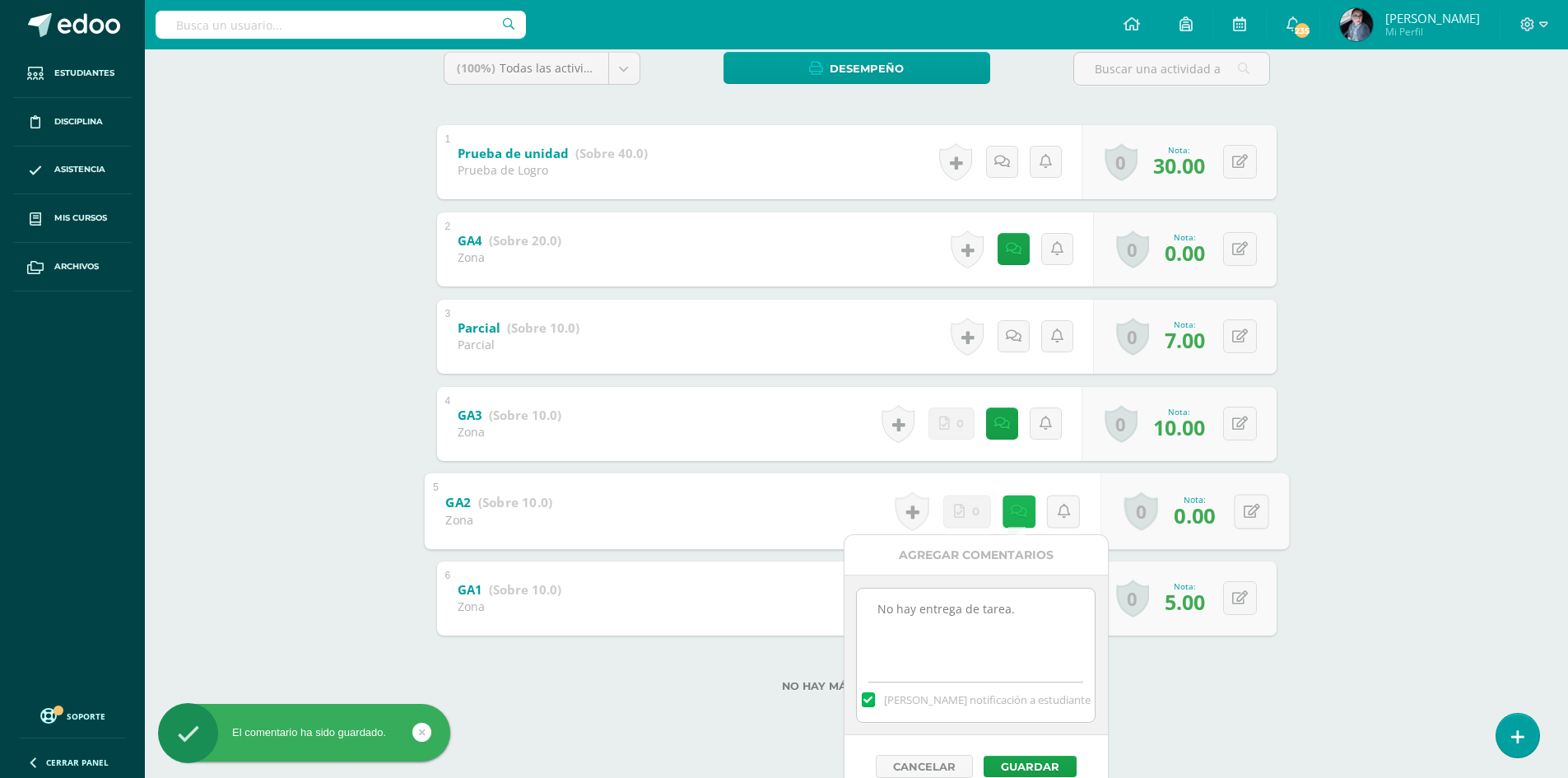
scroll to position [307, 0]
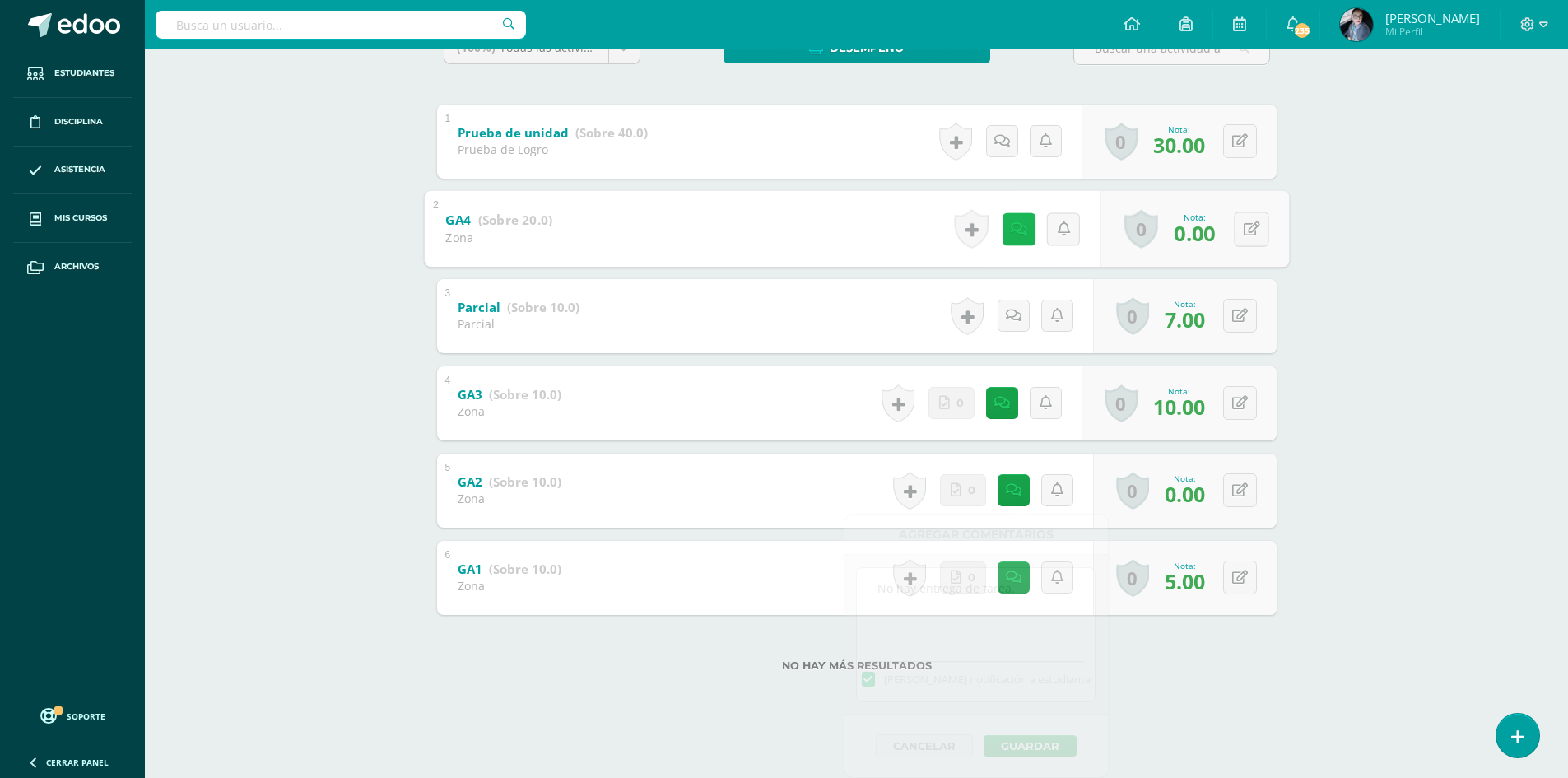
click at [1013, 238] on div "1 Prueba de unidad (Sobre 40.0) Prueba de Logro Nota 30.00 0 Logros Logros obte…" at bounding box center [856, 360] width 839 height 510
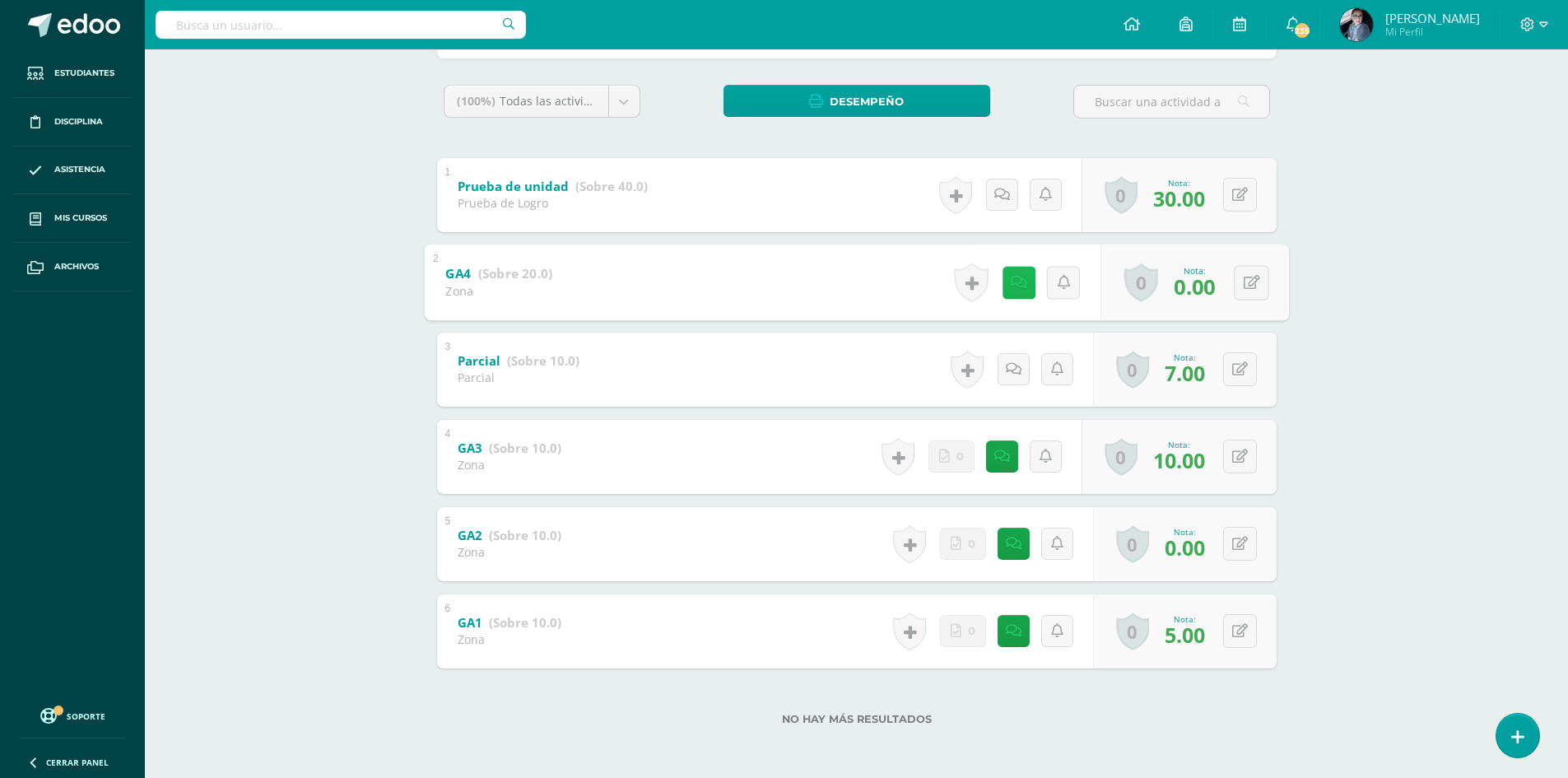
click at [1012, 271] on link at bounding box center [1018, 282] width 33 height 33
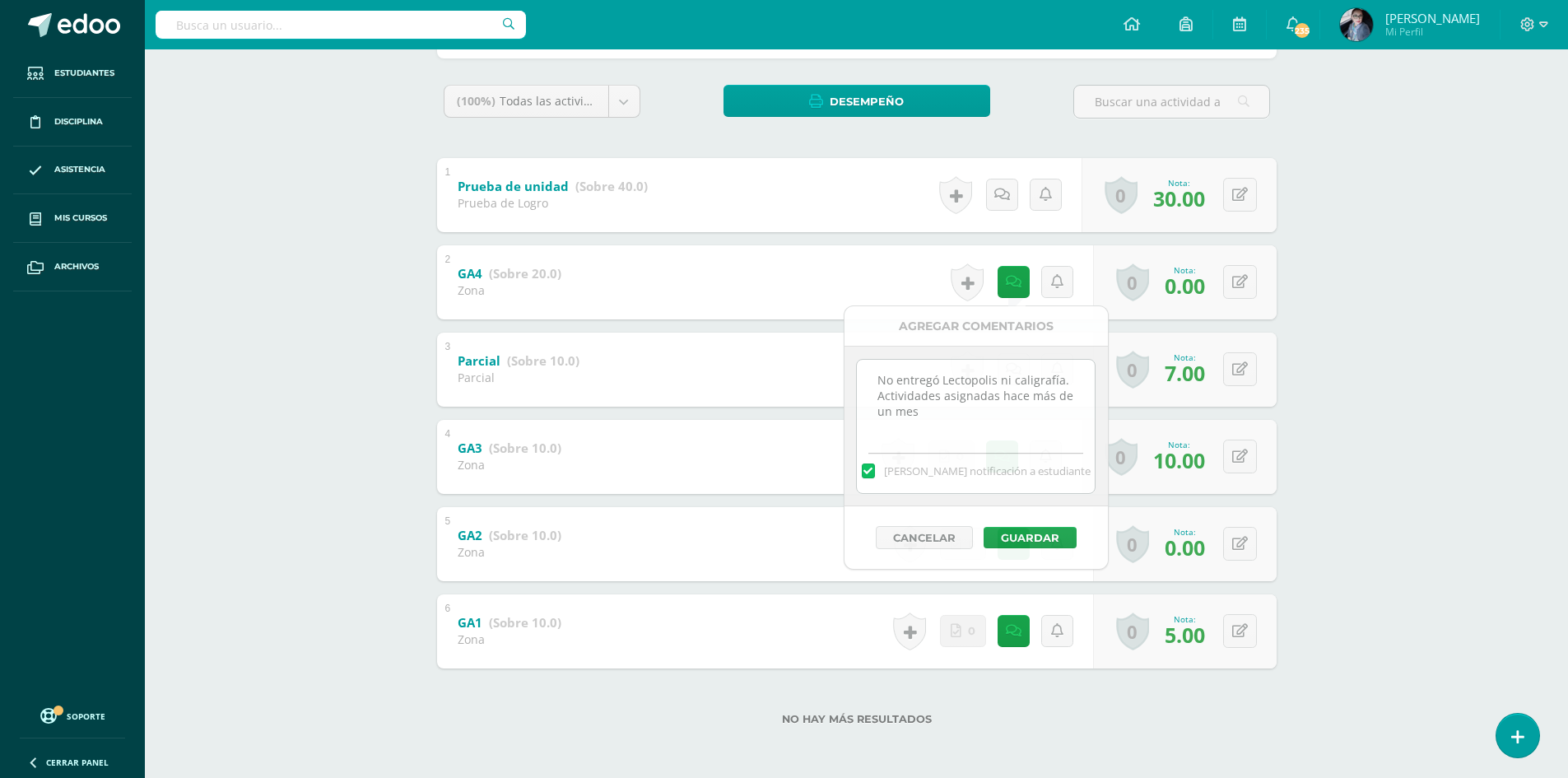
click at [1337, 377] on div "Lengua y Literatura 4 Cuarto Bachillerato CMP Bachillerato en CCLL con Orientac…" at bounding box center [856, 287] width 1423 height 982
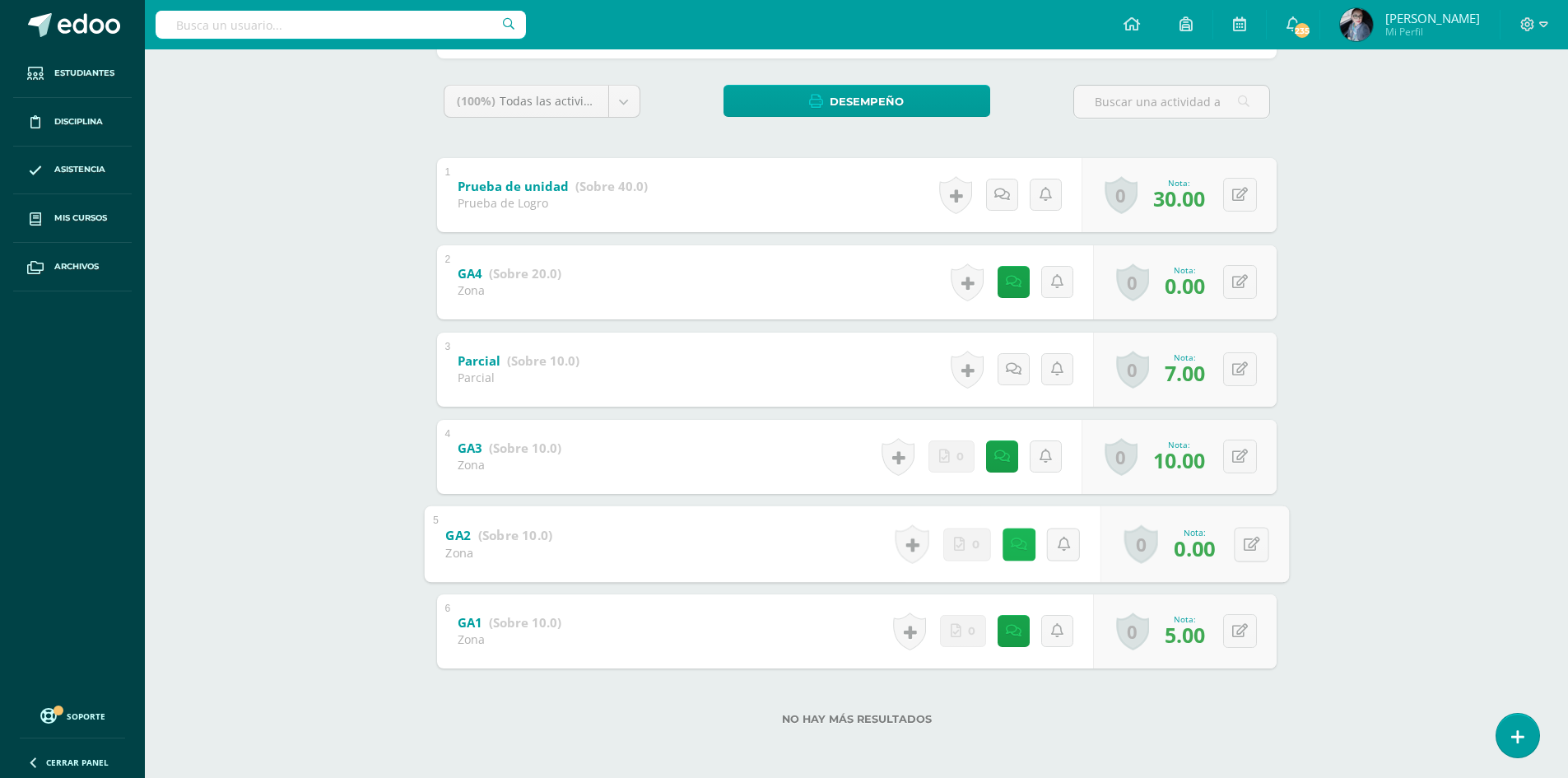
click at [1017, 554] on link at bounding box center [1018, 544] width 33 height 33
click at [999, 454] on icon at bounding box center [1006, 456] width 16 height 14
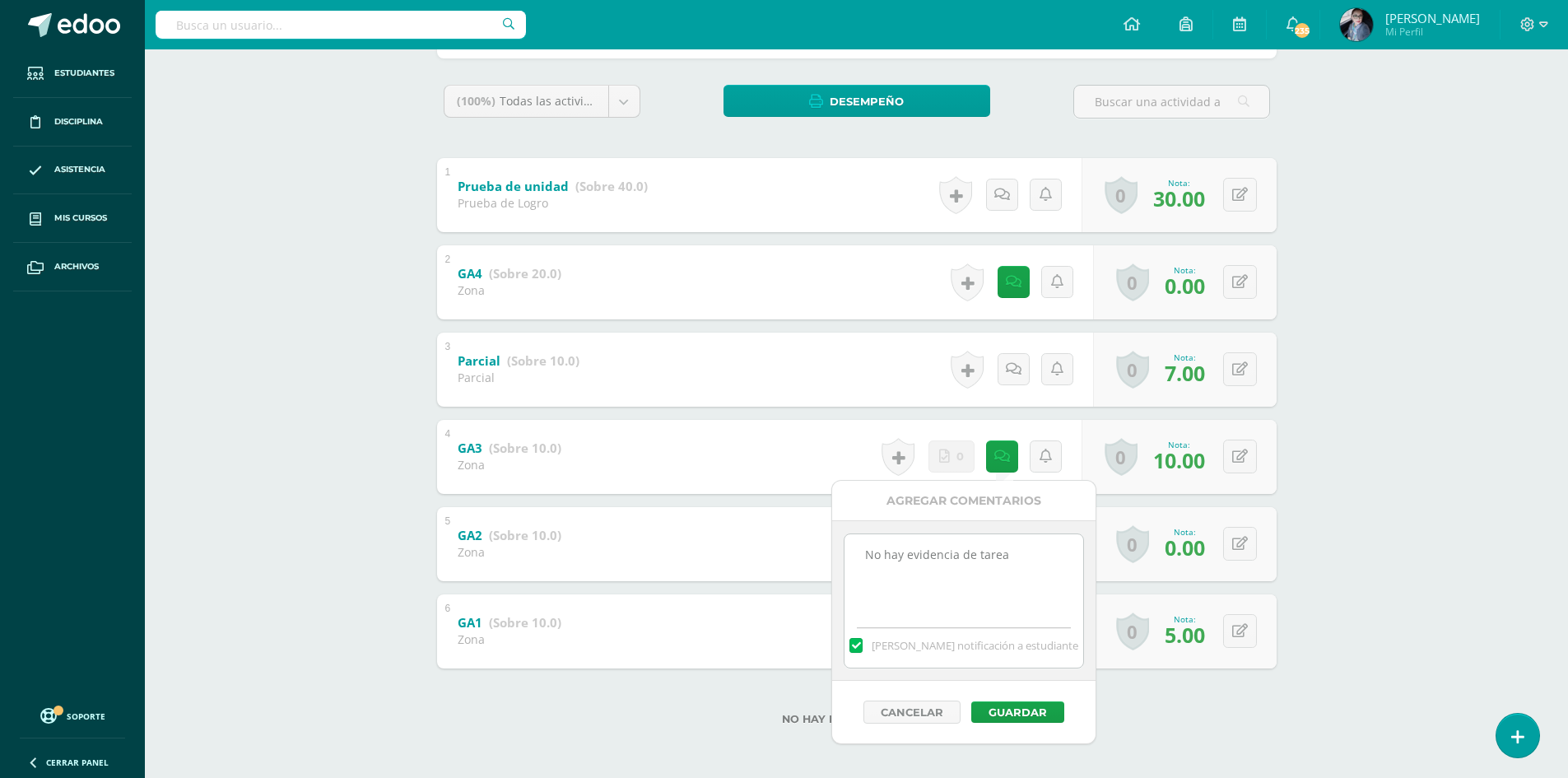
click at [1490, 471] on div "Lengua y Literatura 4 Cuarto Bachillerato CMP Bachillerato en CCLL con Orientac…" at bounding box center [856, 287] width 1423 height 982
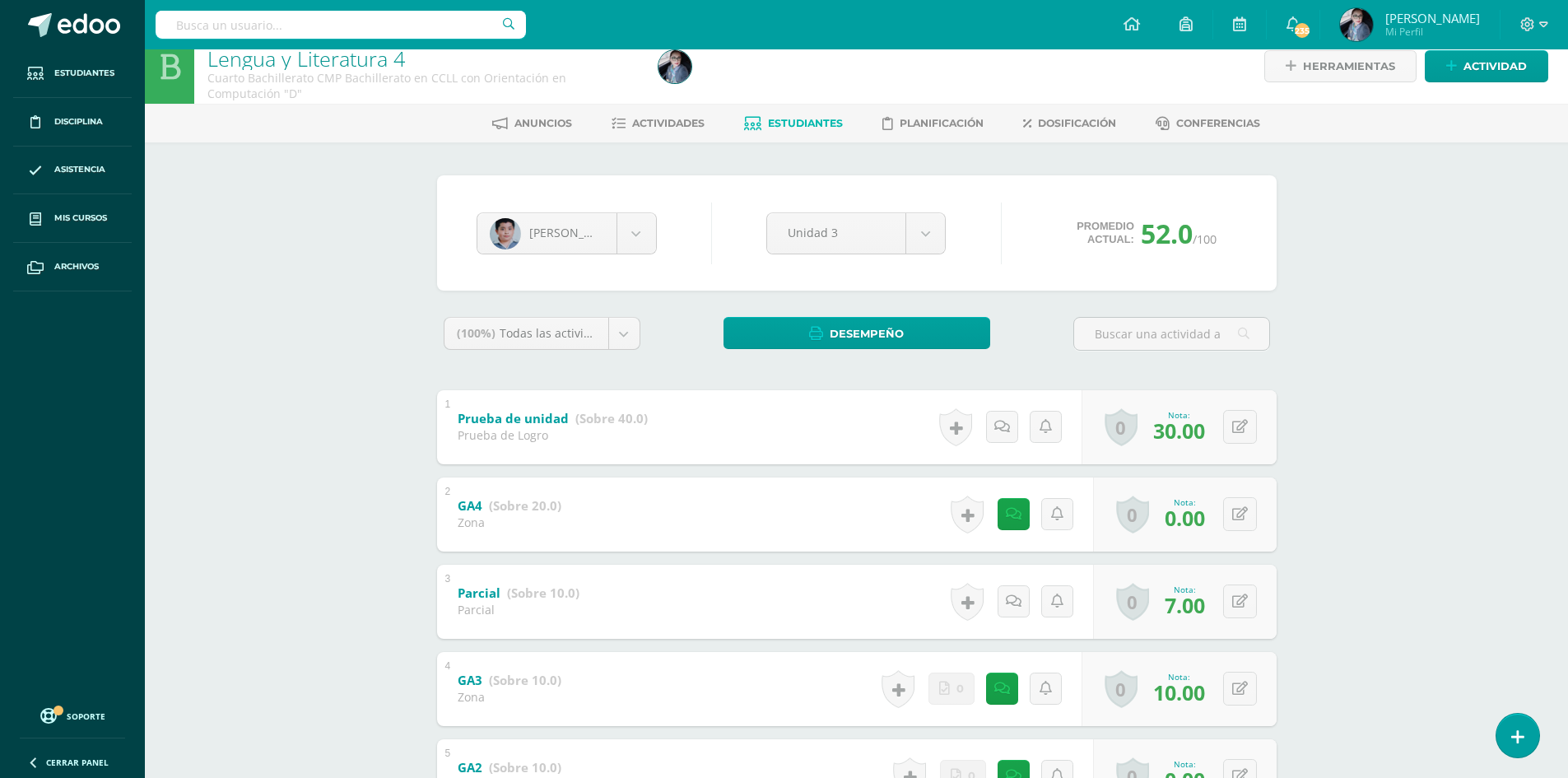
scroll to position [0, 0]
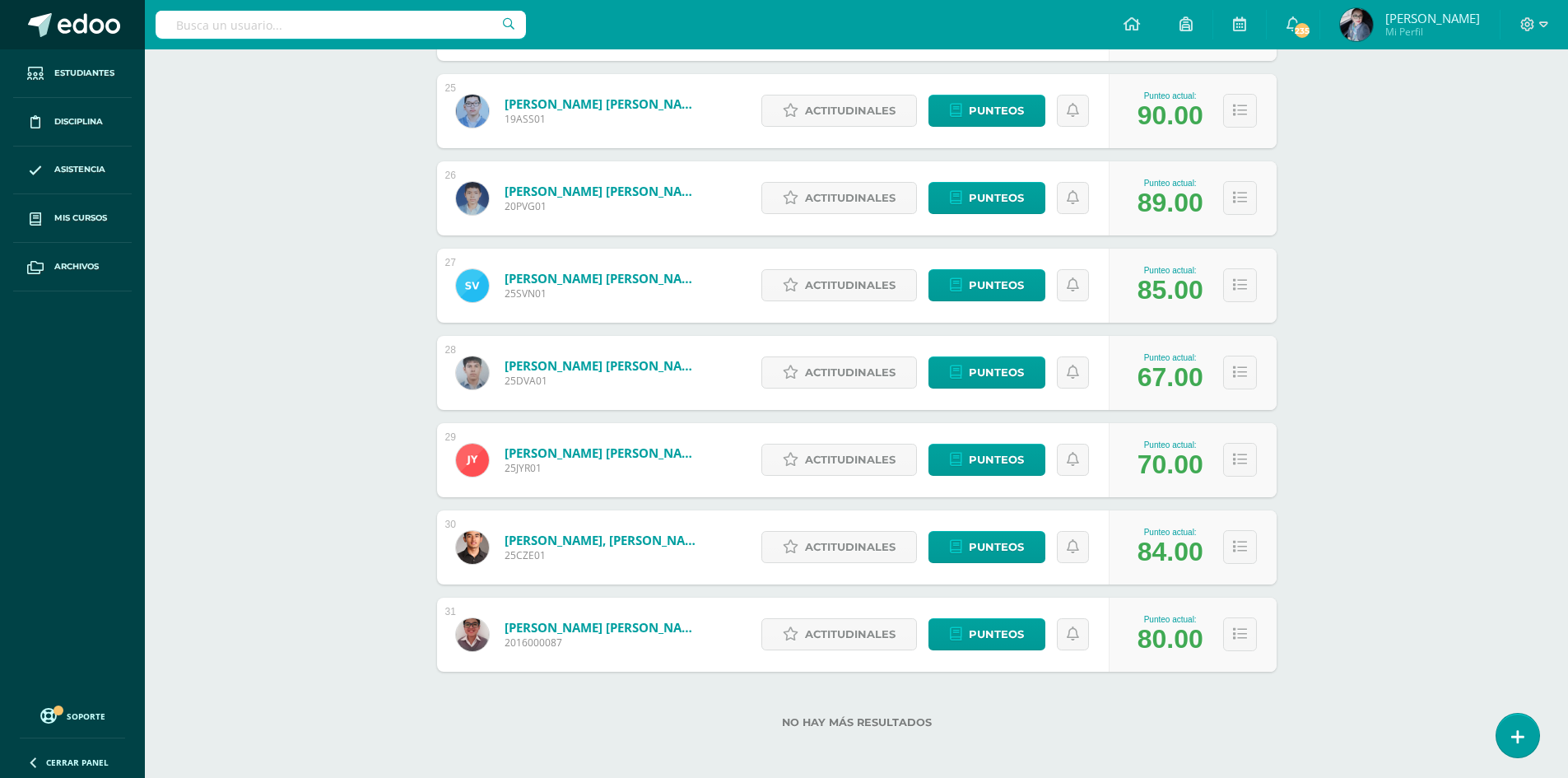
scroll to position [2383, 0]
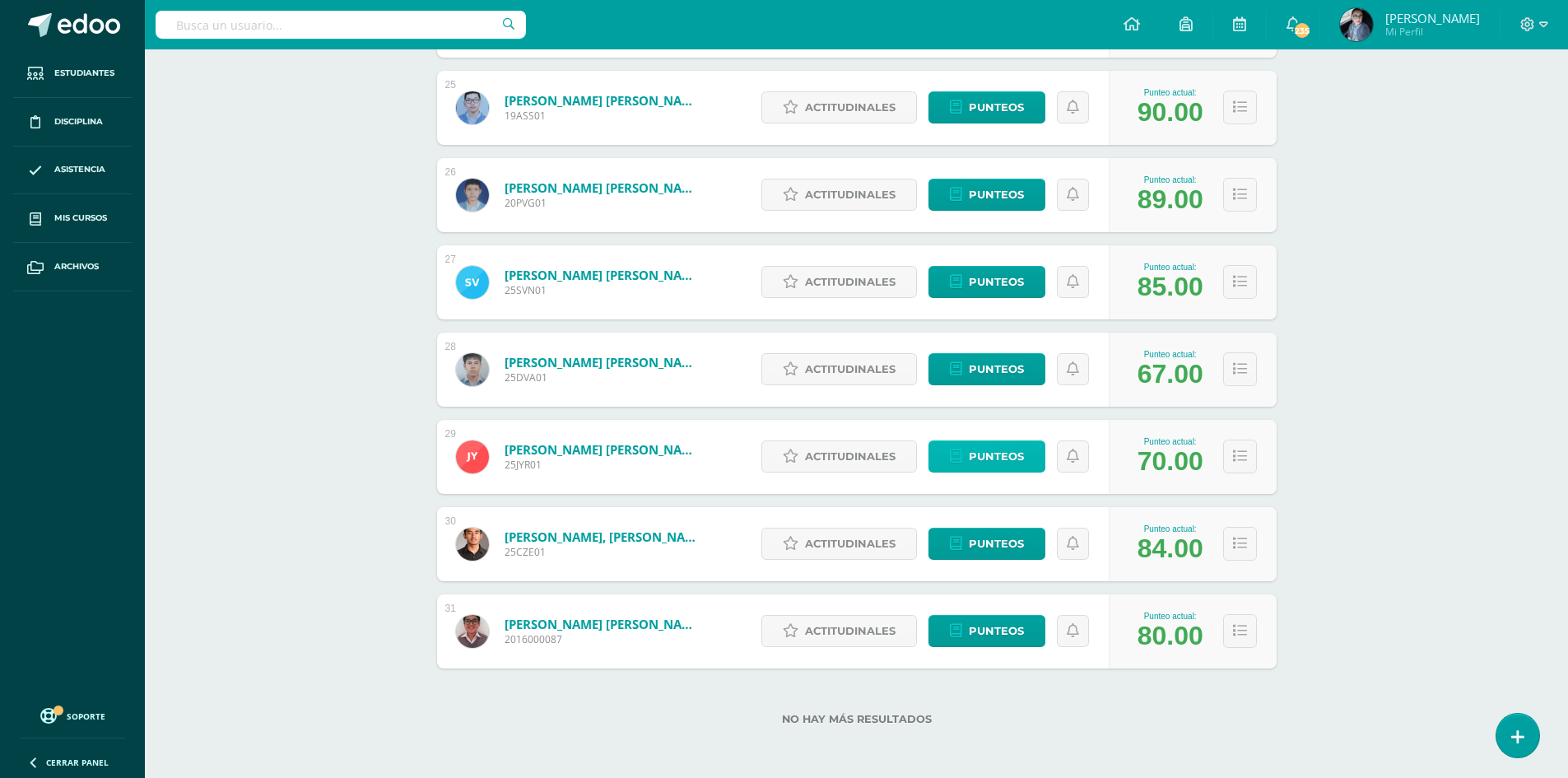
click at [1002, 466] on span "Punteos" at bounding box center [996, 456] width 55 height 31
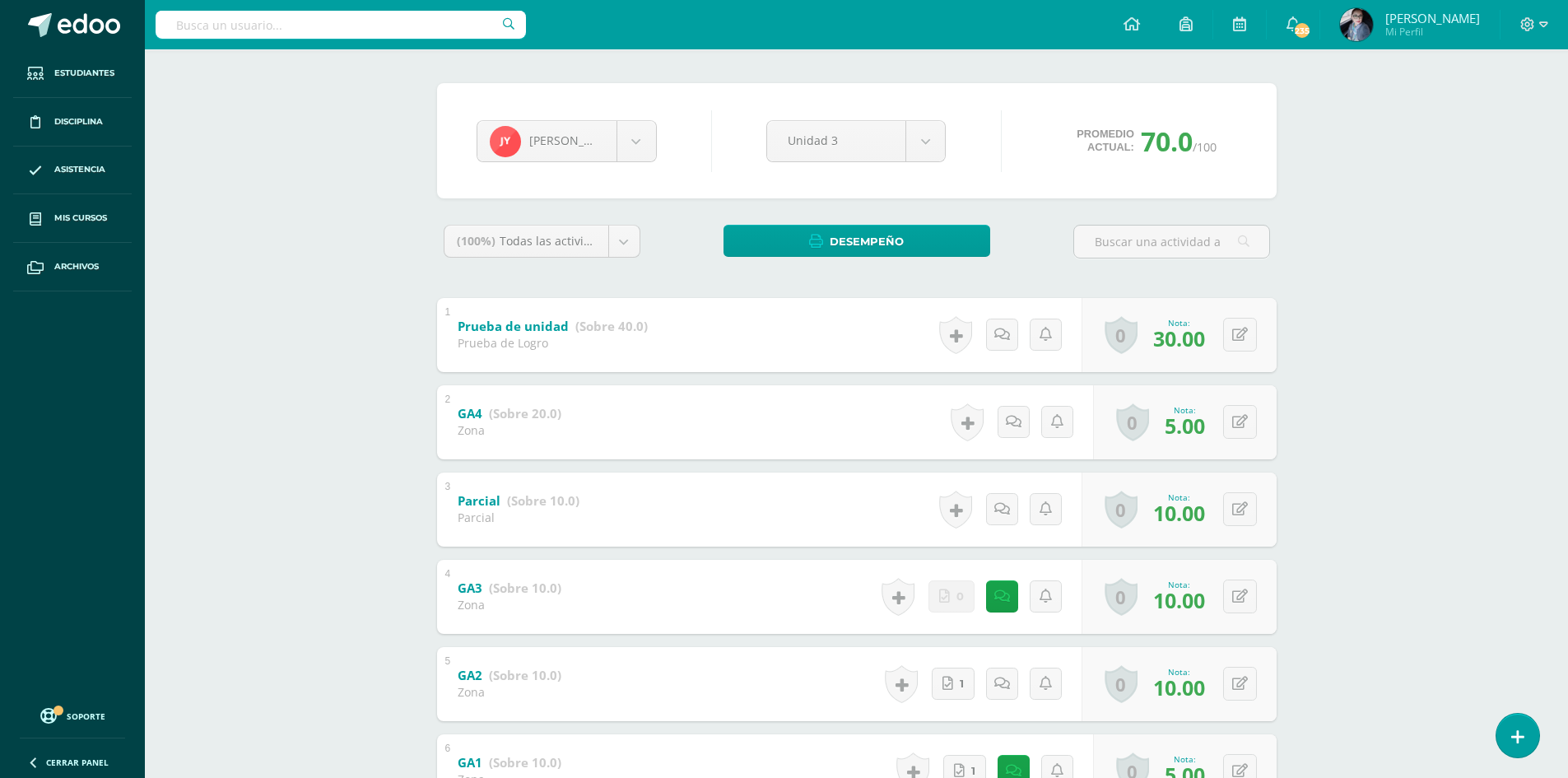
scroll to position [165, 0]
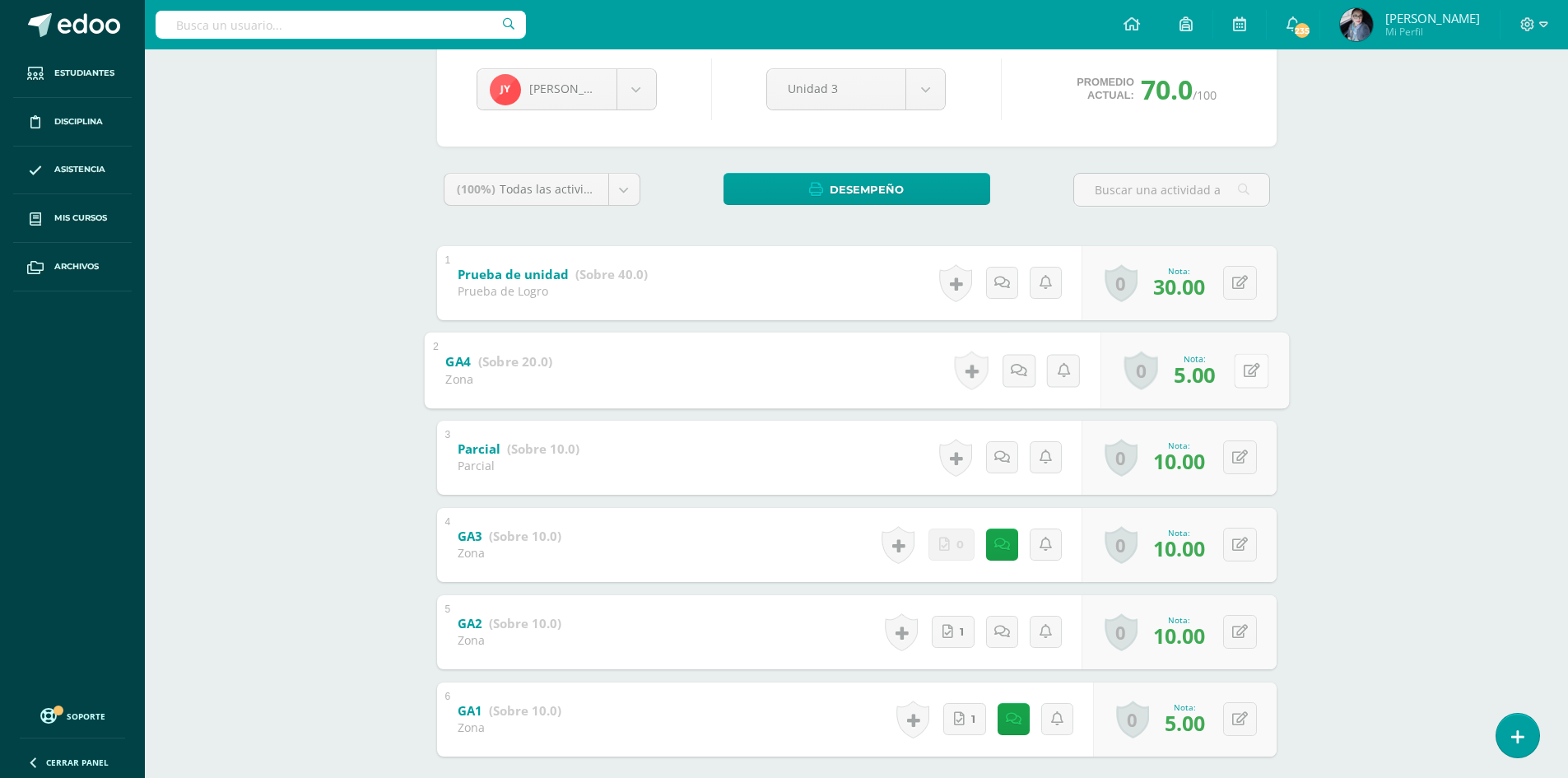
click at [1245, 381] on button at bounding box center [1251, 371] width 35 height 35
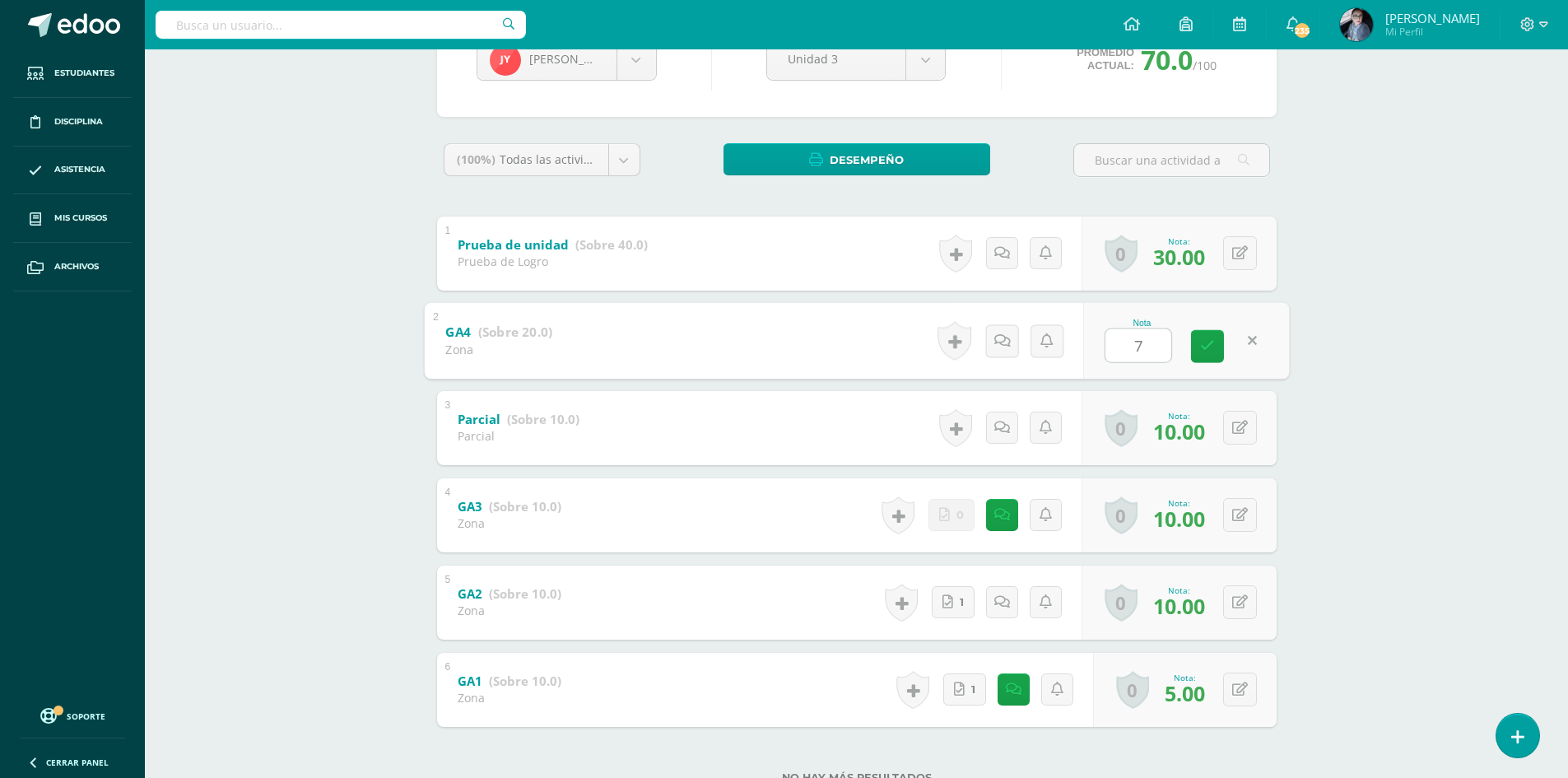
scroll to position [0, 0]
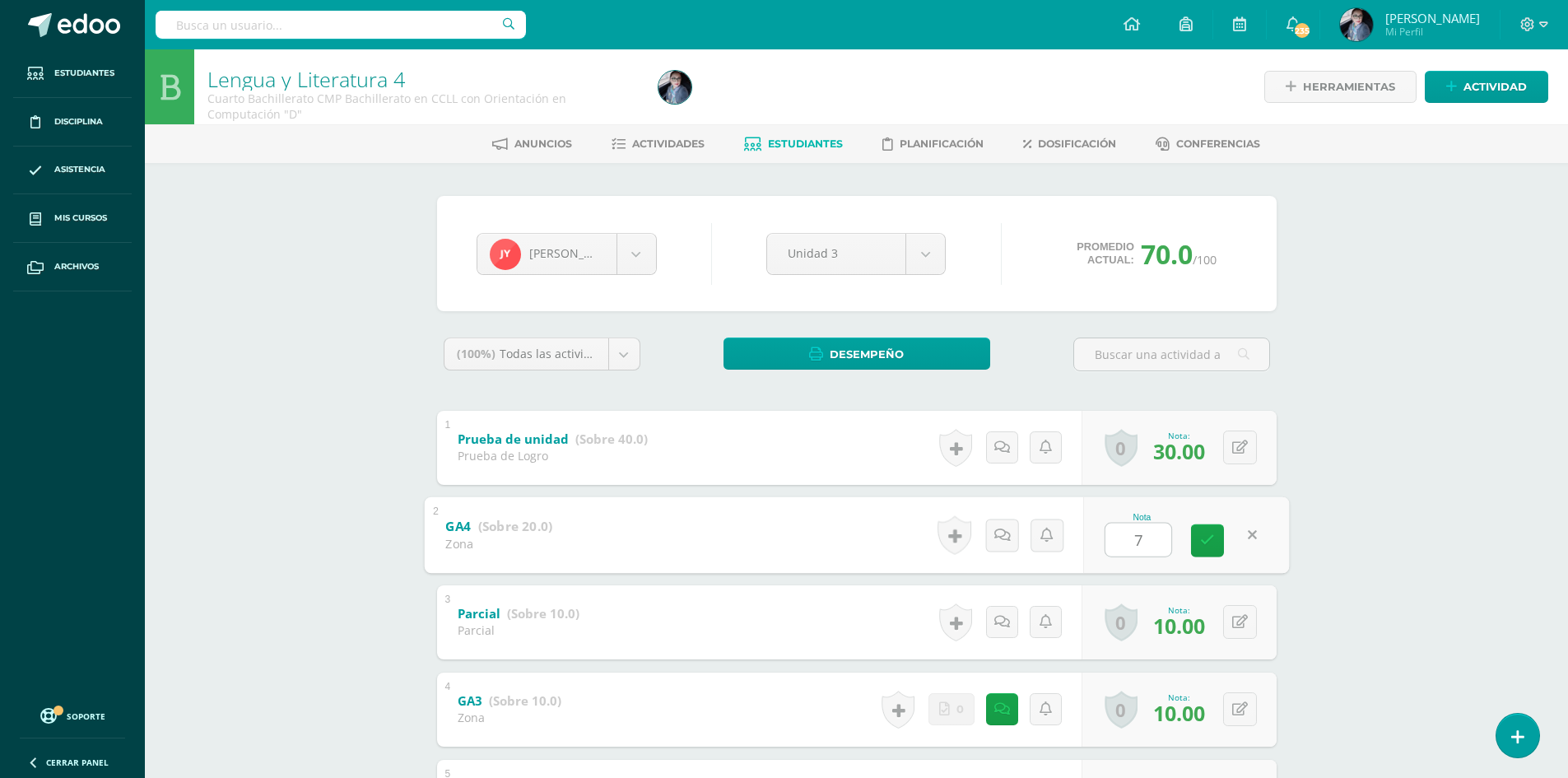
type input "7"
click at [763, 143] on link "Estudiantes" at bounding box center [793, 144] width 99 height 26
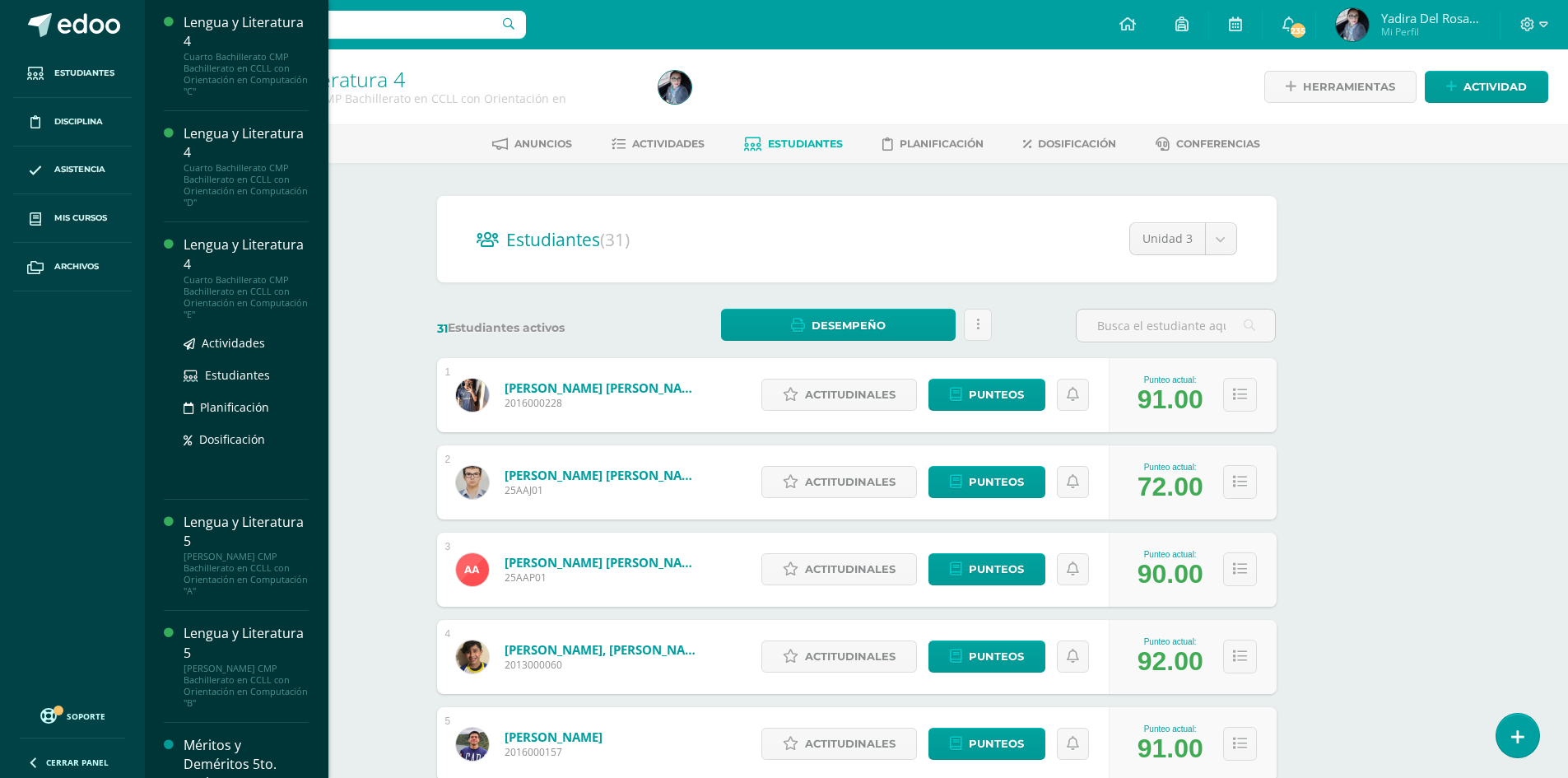
click at [229, 261] on div "Lengua y Literatura 4" at bounding box center [246, 255] width 125 height 38
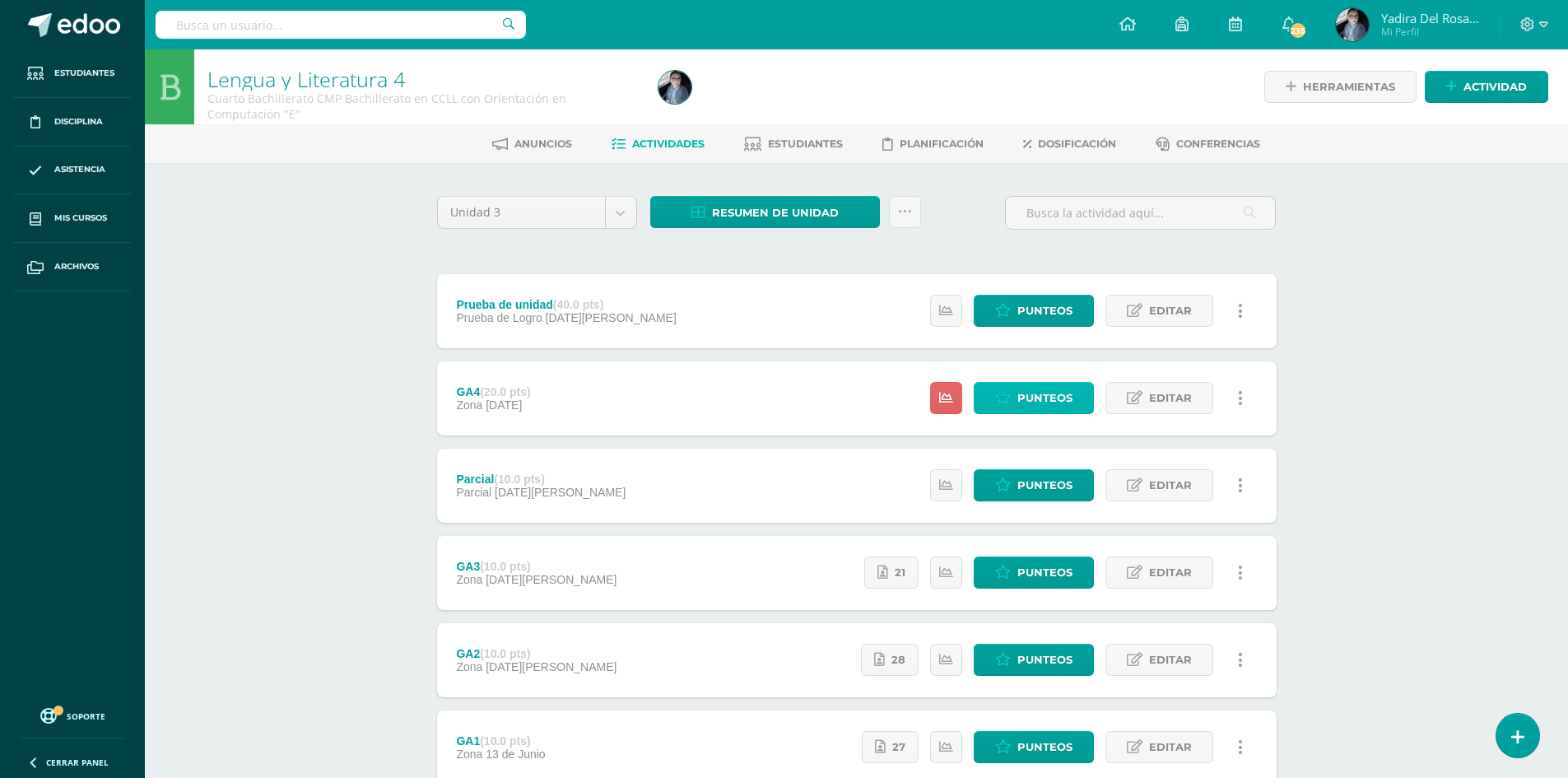
click at [1031, 399] on span "Punteos" at bounding box center [1044, 398] width 55 height 31
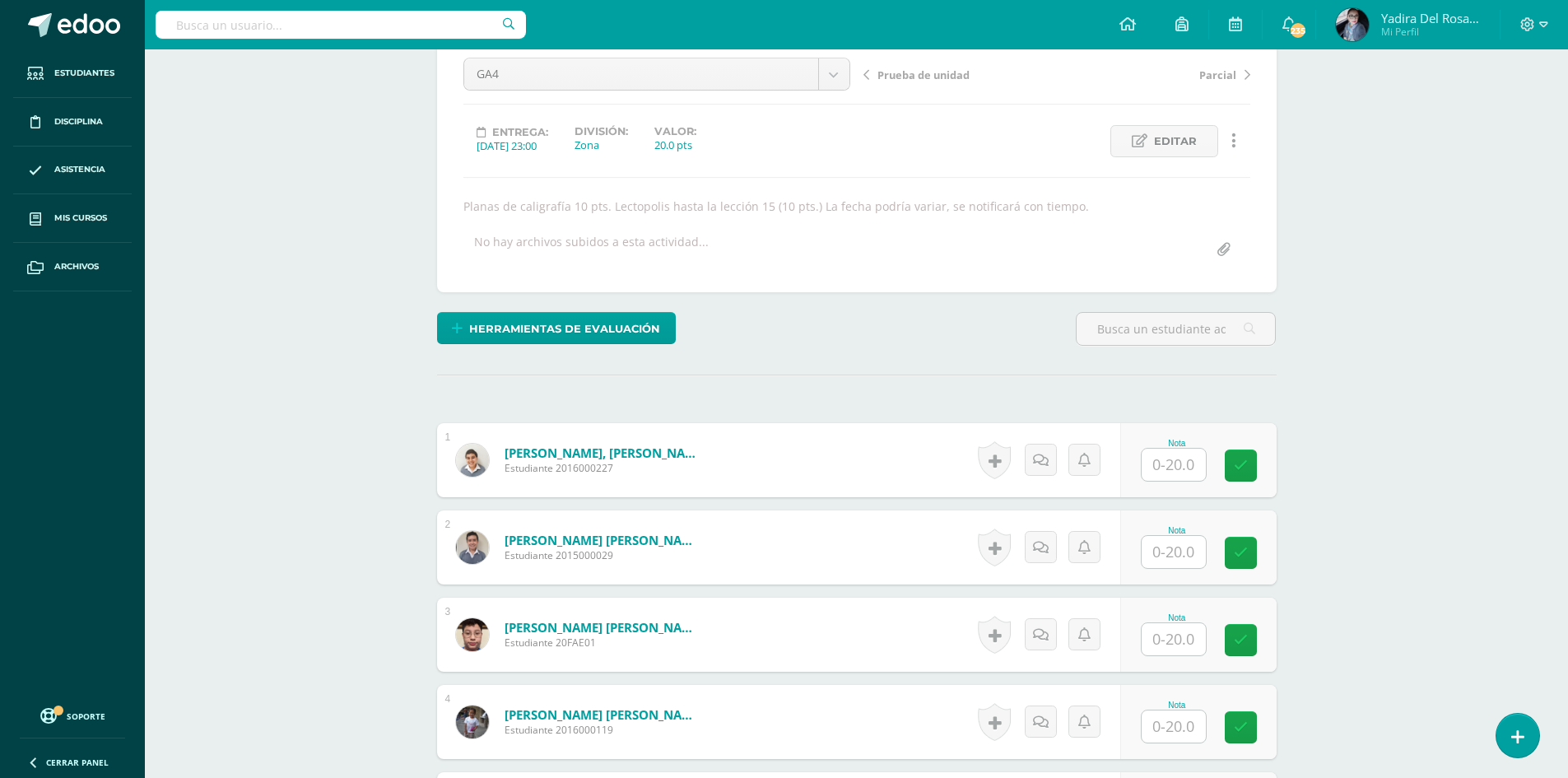
scroll to position [166, 0]
click at [1196, 463] on input "text" at bounding box center [1174, 464] width 64 height 32
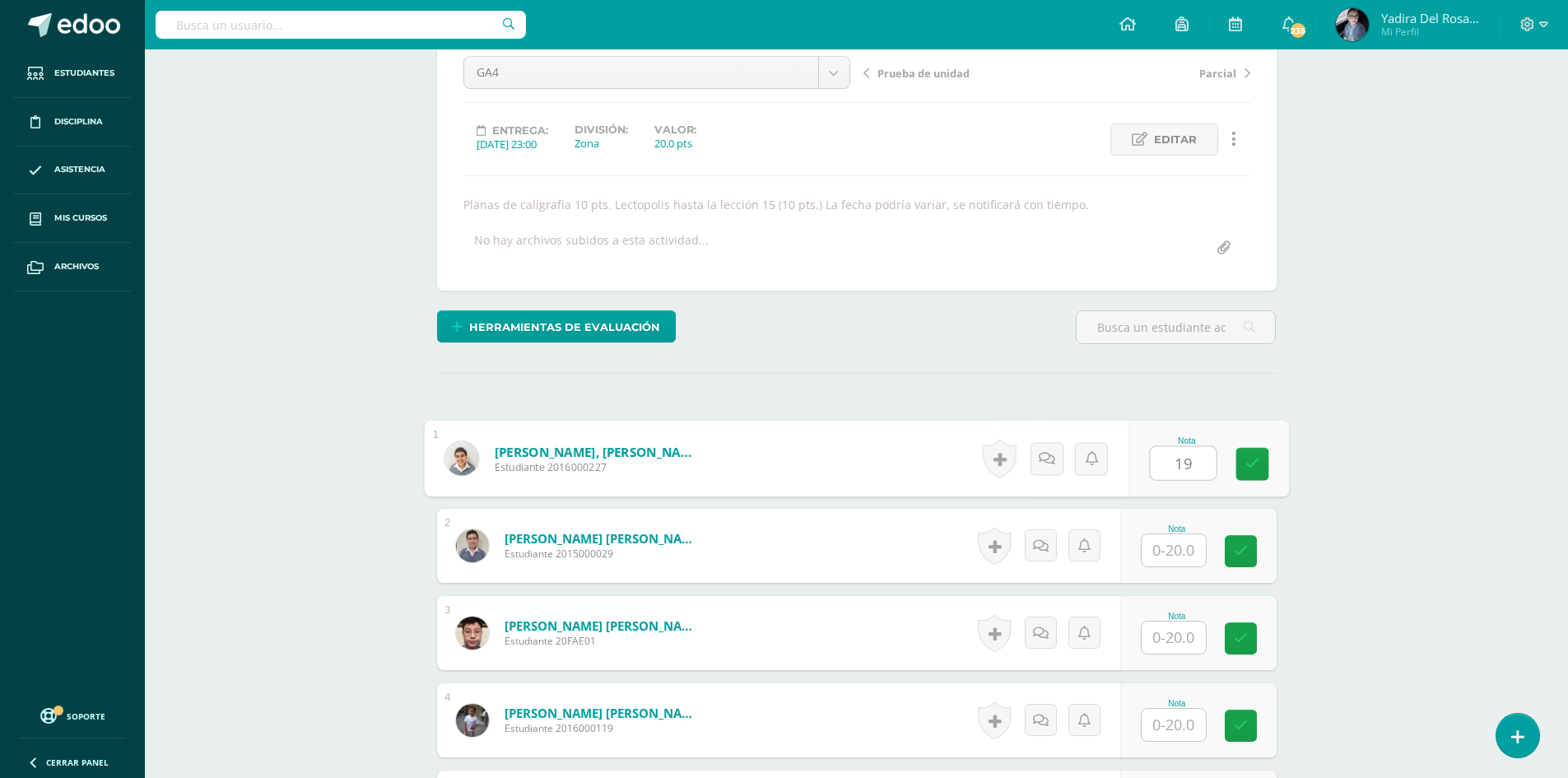
type input "19"
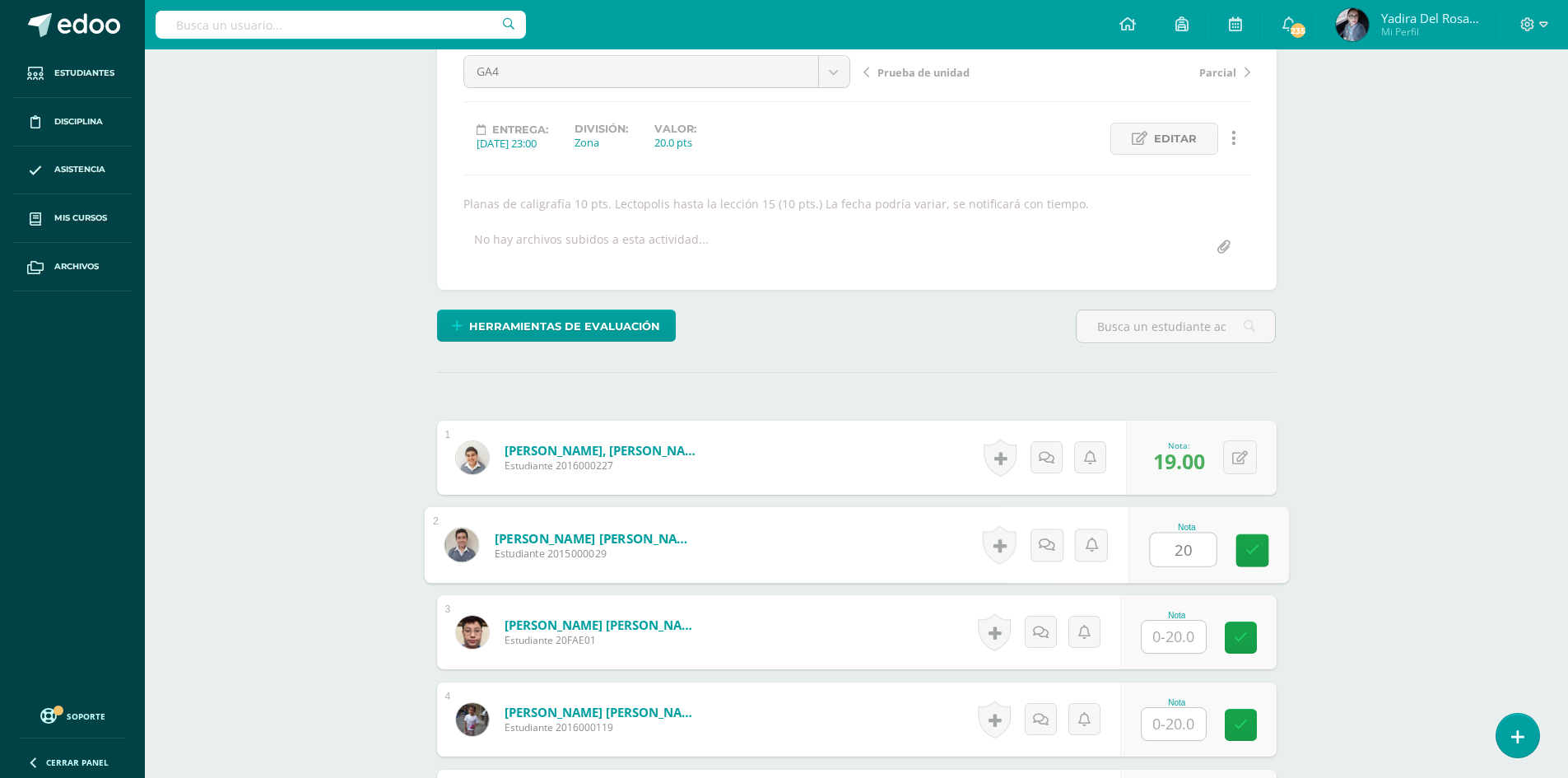
type input "20"
type input "18"
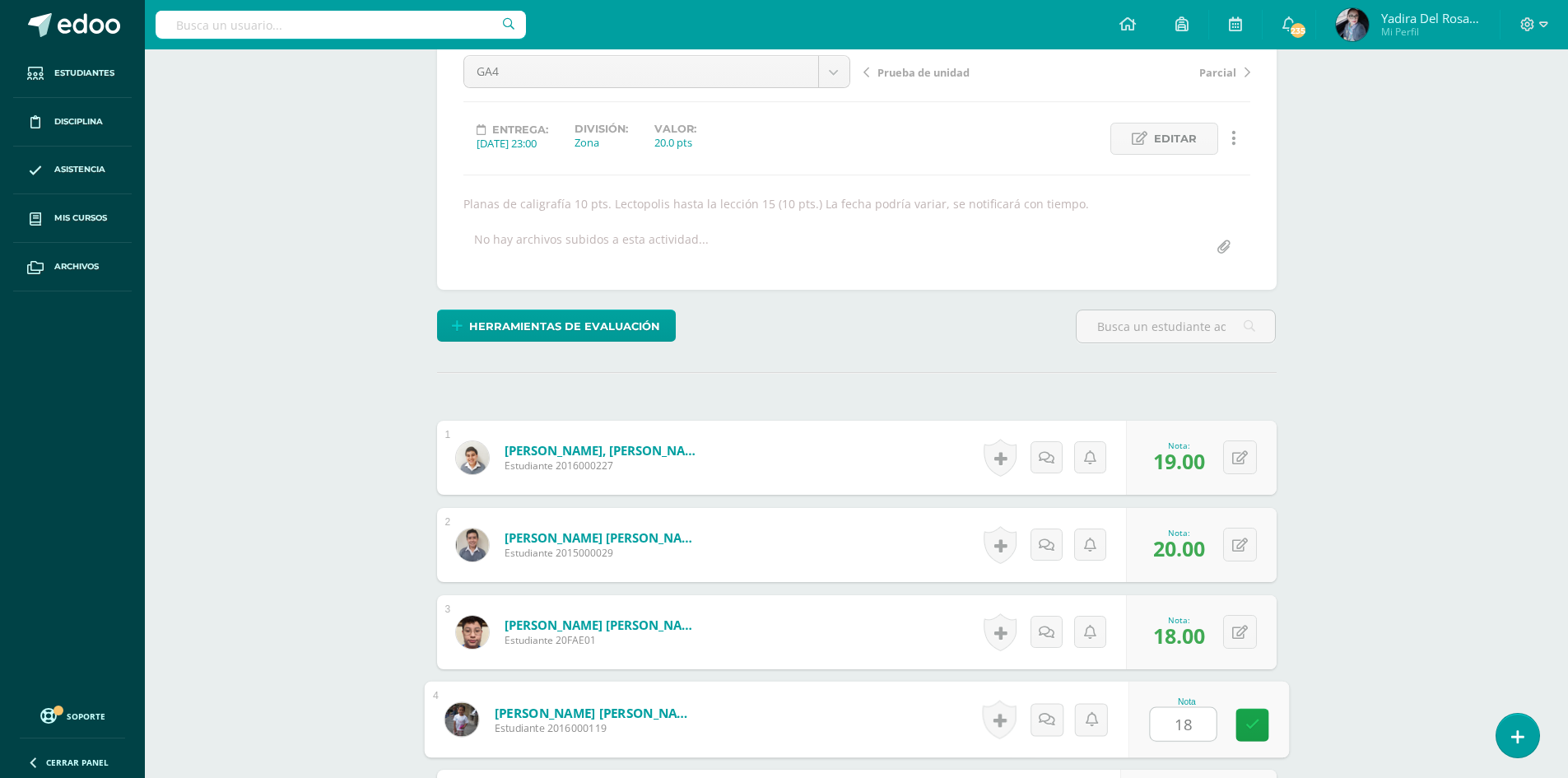
type input "18"
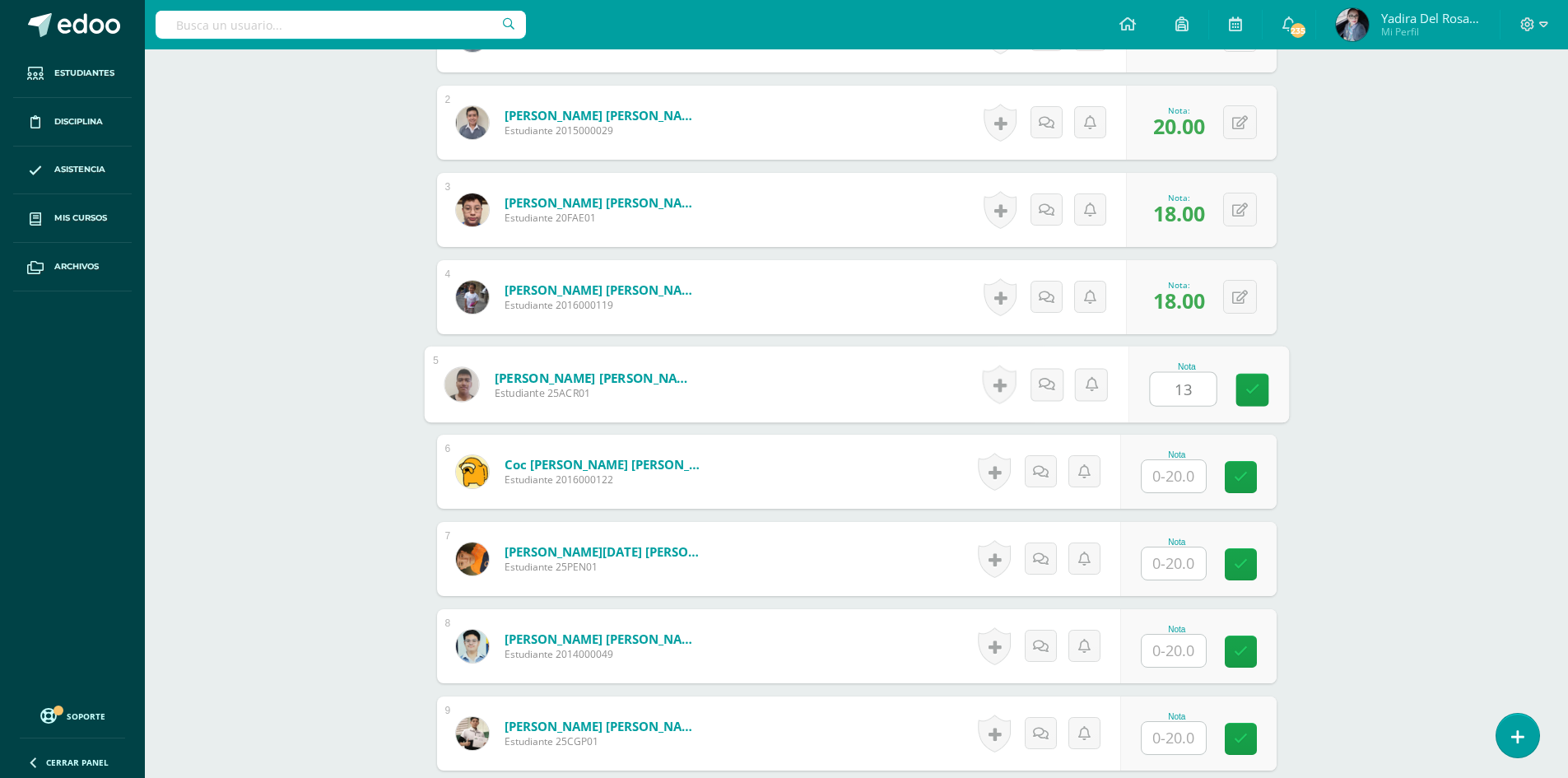
type input "13"
type input "18"
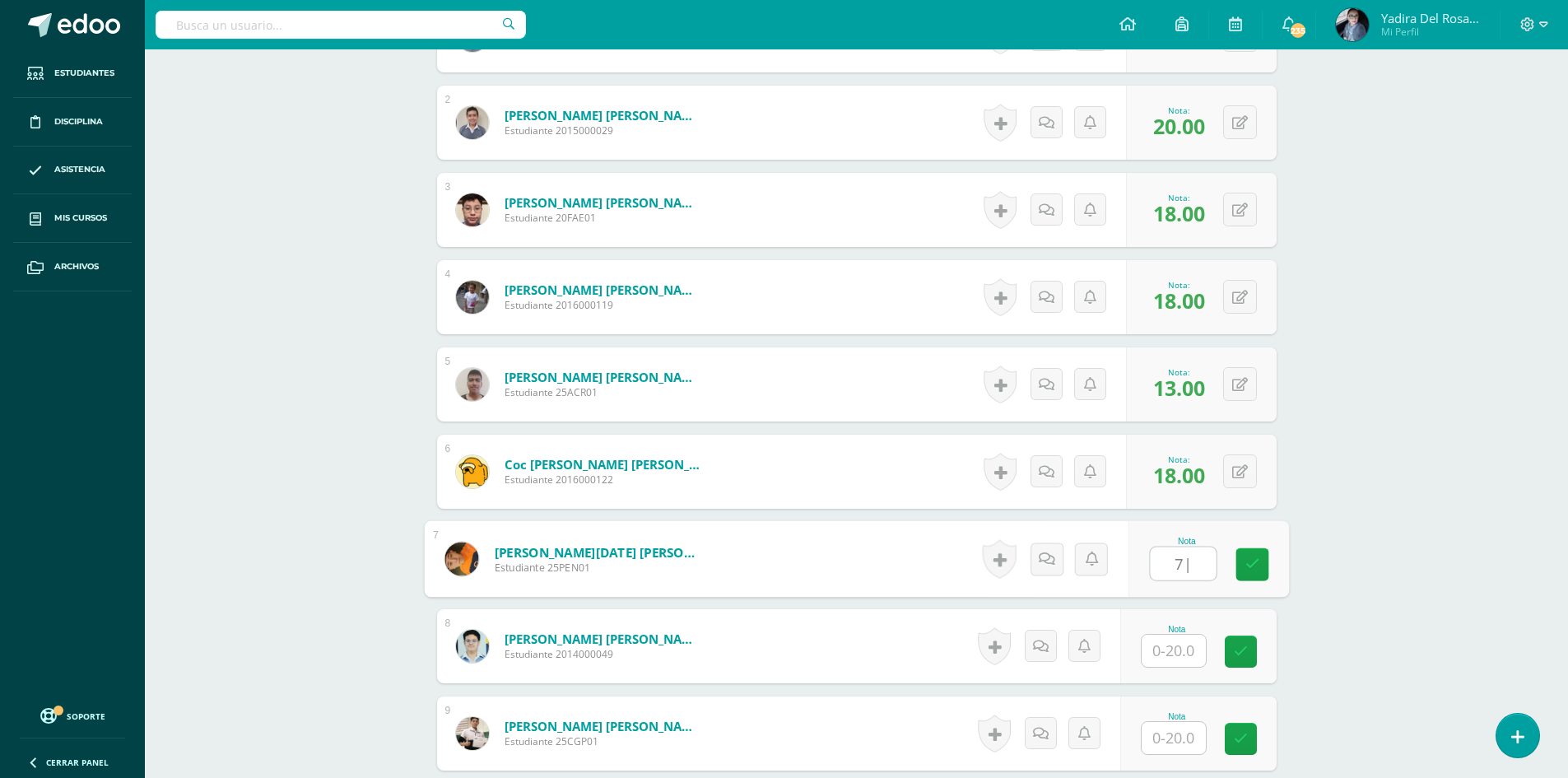
type input "7|"
type input "18"
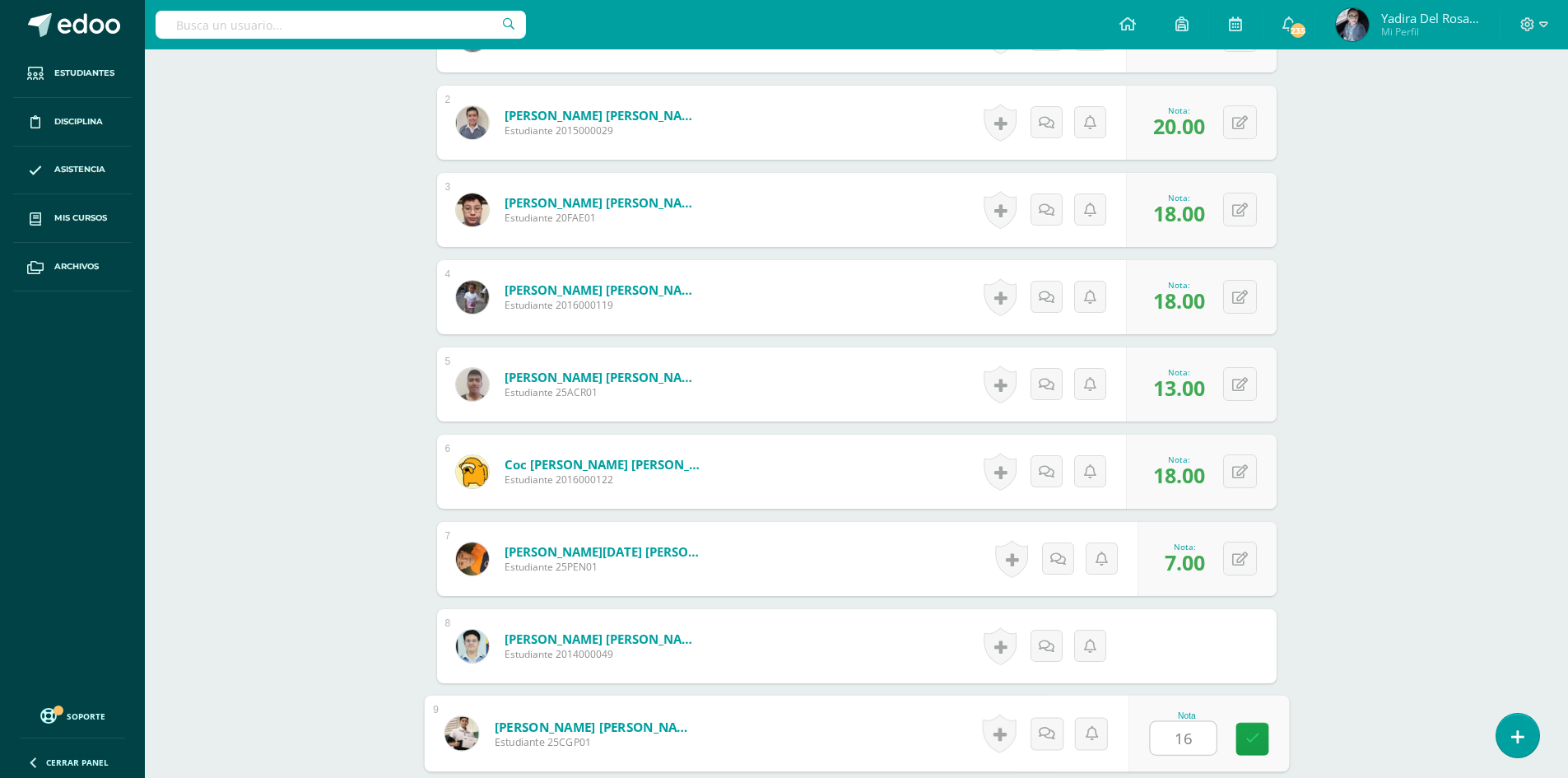
type input "16"
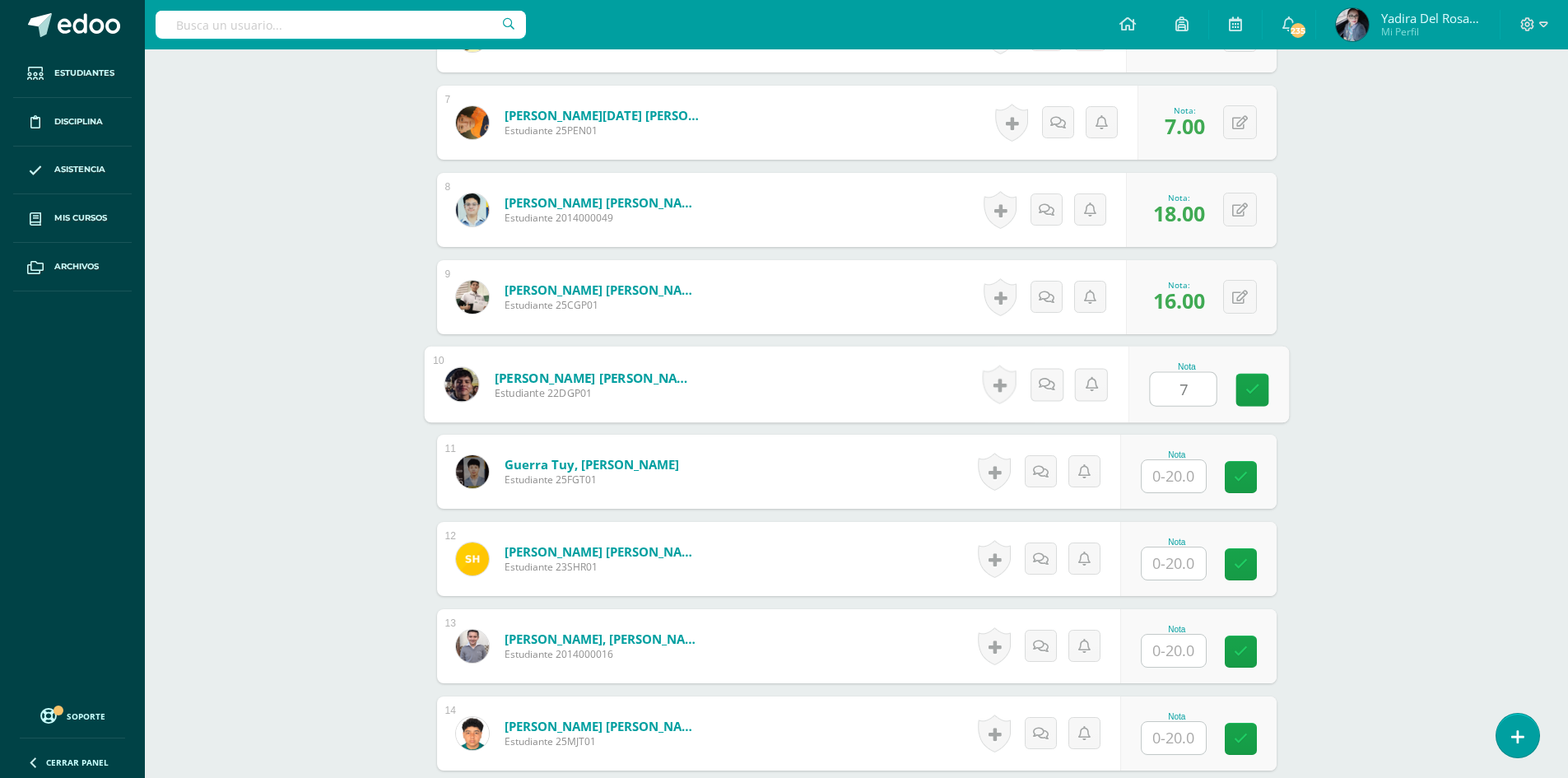
type input "7"
type input "11"
type input "7"
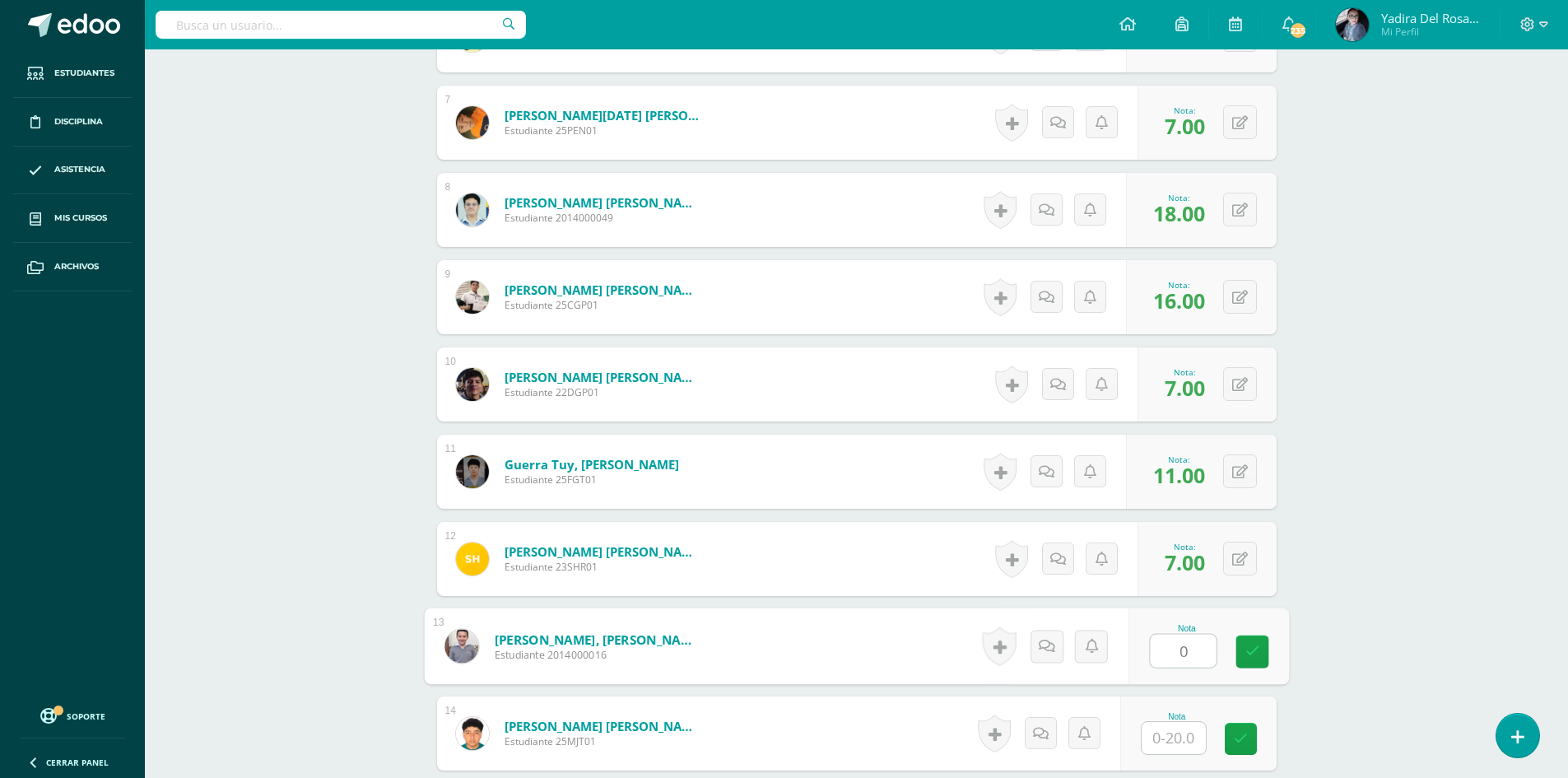
type input "0"
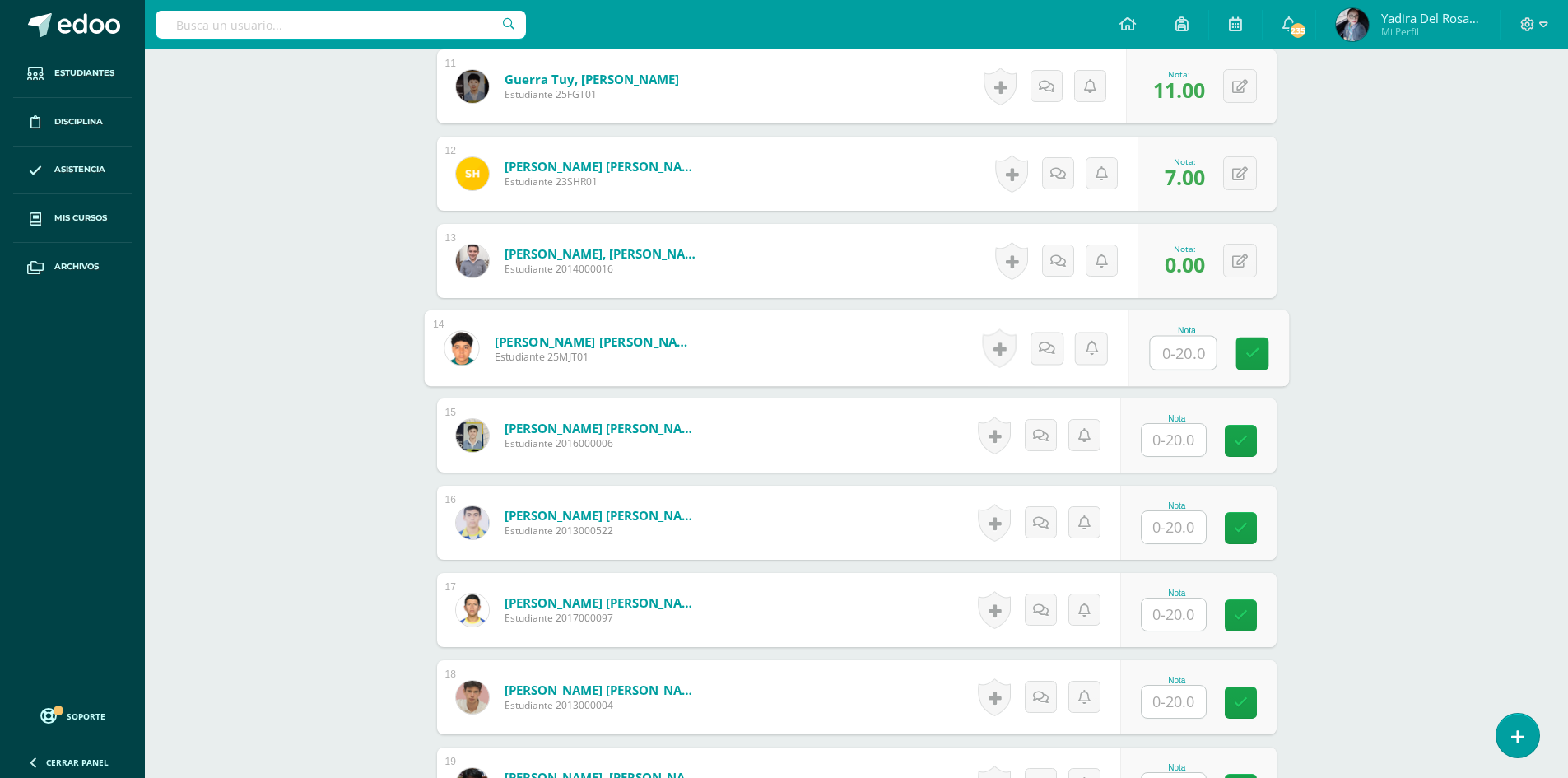
scroll to position [1520, 0]
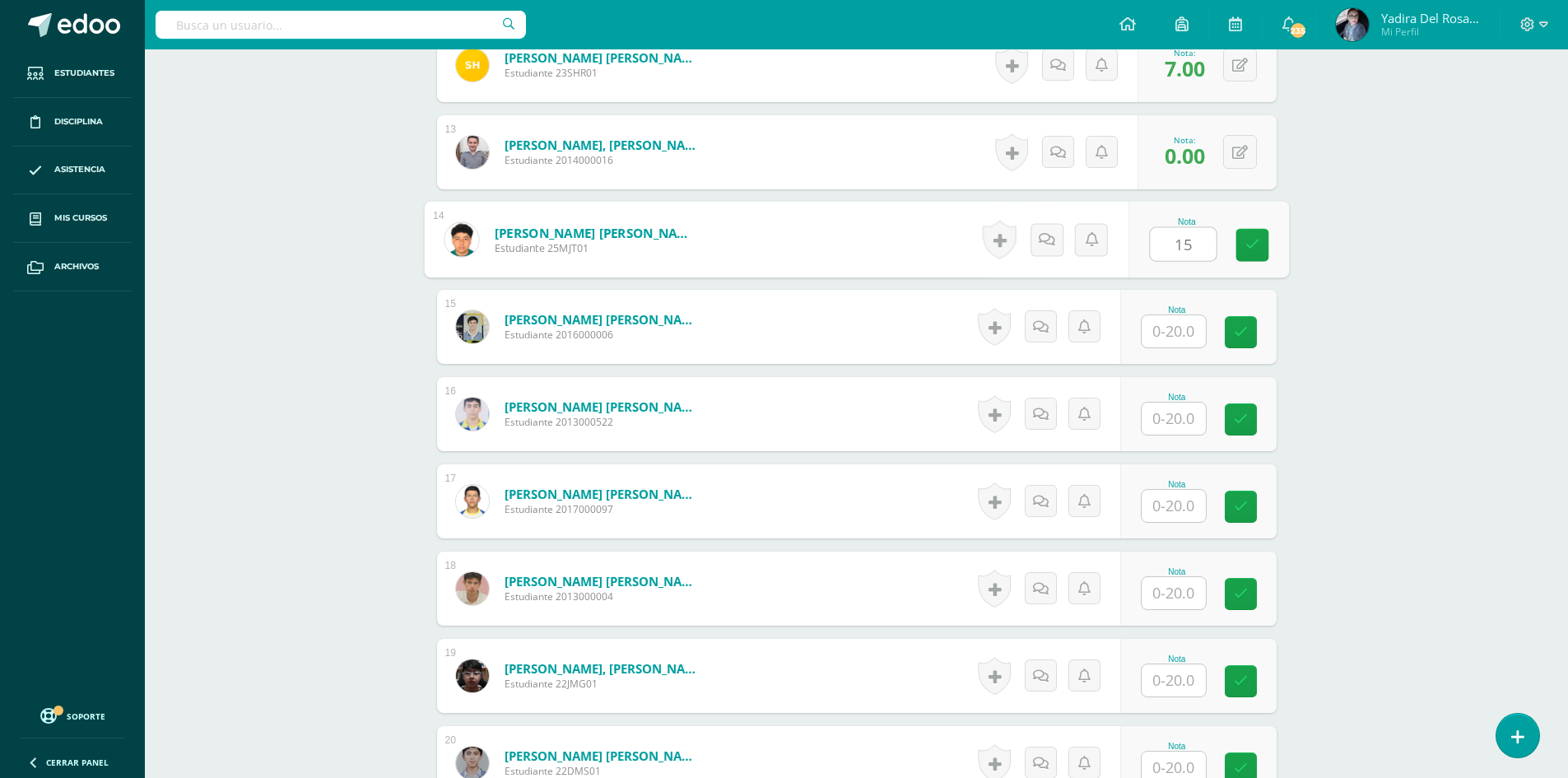
type input "15"
type input "7"
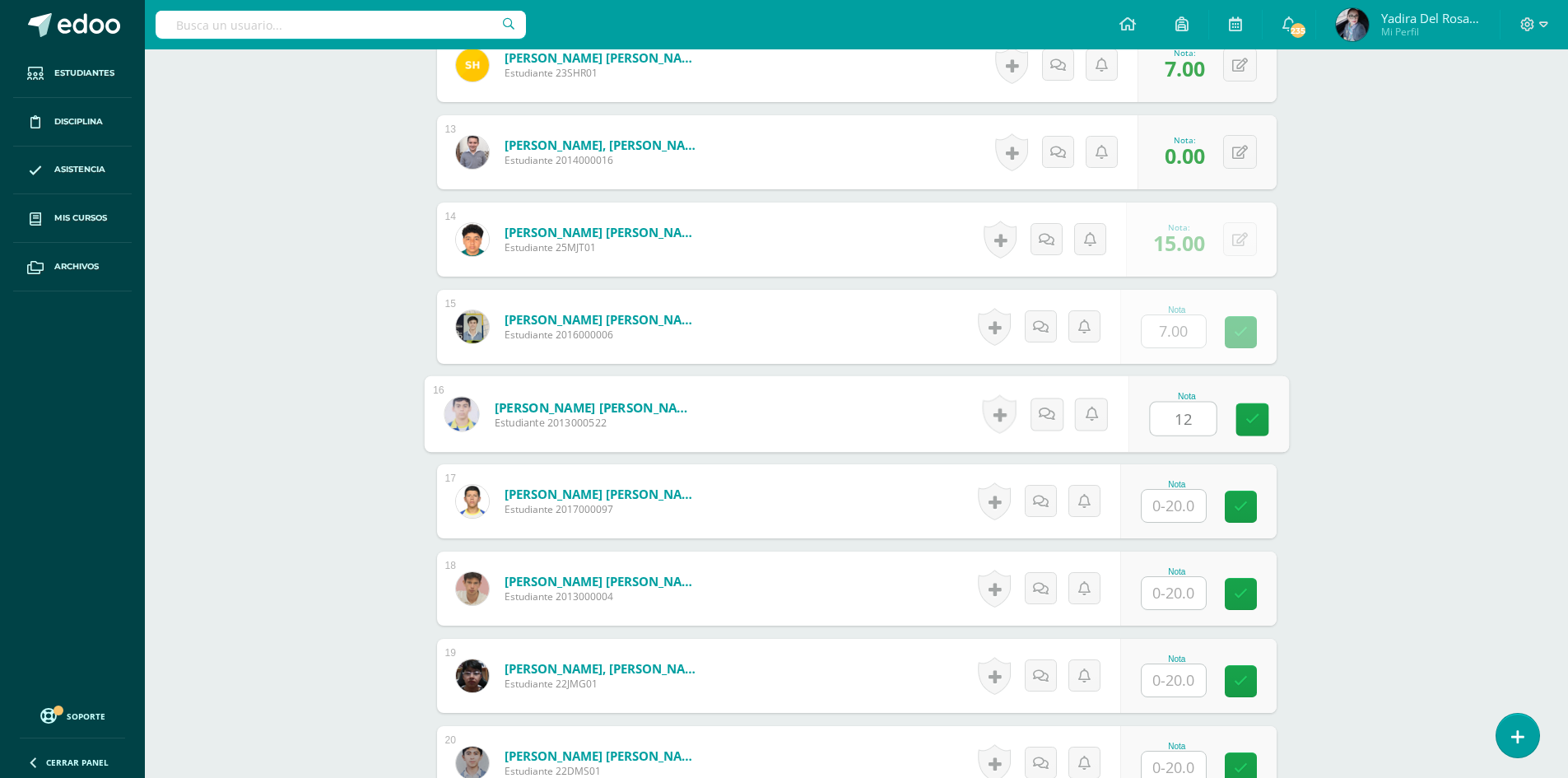
type input "12"
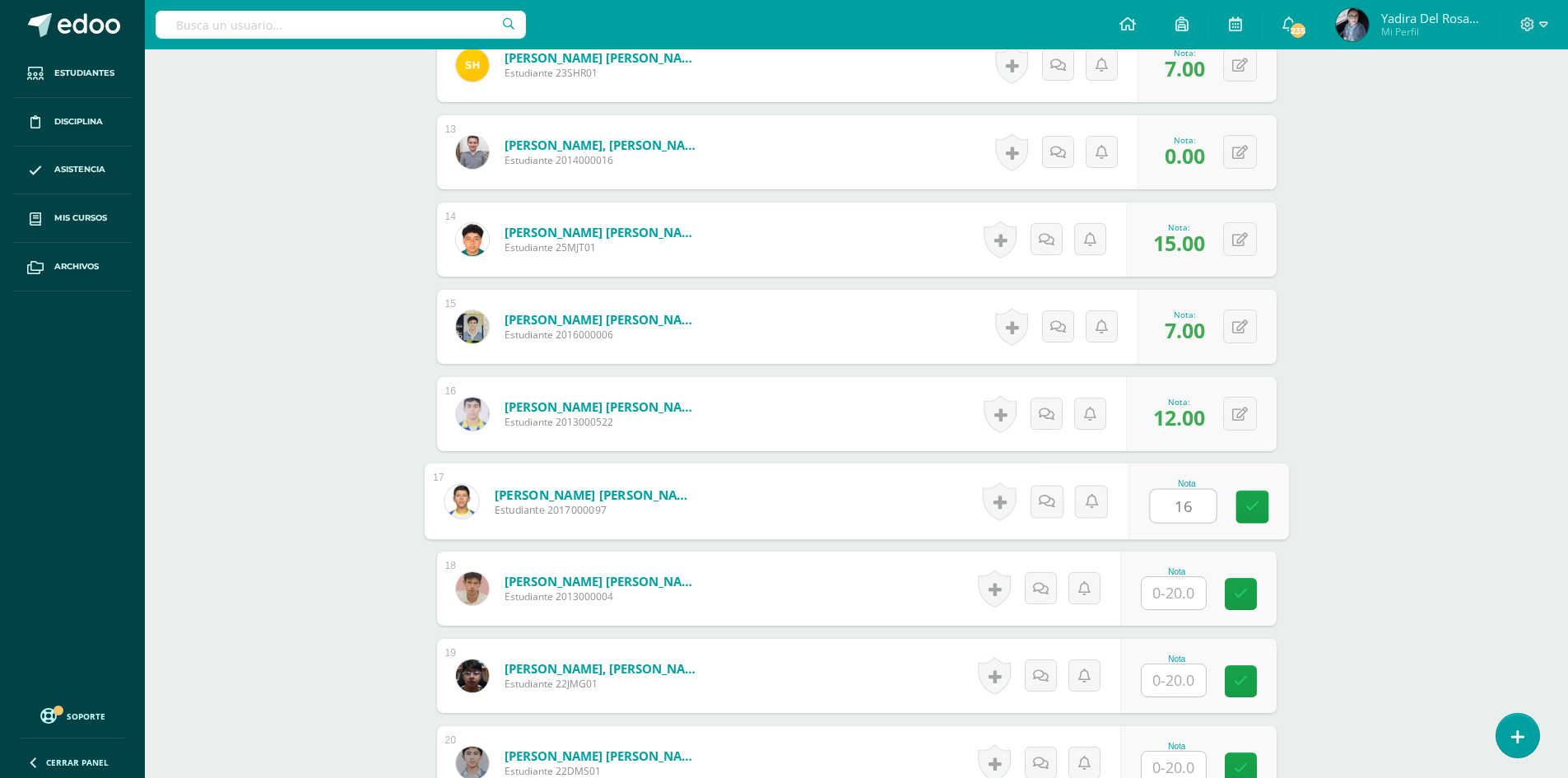
type input "16"
type input "18"
type input "20"
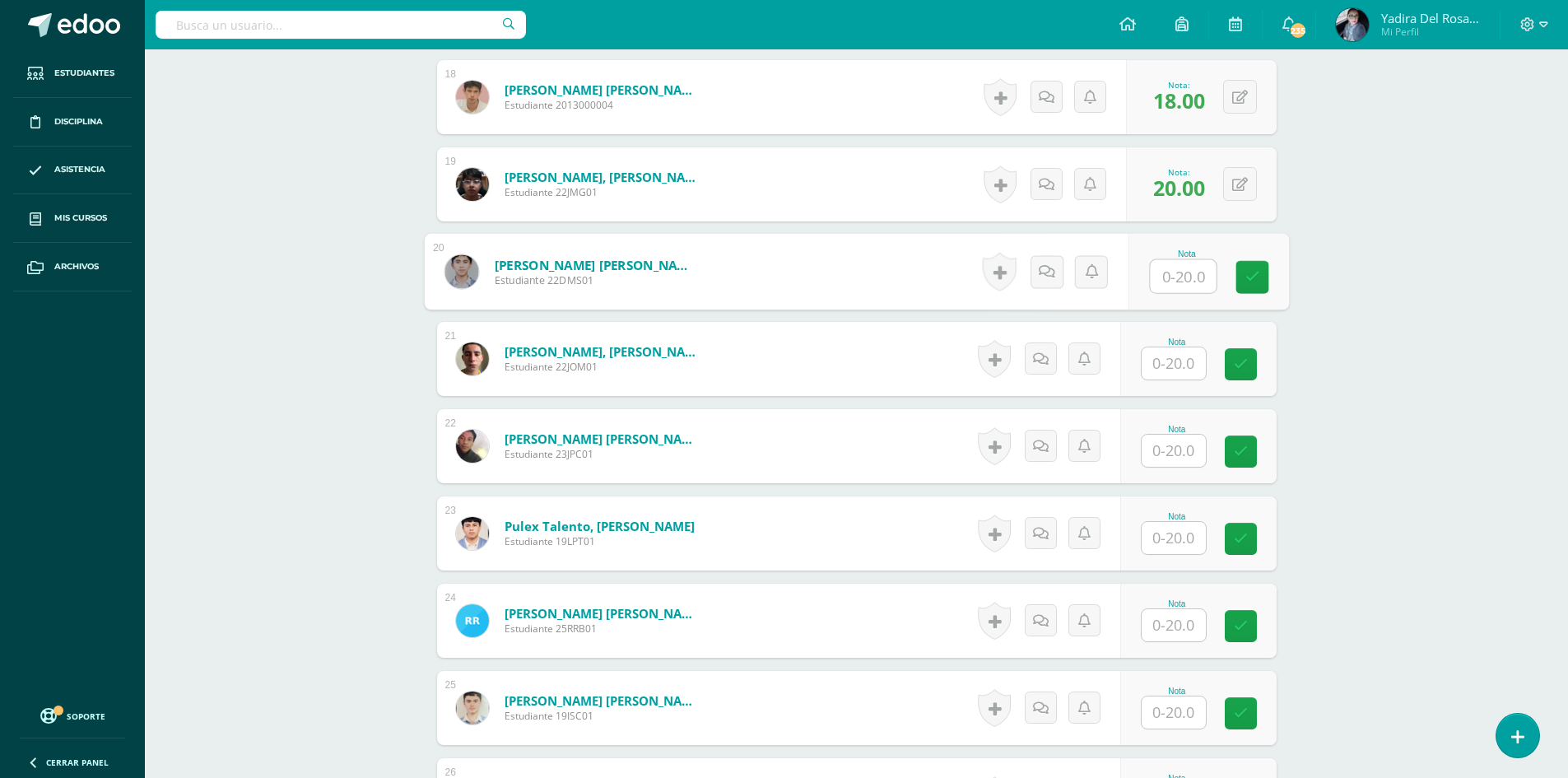
scroll to position [2020, 0]
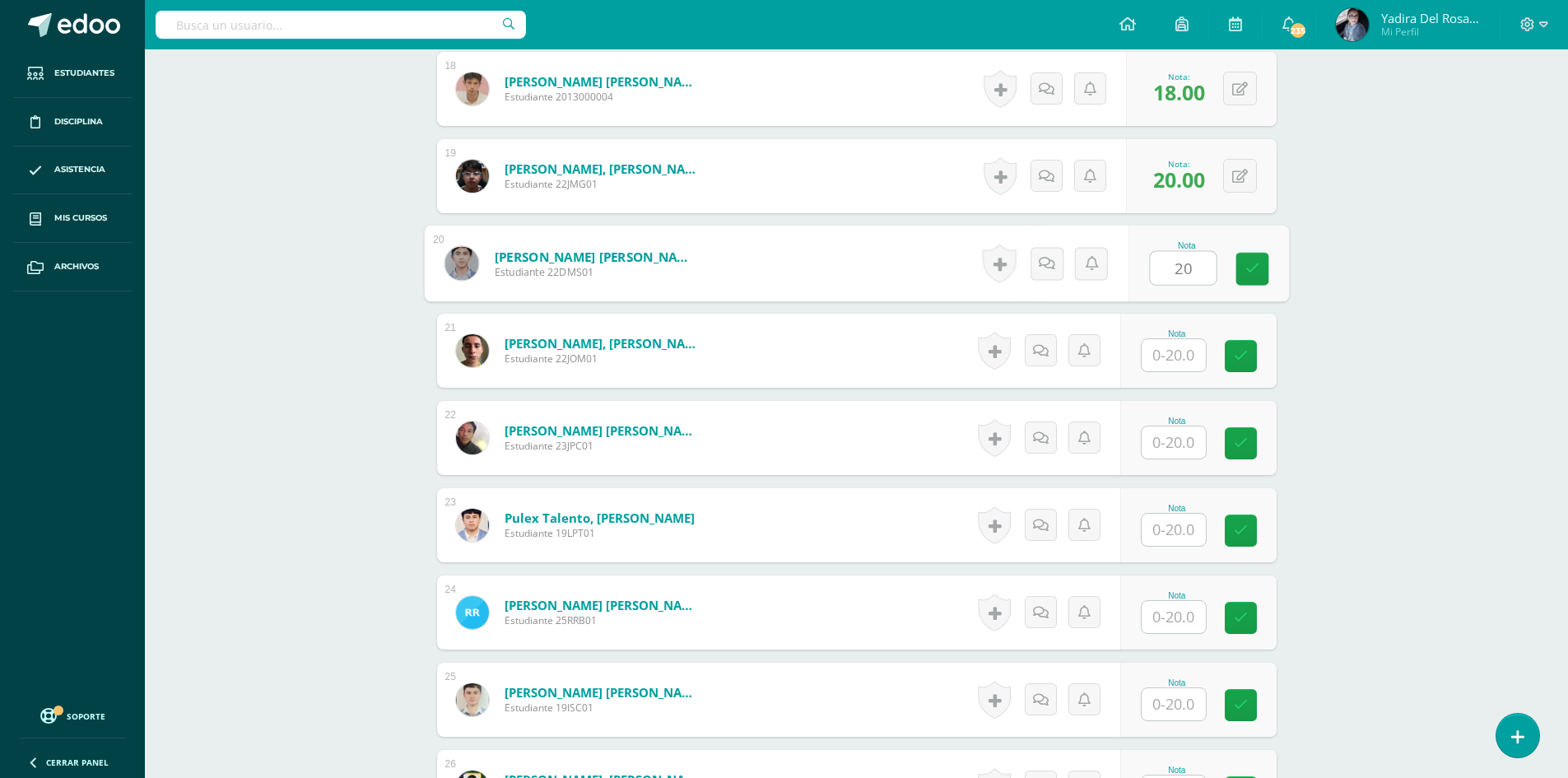
type input "20"
type input "19"
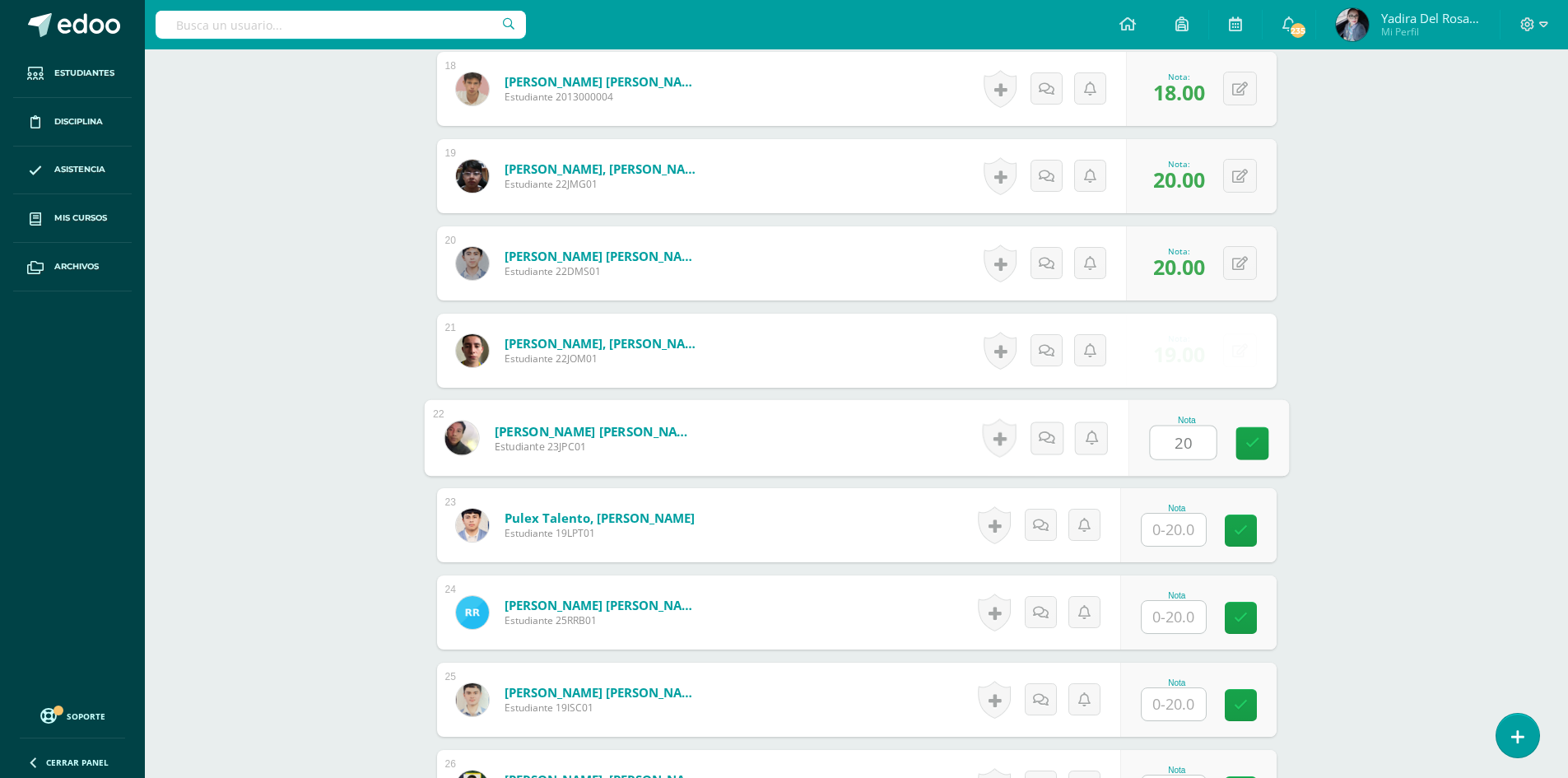
type input "20"
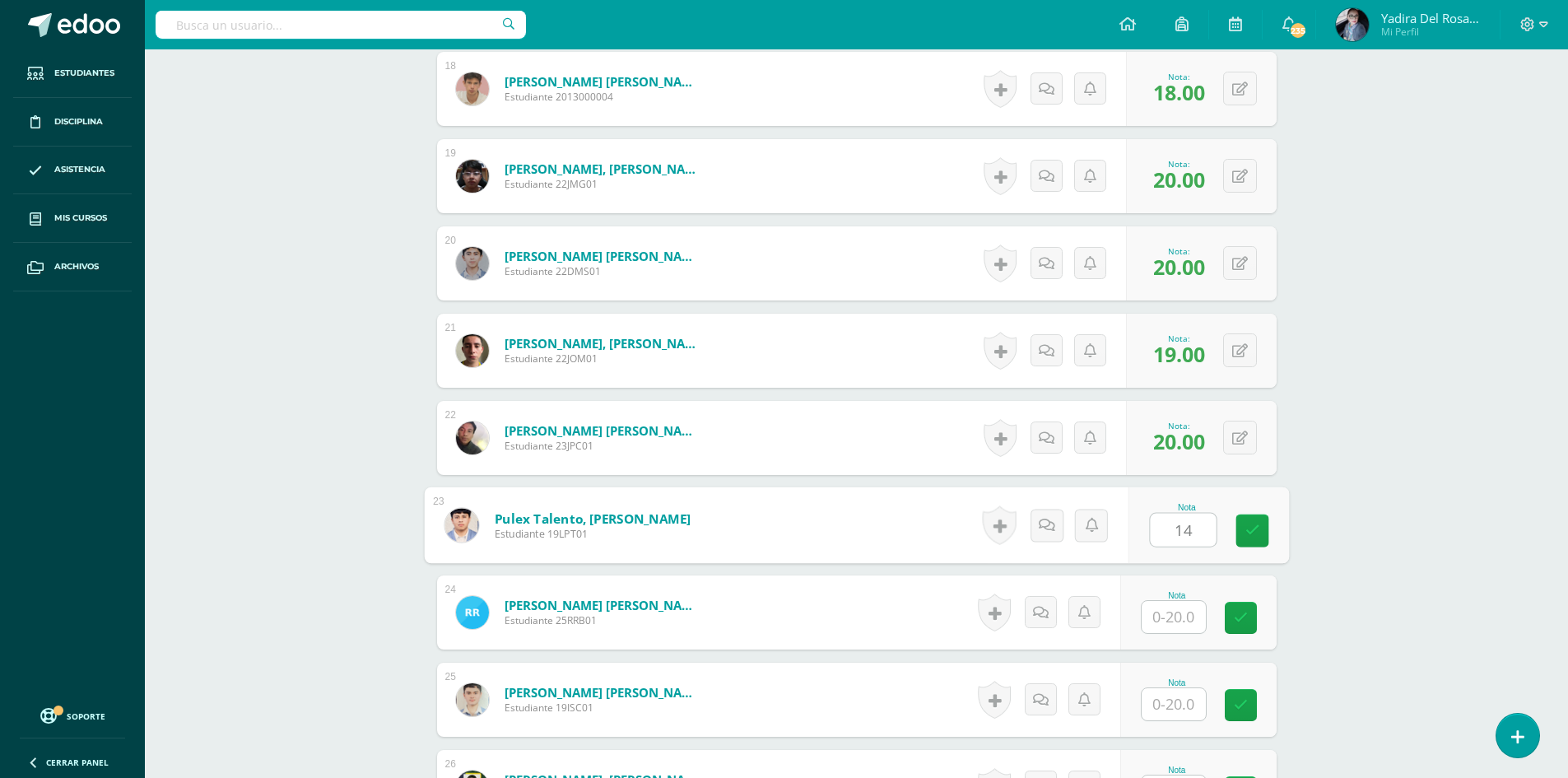
type input "14"
type input "8"
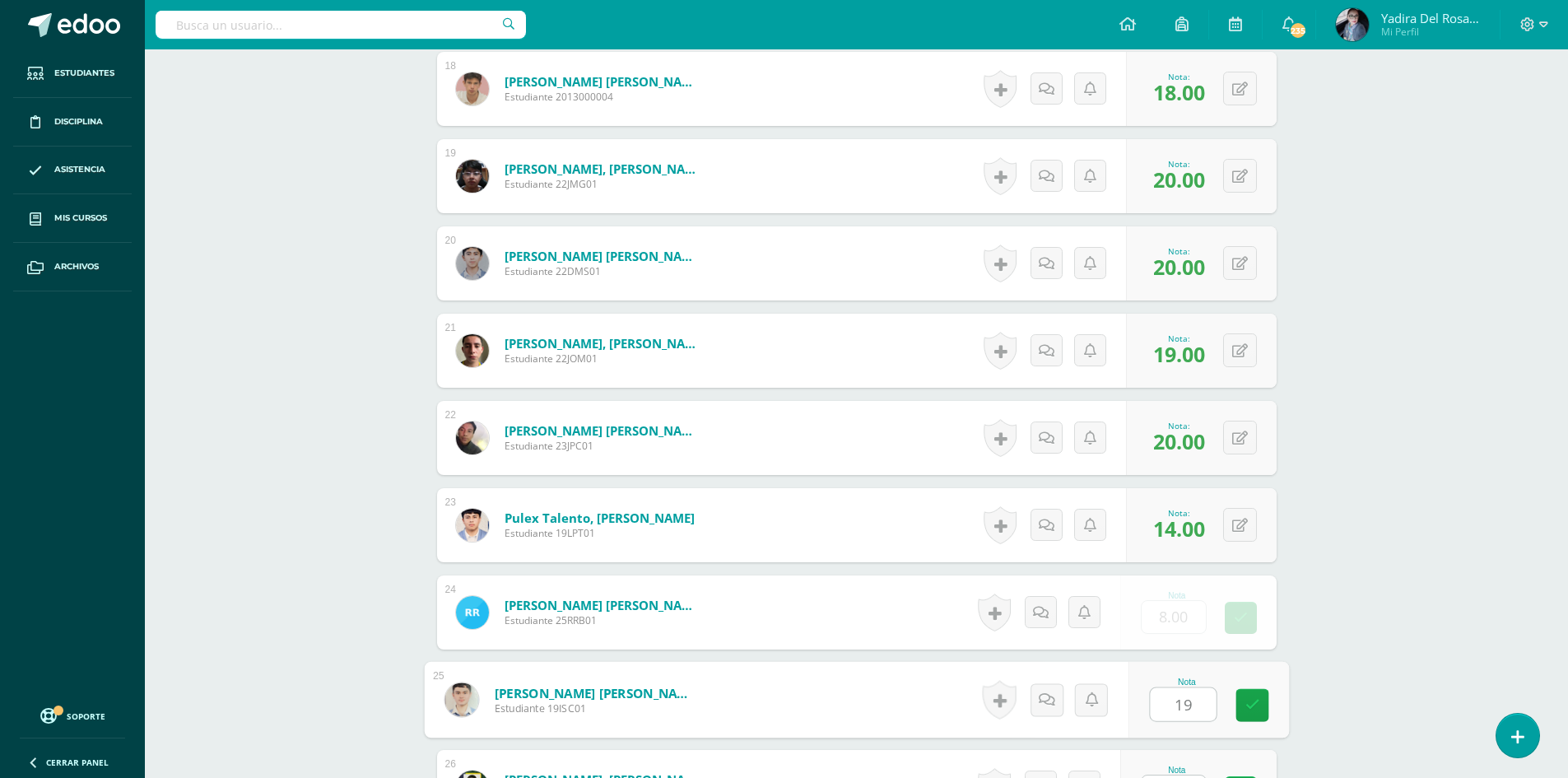
type input "19"
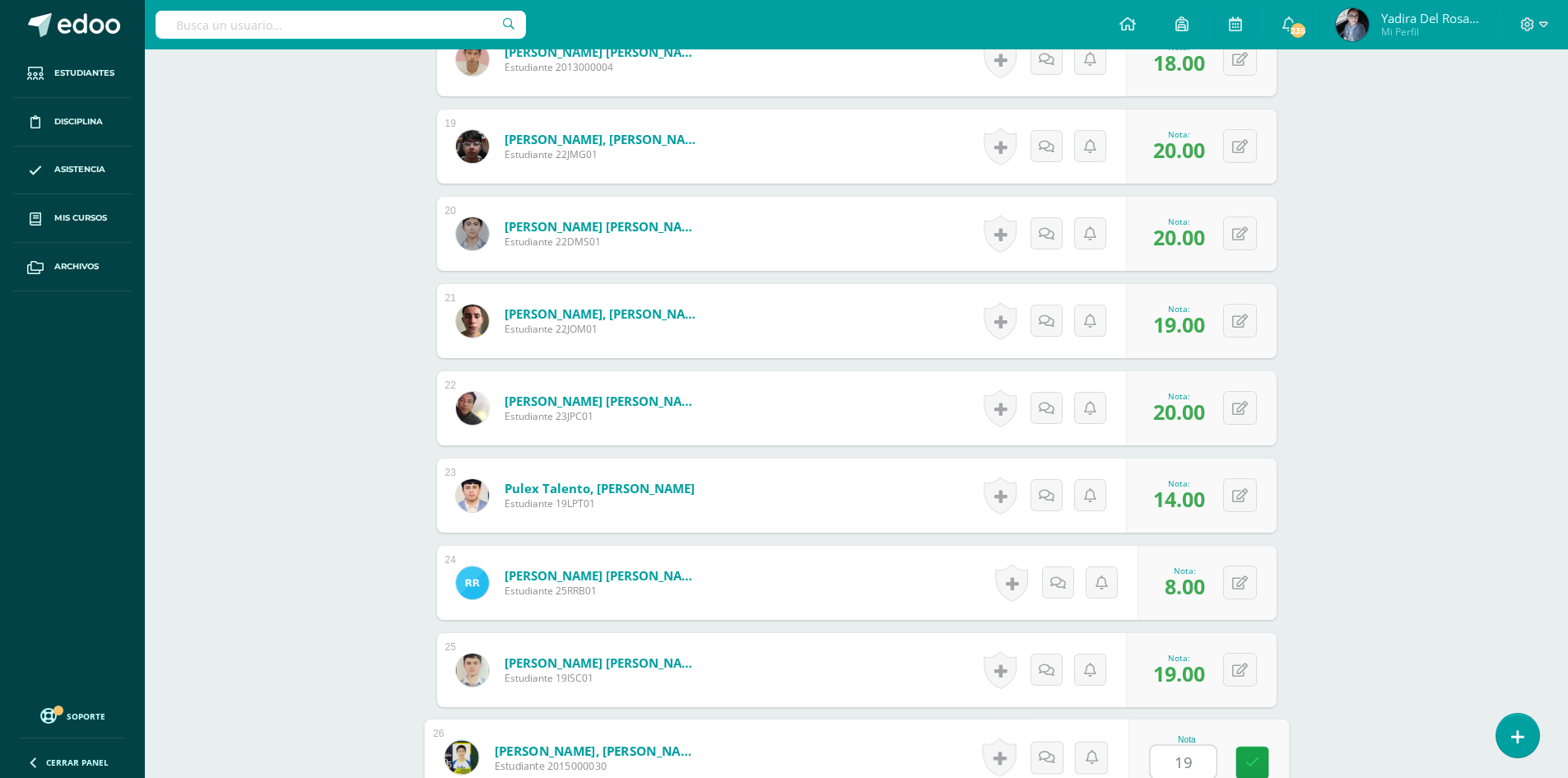
type input "19"
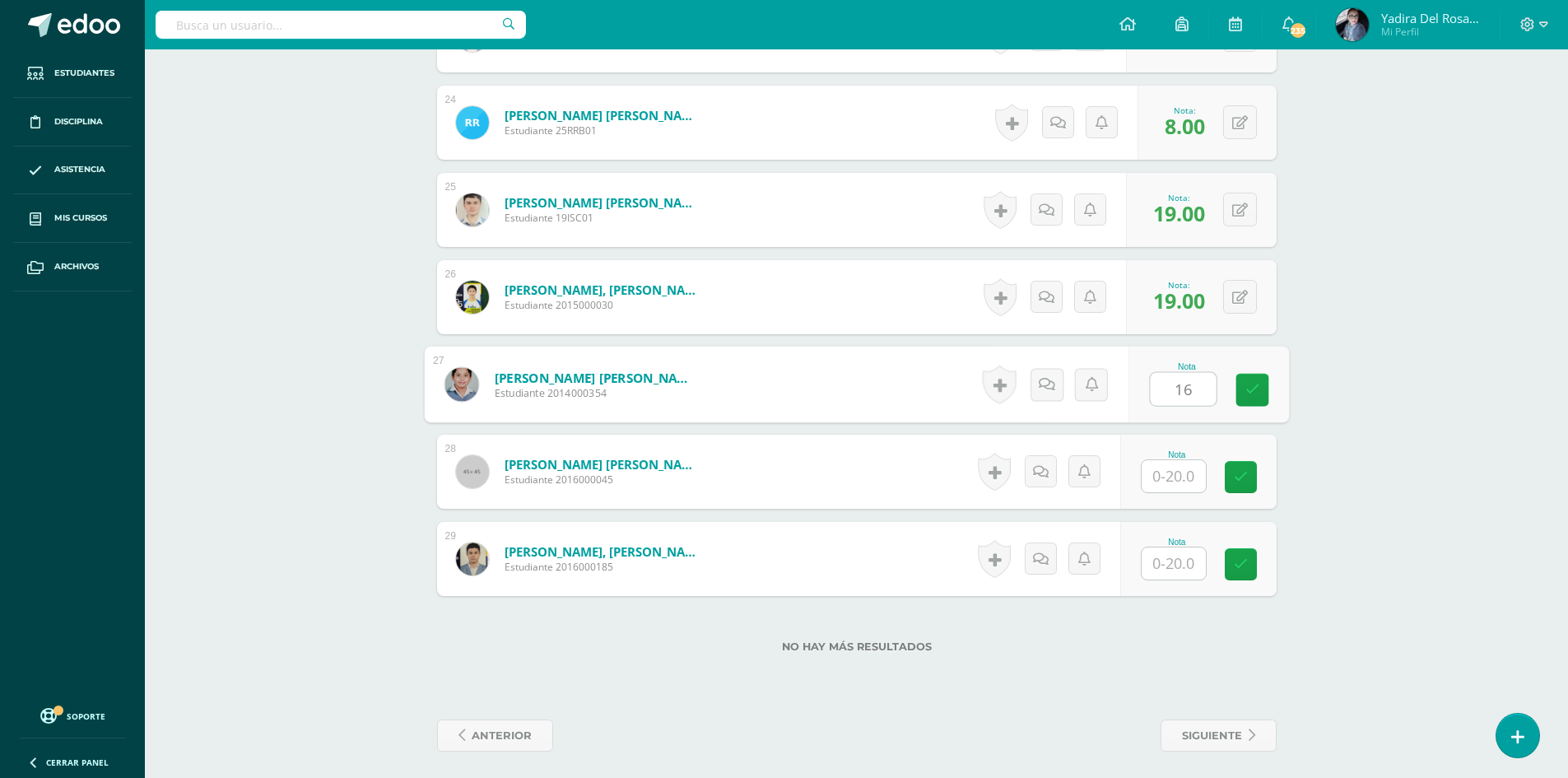
type input "16"
type input "9"
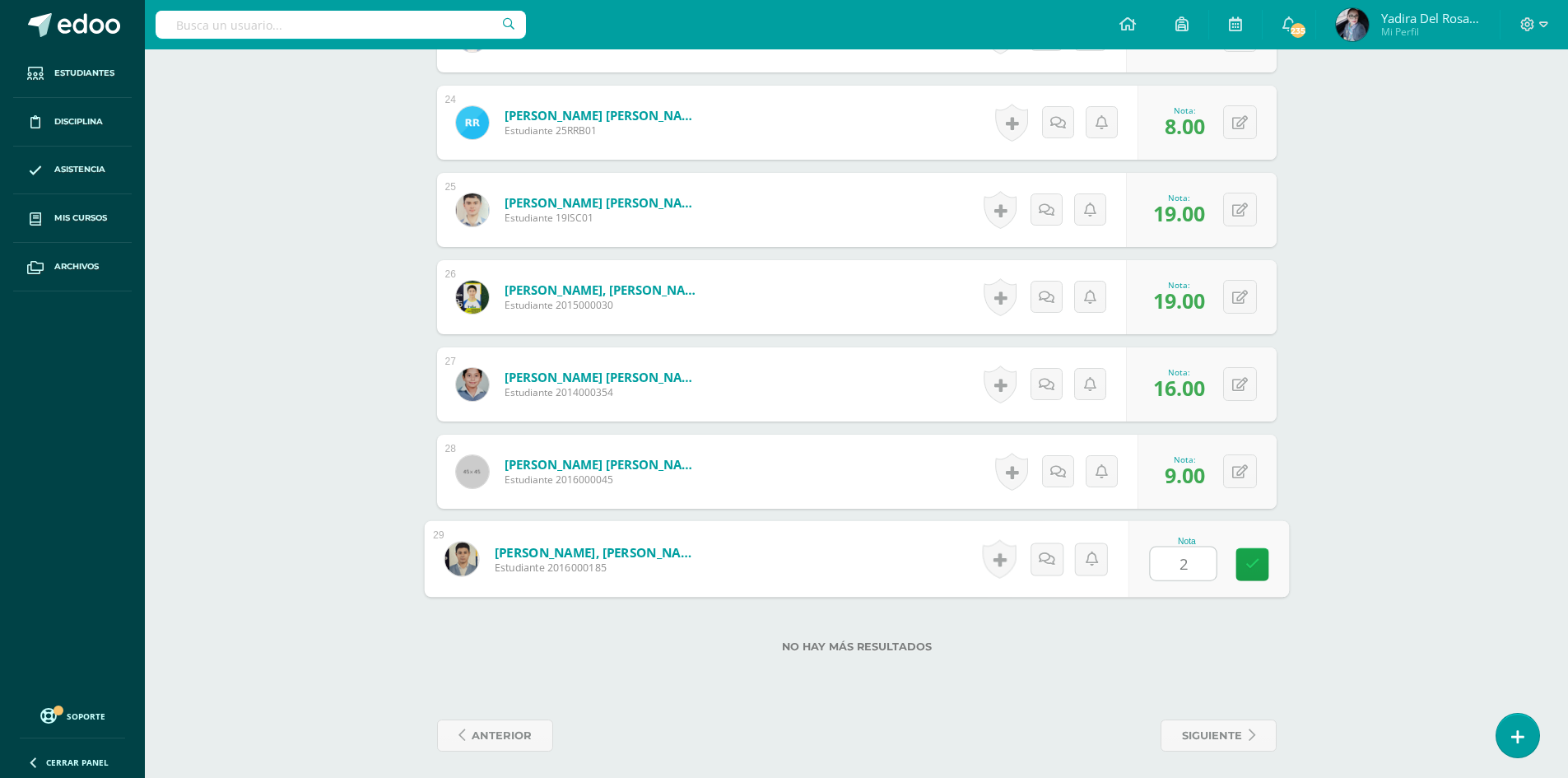
type input "20"
click at [1264, 567] on link at bounding box center [1252, 564] width 33 height 33
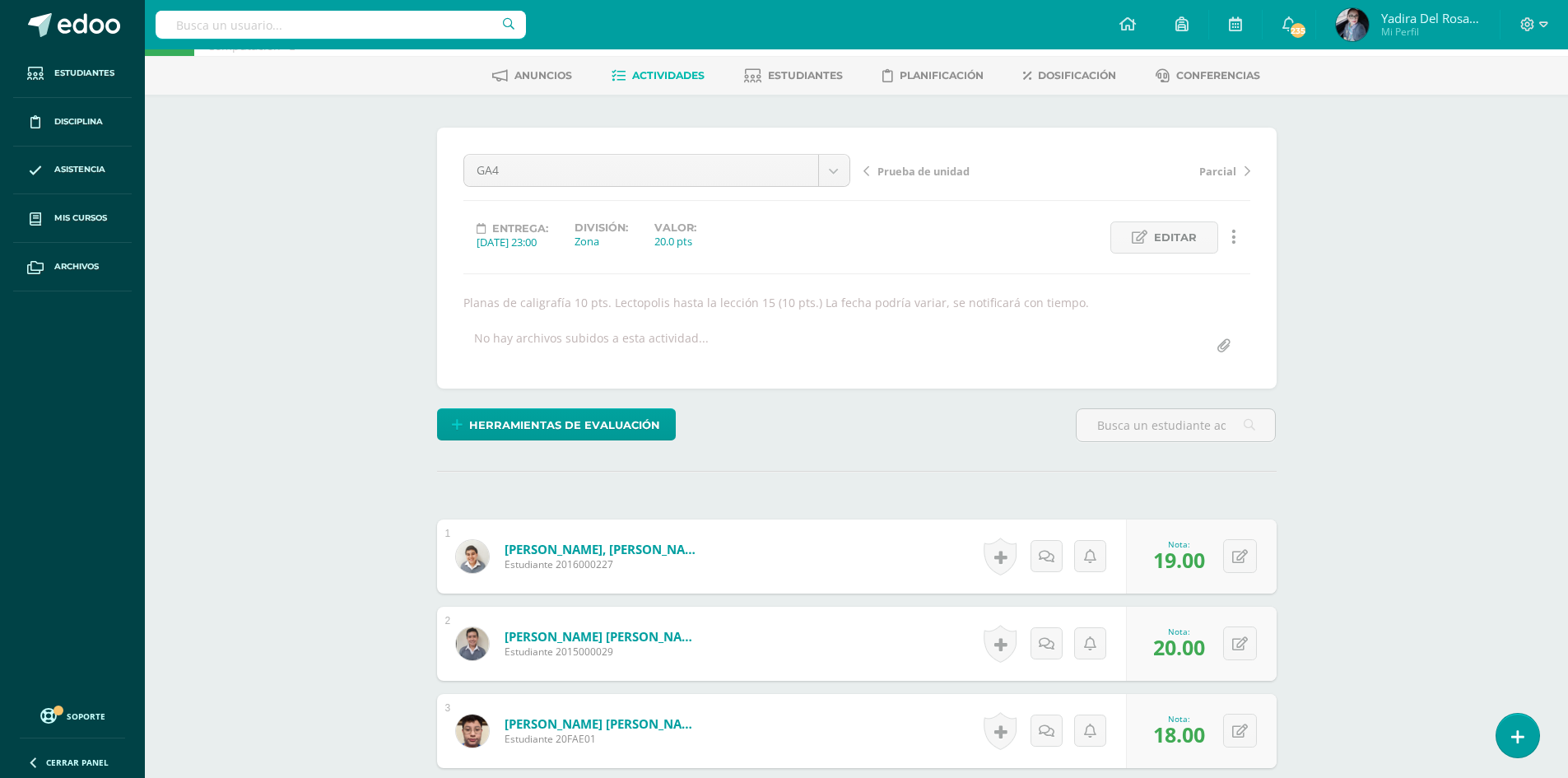
scroll to position [0, 0]
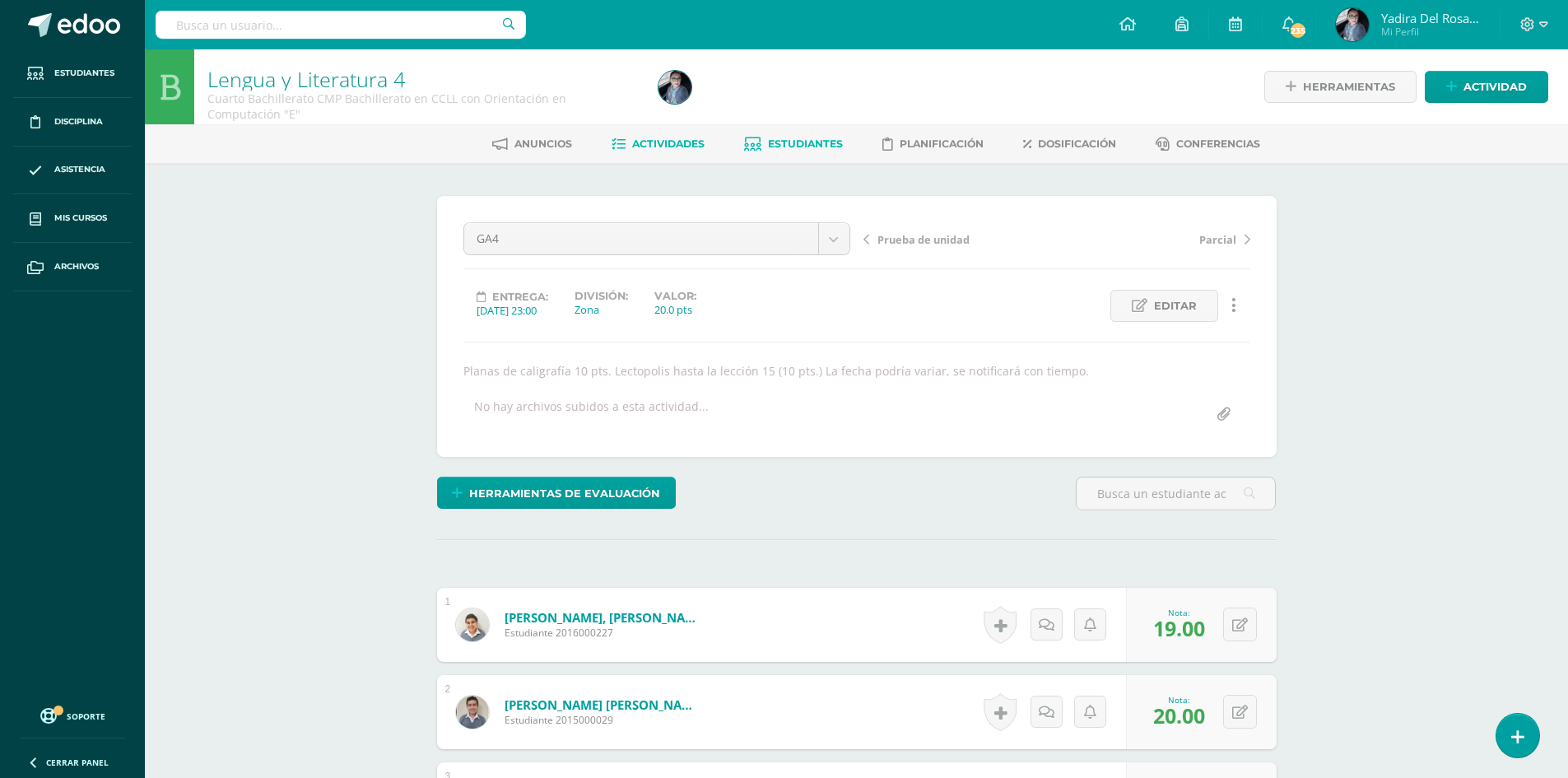
click at [797, 142] on span "Estudiantes" at bounding box center [804, 144] width 75 height 12
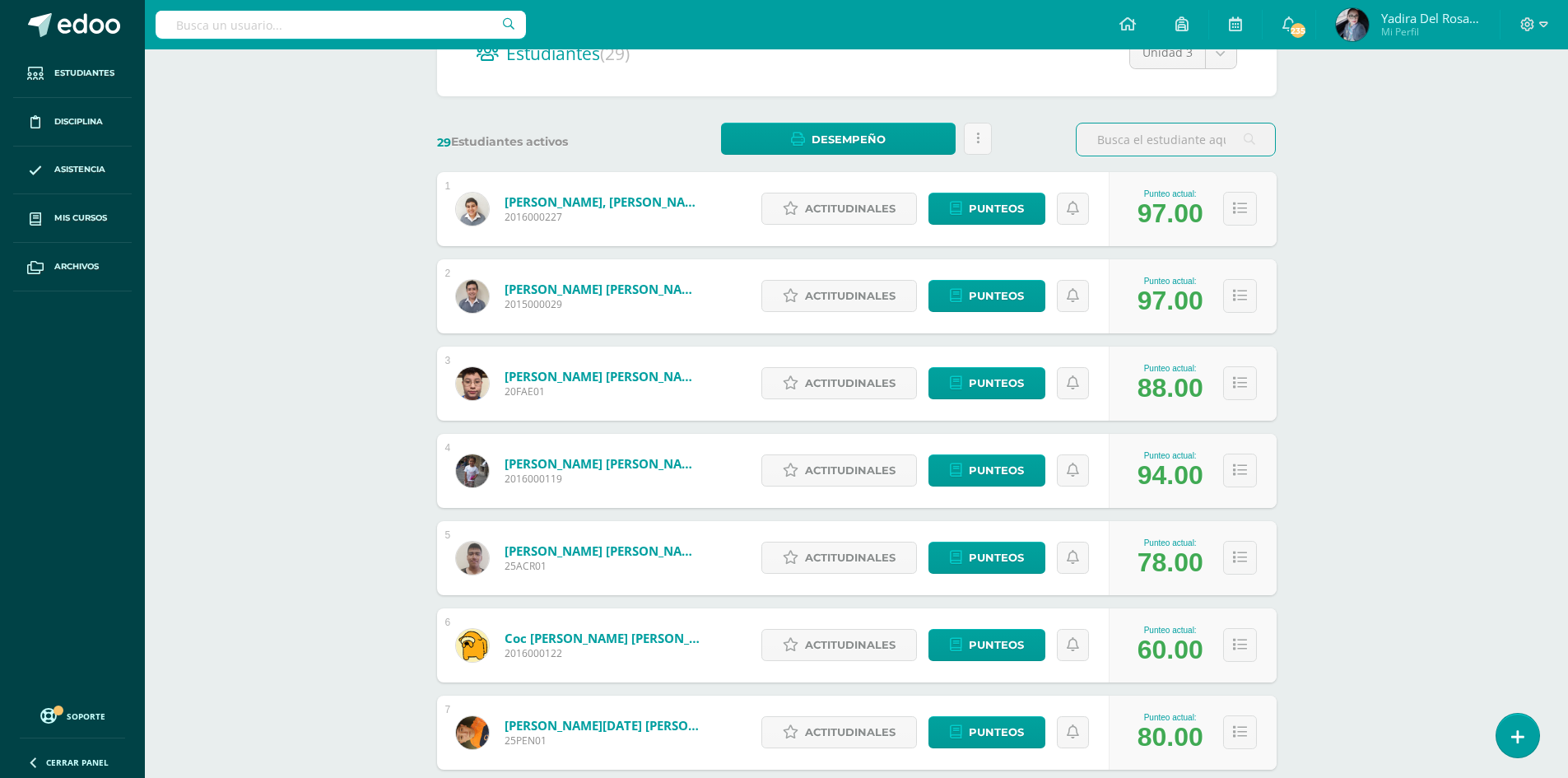
scroll to position [330, 0]
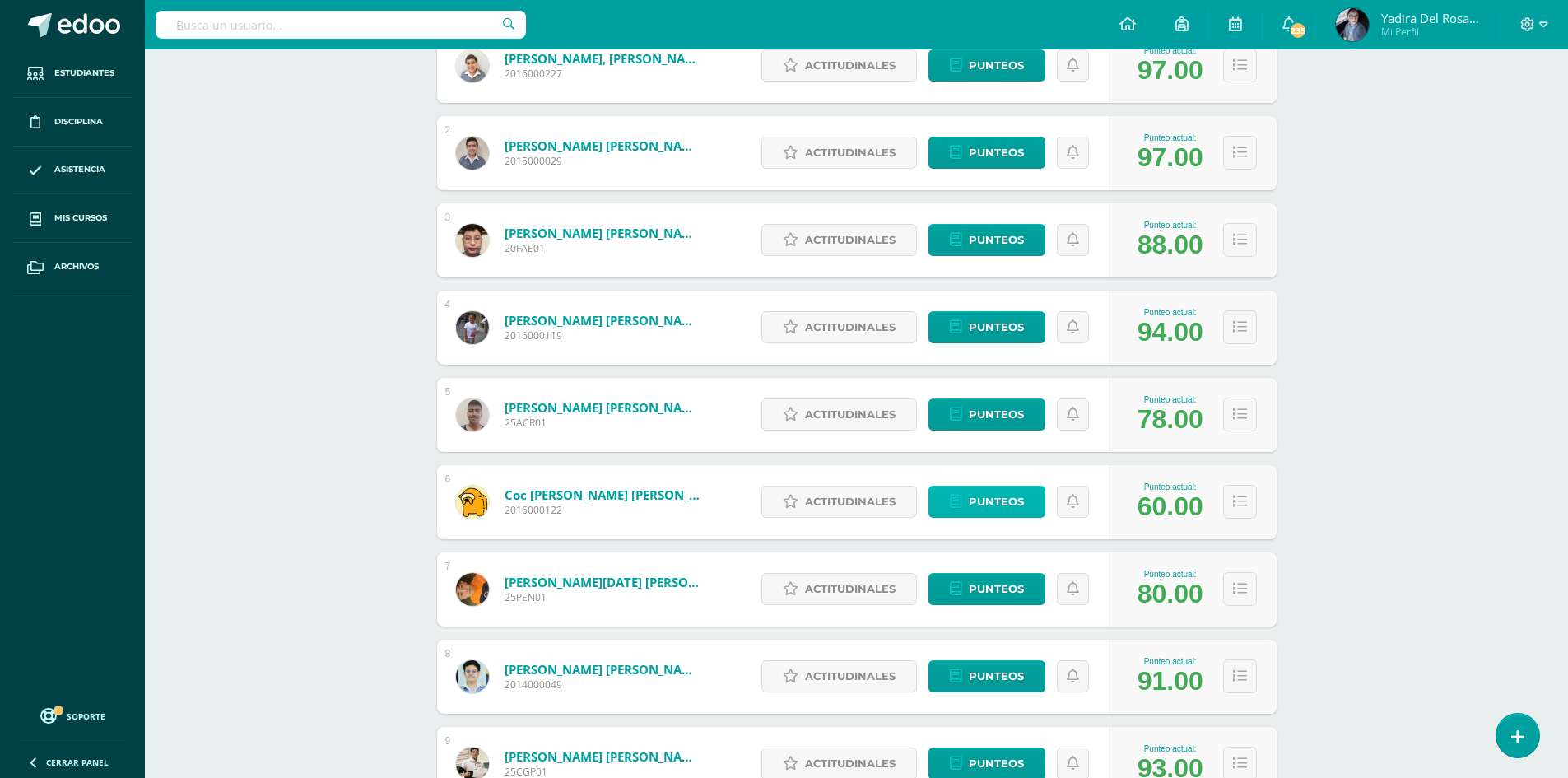
click at [966, 493] on link "Punteos" at bounding box center [986, 502] width 117 height 32
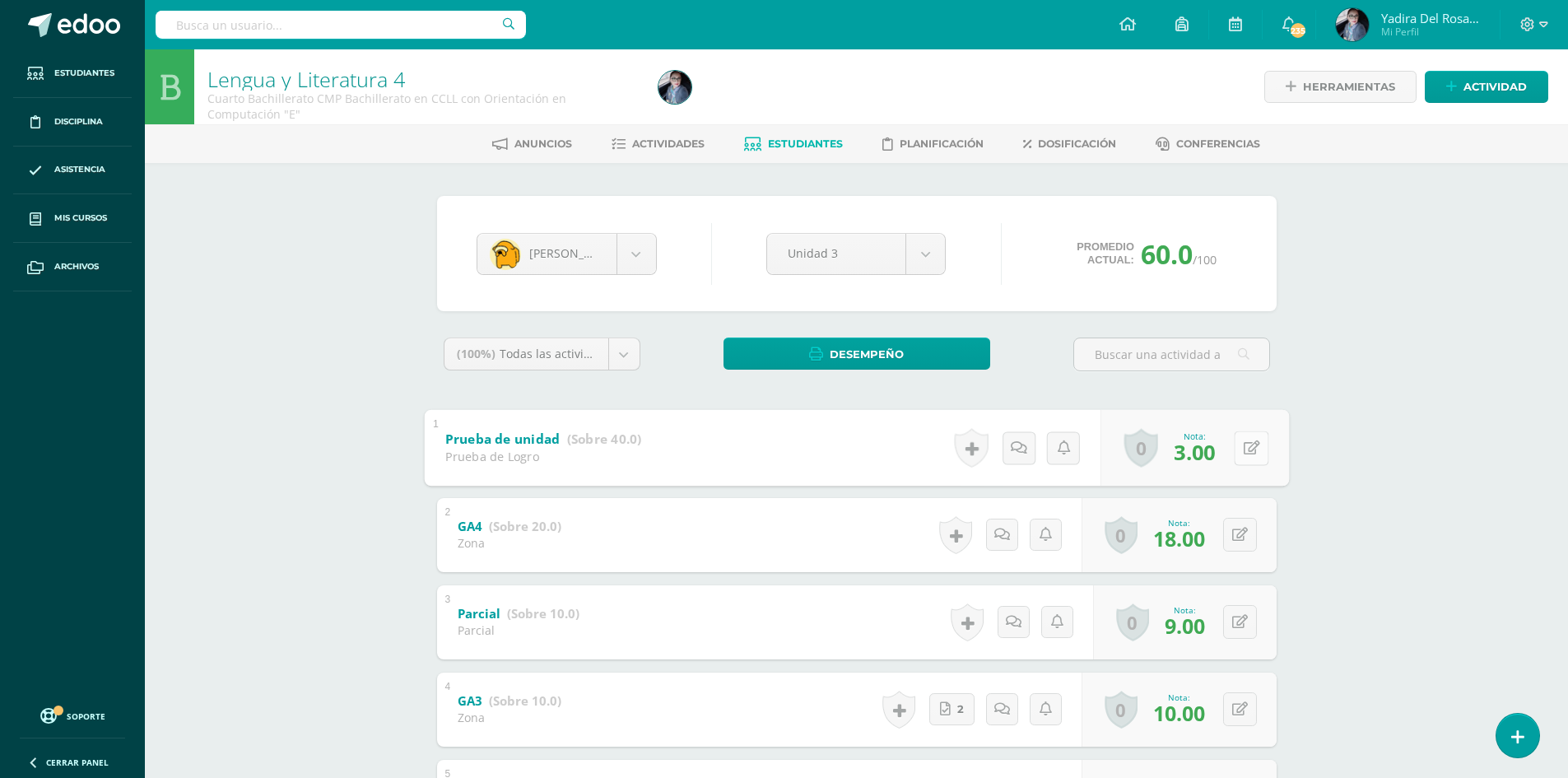
click at [1241, 451] on button at bounding box center [1251, 447] width 35 height 35
type input "33"
click at [1202, 451] on icon at bounding box center [1207, 453] width 15 height 14
click at [823, 134] on link "Estudiantes" at bounding box center [793, 144] width 99 height 26
